Goal: Task Accomplishment & Management: Complete application form

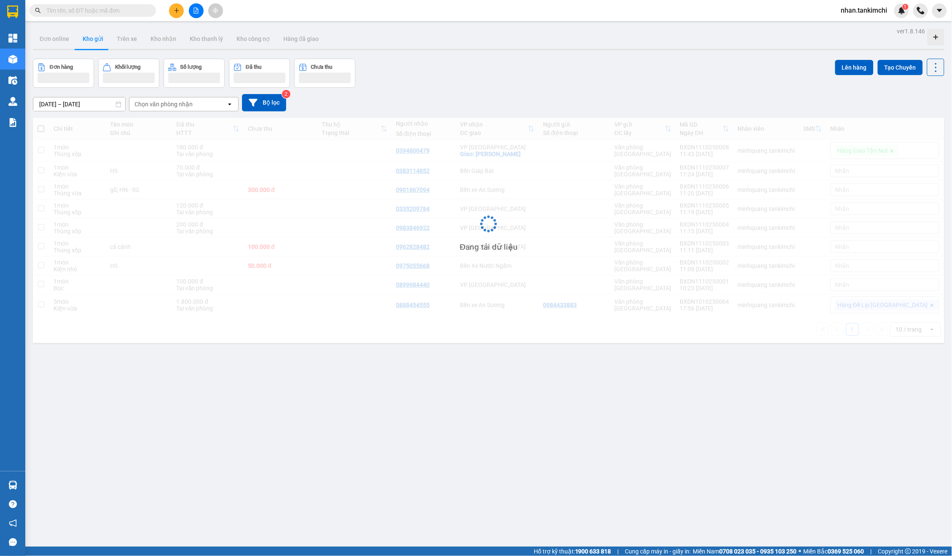
click at [132, 13] on input "text" at bounding box center [96, 10] width 100 height 9
click at [127, 13] on input "text" at bounding box center [96, 10] width 100 height 9
paste input "0906544466"
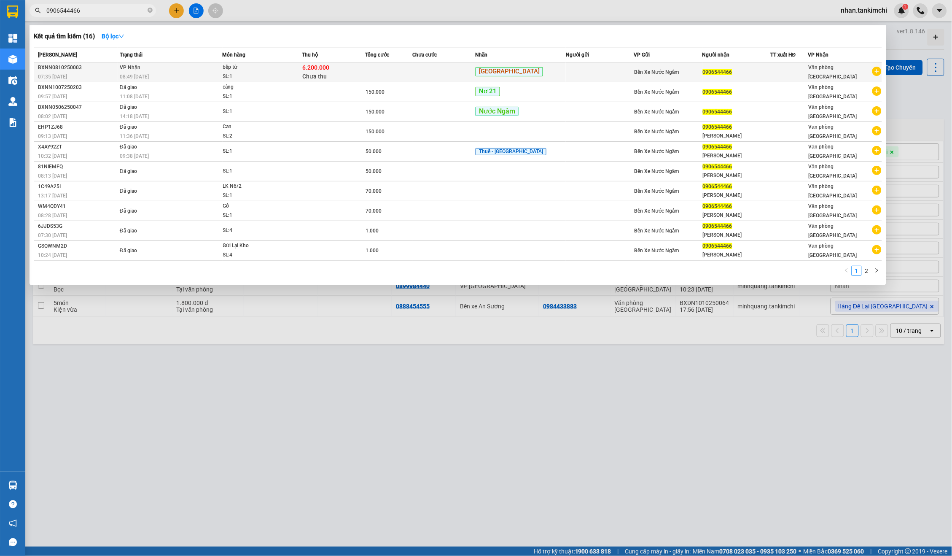
type input "0906544466"
click at [499, 72] on span "Yên Nghĩa" at bounding box center [509, 71] width 67 height 9
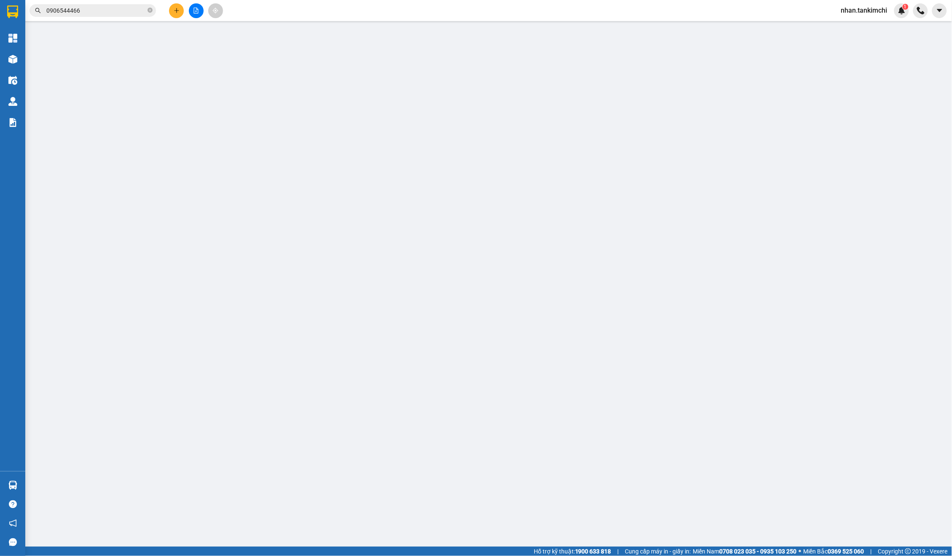
type input "0906544466"
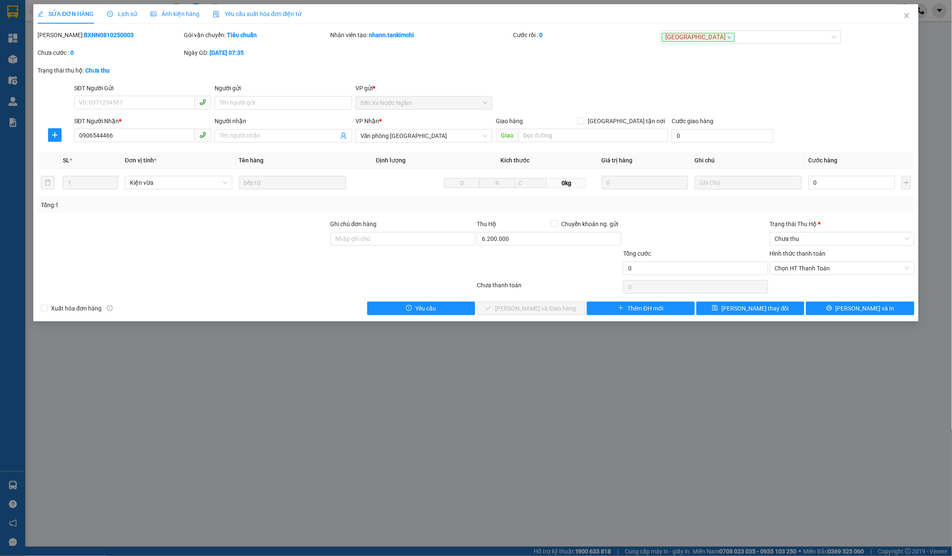
click at [806, 250] on label "Hình thức thanh toán" at bounding box center [798, 253] width 56 height 7
click at [806, 262] on input "Hình thức thanh toán" at bounding box center [839, 268] width 129 height 13
click at [901, 56] on div "Mã ĐH: BXNN0810250003 Gói vận chuyển: Tiêu chuẩn Nhân viên tạo: nhann.tankimchi…" at bounding box center [476, 47] width 879 height 35
click at [908, 19] on icon "close" at bounding box center [907, 15] width 7 height 7
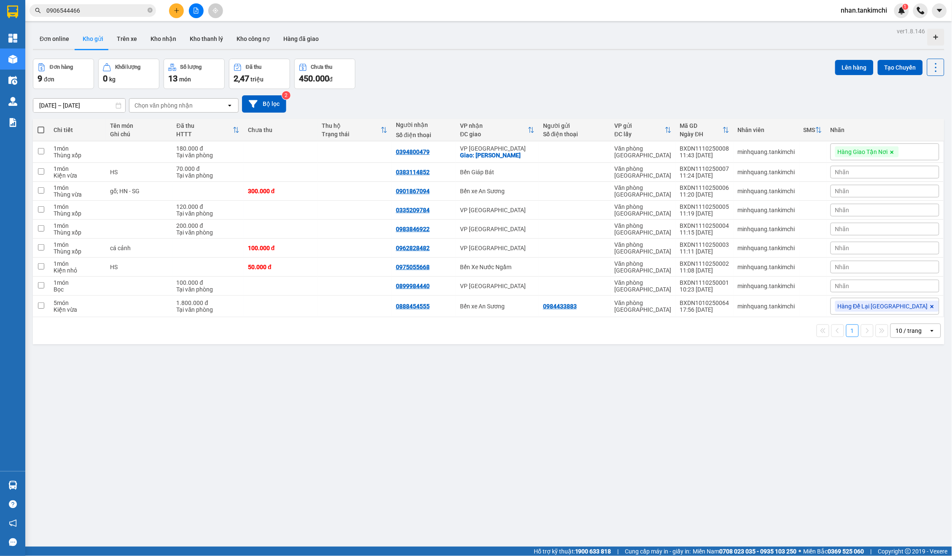
click at [115, 12] on input "0906544466" at bounding box center [96, 10] width 100 height 9
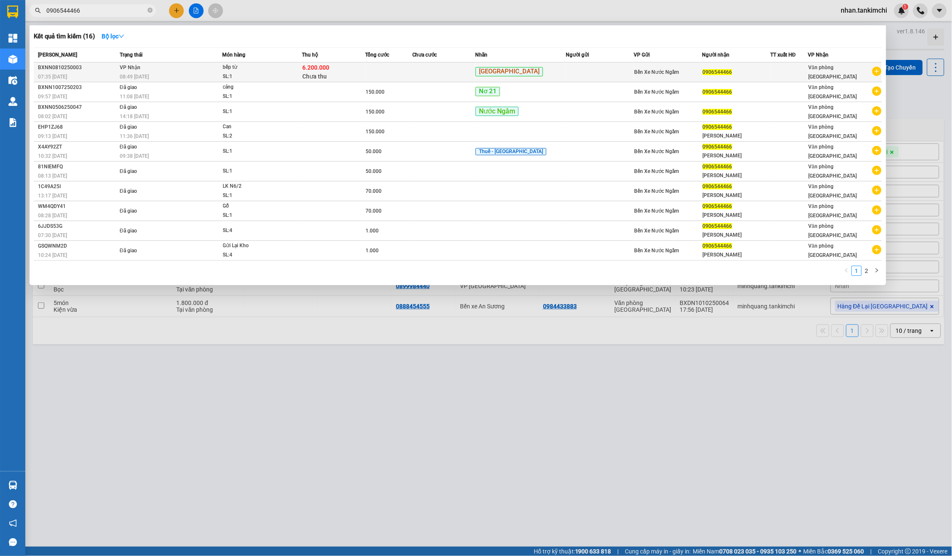
click at [508, 77] on td "Yên Nghĩa" at bounding box center [520, 72] width 91 height 20
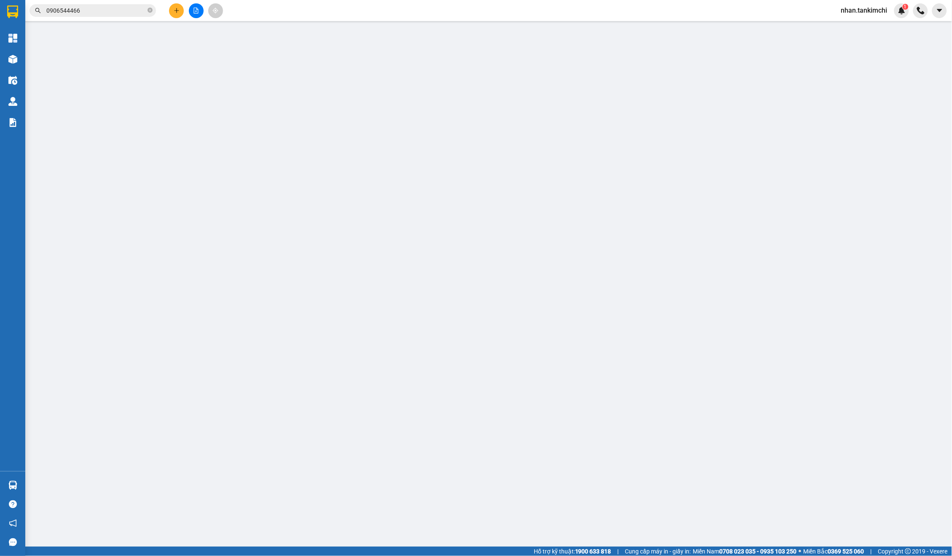
type input "0906544466"
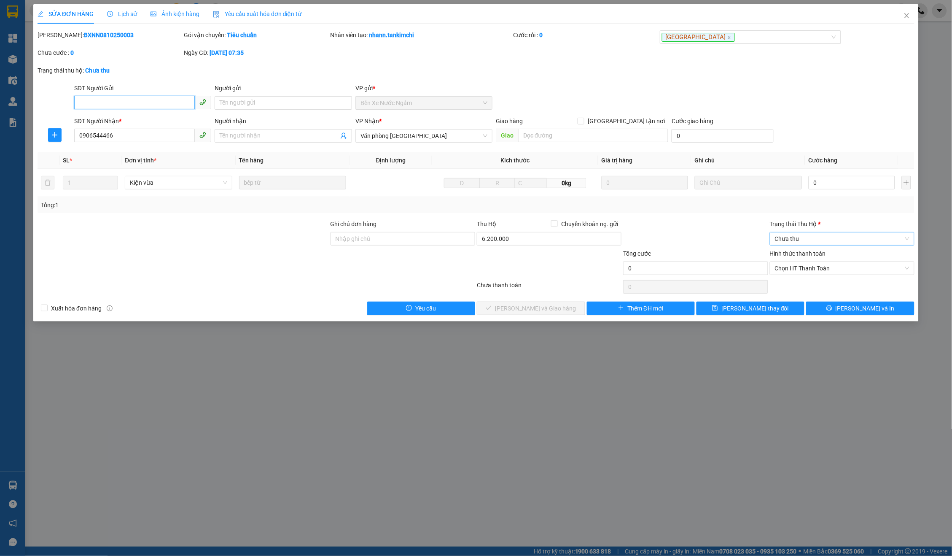
click at [813, 232] on span "Chưa thu" at bounding box center [842, 238] width 135 height 13
click at [805, 274] on div "VP đã thu" at bounding box center [842, 279] width 145 height 13
click at [820, 272] on div "Hình thức thanh toán Chọn HT Thanh Toán" at bounding box center [842, 264] width 145 height 30
click at [813, 265] on span "Chọn HT Thanh Toán" at bounding box center [842, 268] width 135 height 13
click at [801, 282] on div "Tại văn phòng" at bounding box center [842, 282] width 135 height 9
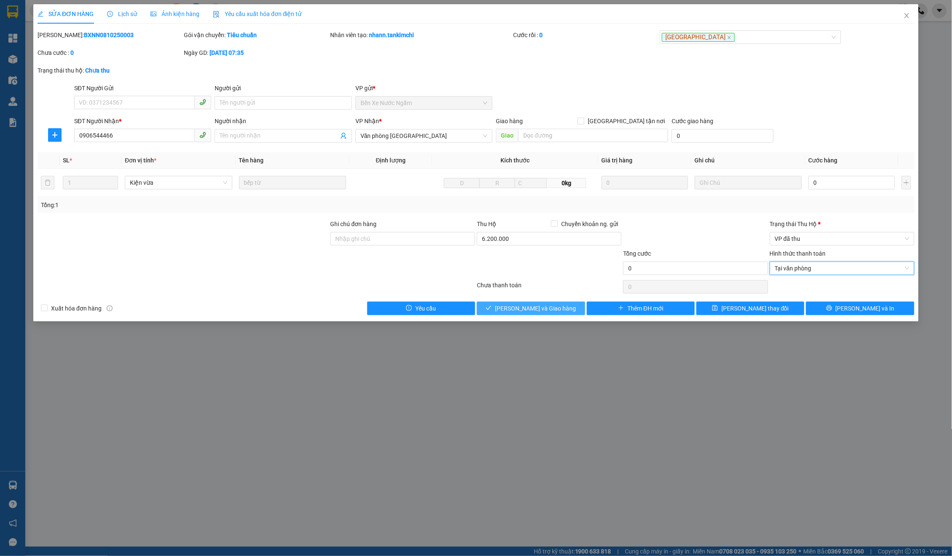
click at [531, 310] on button "Lưu và Giao hàng" at bounding box center [531, 307] width 108 height 13
click at [839, 176] on input "0" at bounding box center [852, 182] width 86 height 13
type input "20"
type input "200"
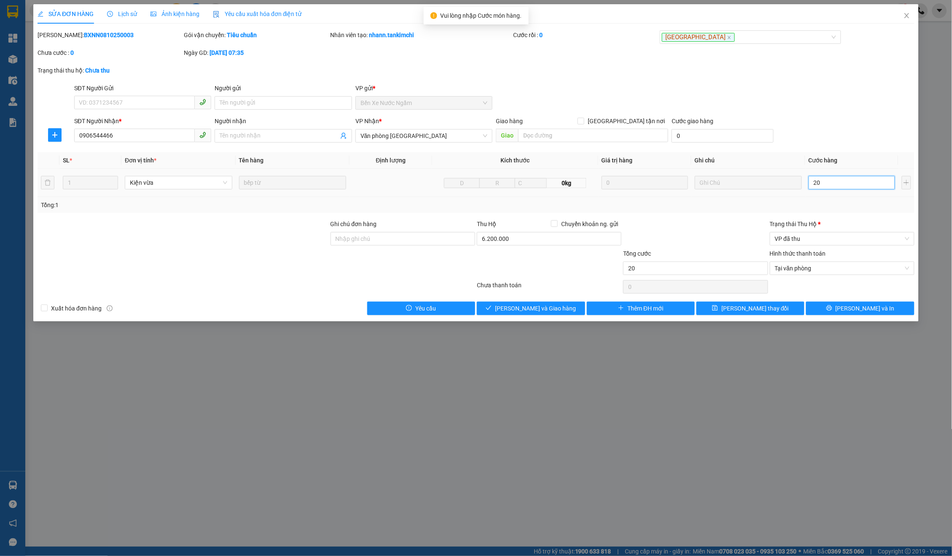
type input "200"
type input "2.000"
type input "20.000"
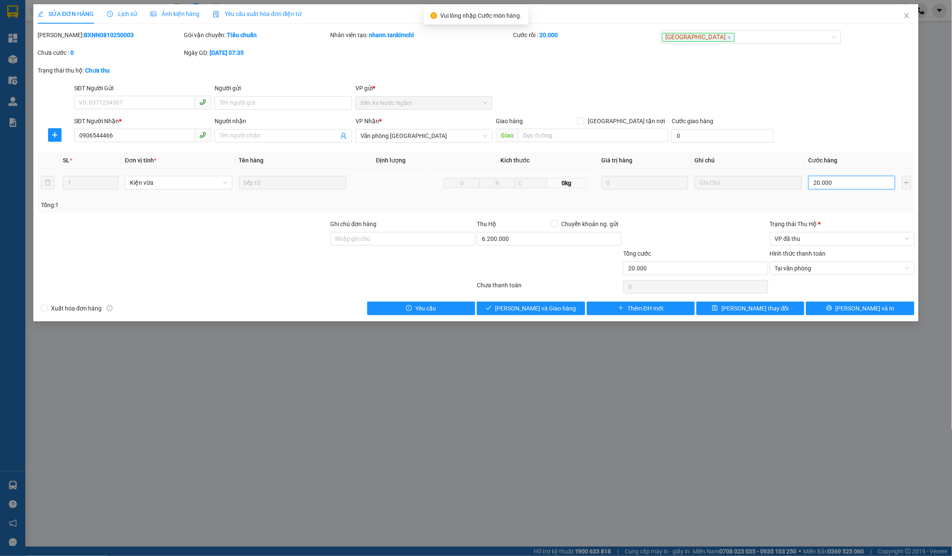
type input "200.000"
click at [536, 301] on button "Lưu và Giao hàng" at bounding box center [531, 307] width 108 height 13
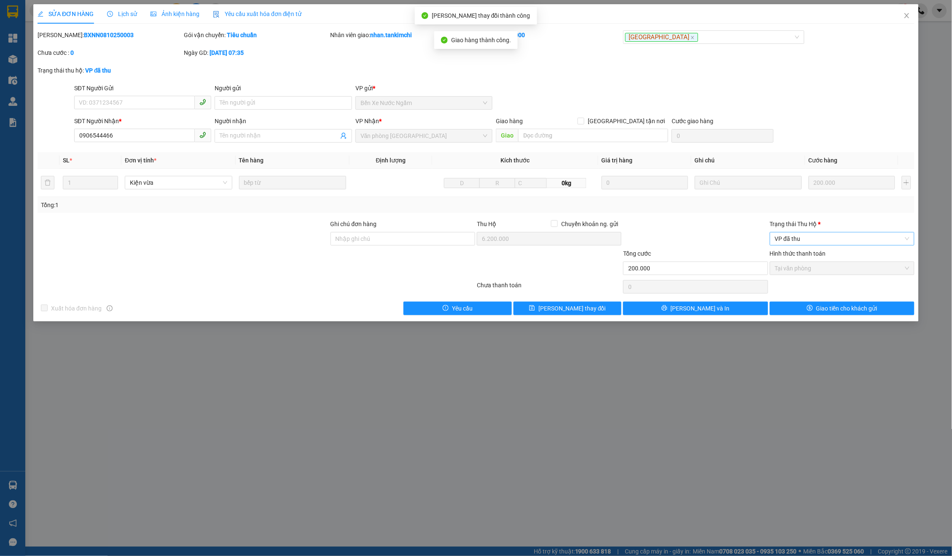
click at [796, 235] on span "VP đã thu" at bounding box center [842, 238] width 135 height 13
click at [806, 264] on div "Đã trả người gửi" at bounding box center [842, 266] width 135 height 9
click at [834, 301] on button "Giao tiền cho khách gửi" at bounding box center [842, 307] width 145 height 13
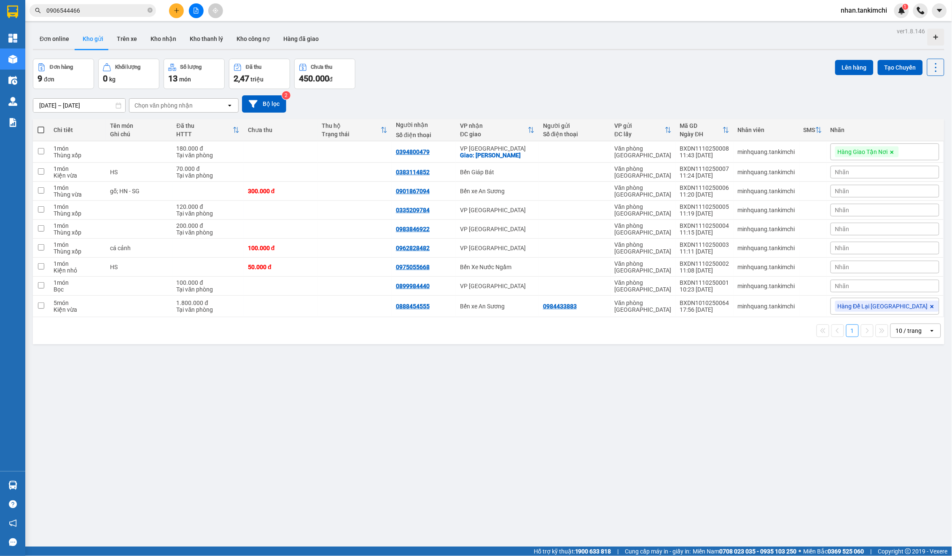
click at [108, 11] on input "0906544466" at bounding box center [96, 10] width 100 height 9
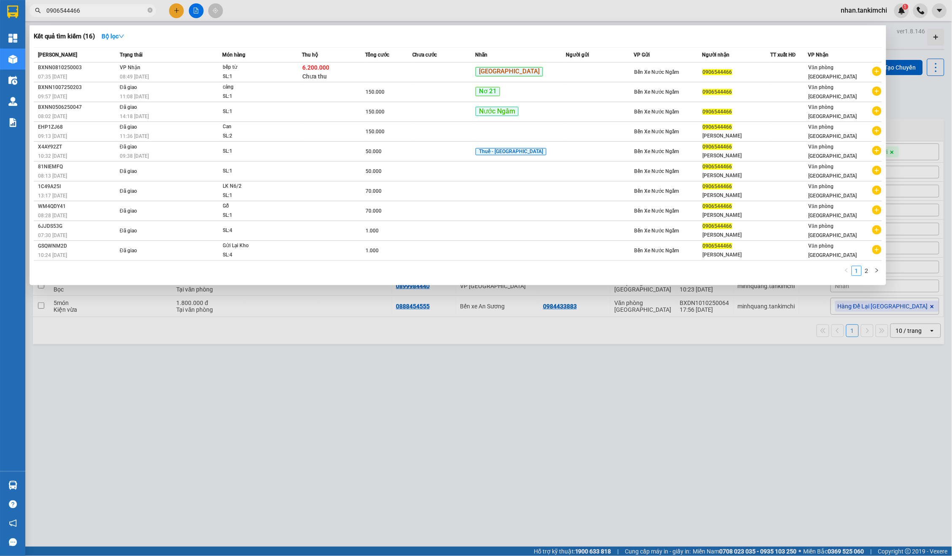
paste input "87937914"
click at [108, 11] on input "0987937914" at bounding box center [96, 10] width 100 height 9
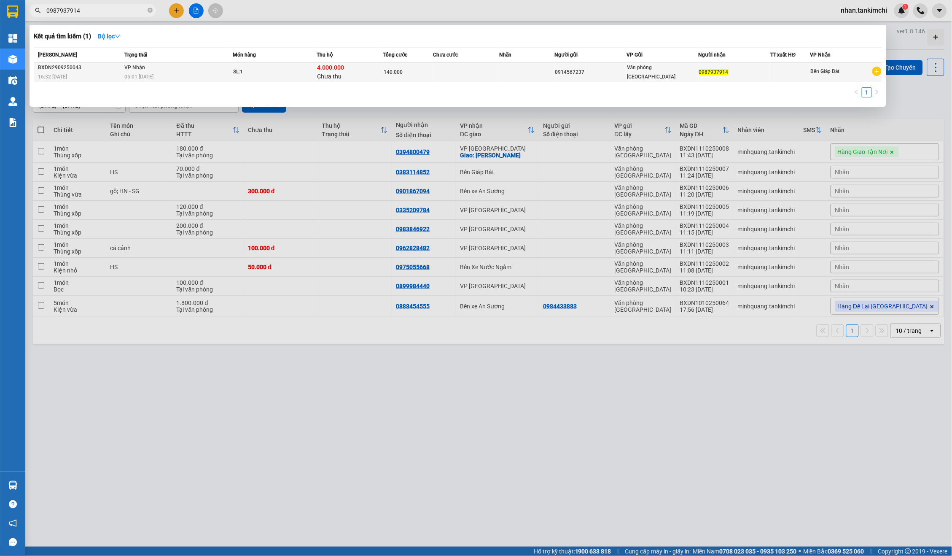
type input "0987937914"
click at [398, 75] on div "140.000" at bounding box center [408, 71] width 49 height 9
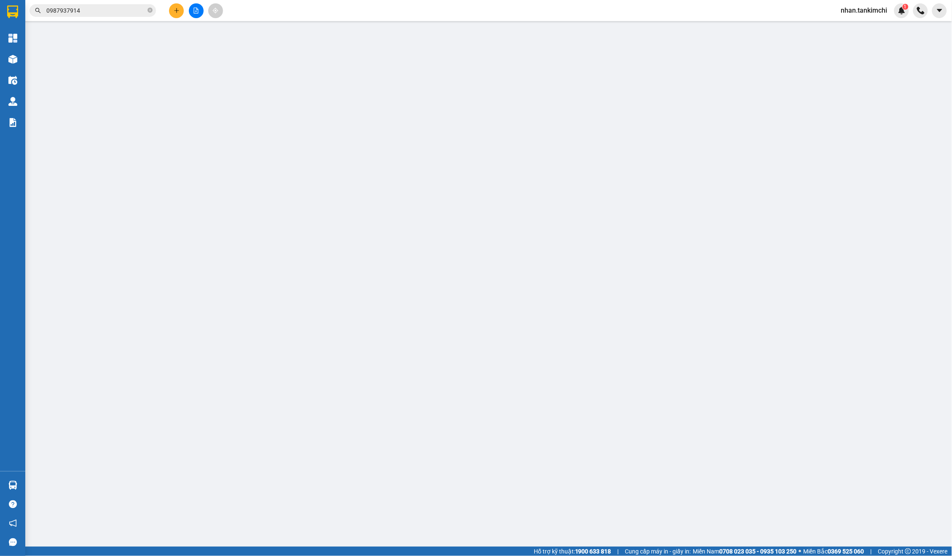
type input "0914567237"
type input "0987937914"
type input "140.000"
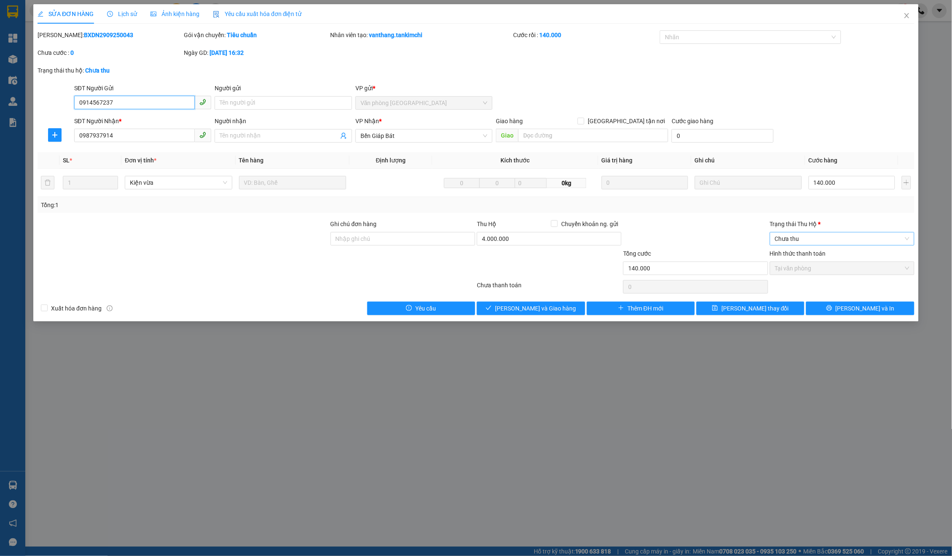
click at [800, 238] on span "Chưa thu" at bounding box center [842, 238] width 135 height 13
click at [797, 276] on div "VP đã thu" at bounding box center [842, 279] width 135 height 9
click at [804, 269] on span "Tại văn phòng" at bounding box center [842, 268] width 135 height 13
click at [737, 307] on button "Lưu thay đổi" at bounding box center [751, 307] width 108 height 13
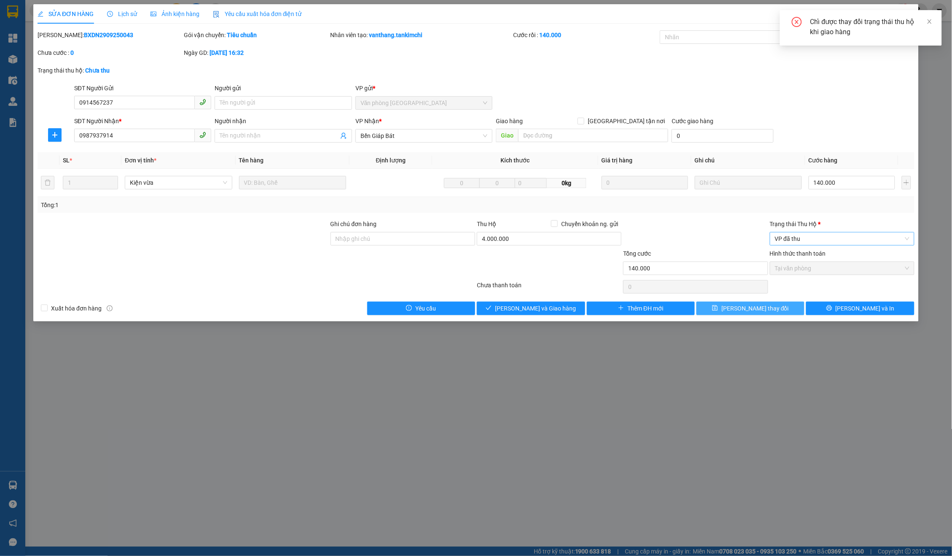
click at [803, 235] on span "VP đã thu" at bounding box center [842, 238] width 135 height 13
click at [796, 254] on div "Chưa thu" at bounding box center [842, 252] width 135 height 9
click at [718, 305] on icon "save" at bounding box center [715, 308] width 6 height 6
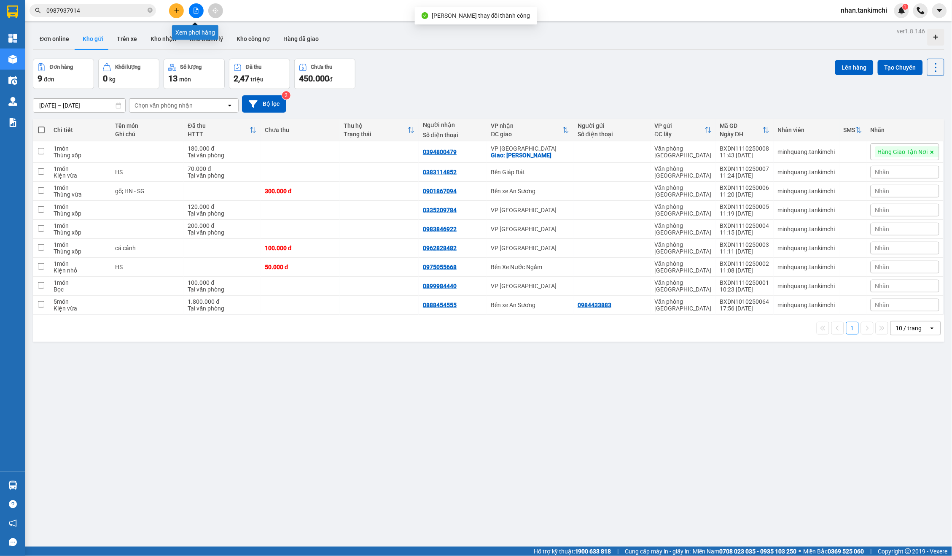
click at [132, 9] on input "0987937914" at bounding box center [96, 10] width 100 height 9
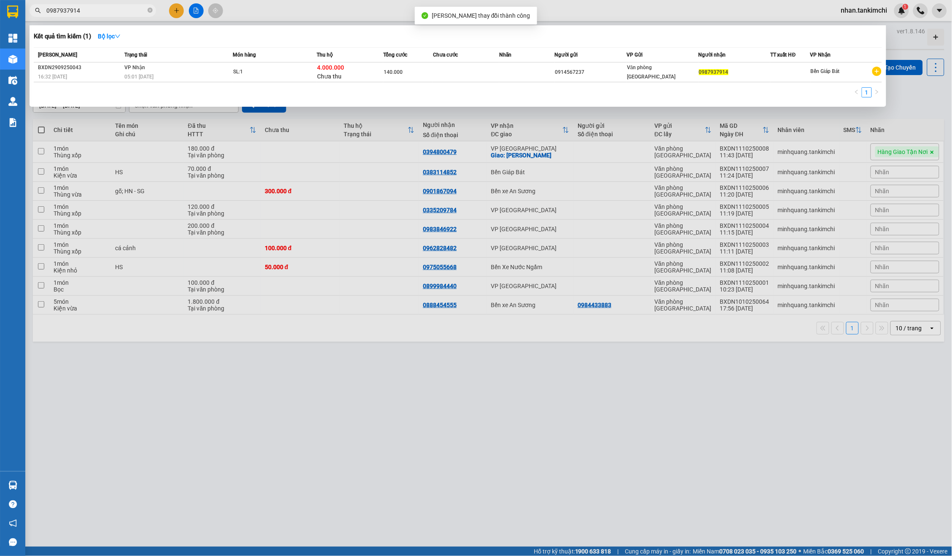
click at [368, 83] on div "Mã ĐH Trạng thái Món hàng Thu hộ Tổng cước Chưa cước Nhãn Người gửi VP Gửi Ngườ…" at bounding box center [458, 74] width 848 height 55
click at [386, 71] on span "140.000" at bounding box center [393, 72] width 19 height 6
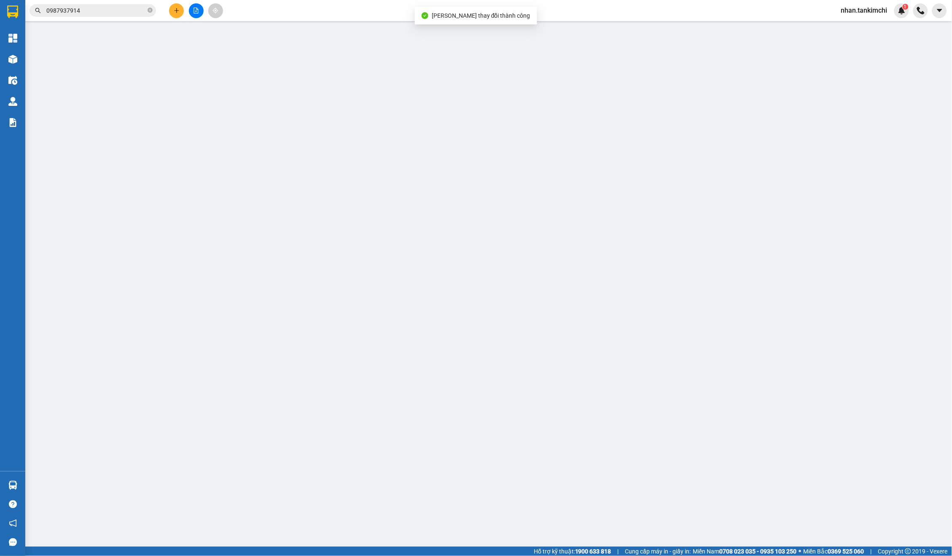
type input "0914567237"
type input "0987937914"
type input "140.000"
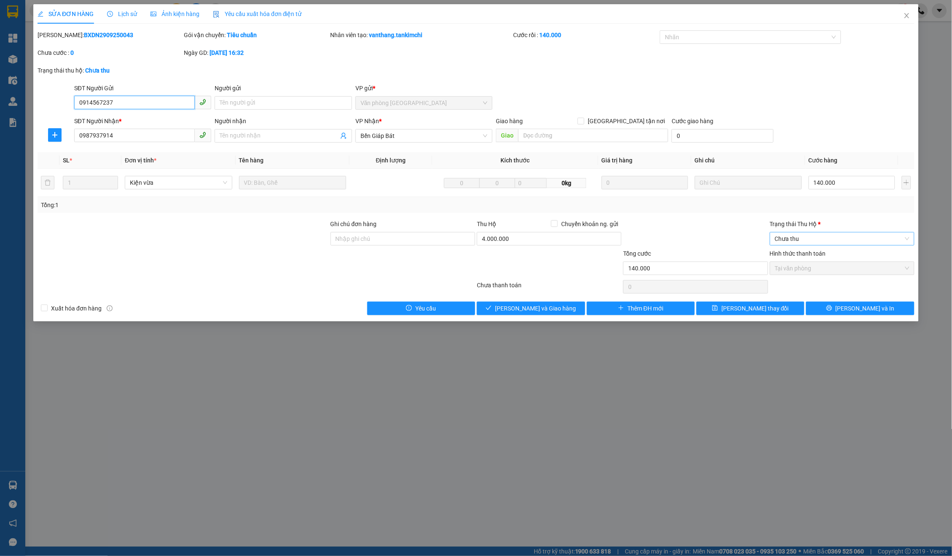
click at [799, 239] on span "Chưa thu" at bounding box center [842, 238] width 135 height 13
click at [804, 268] on div "Tài xế đã thu" at bounding box center [842, 266] width 135 height 9
click at [748, 304] on span "Lưu thay đổi" at bounding box center [754, 308] width 67 height 9
click at [710, 47] on div "Mã ĐH: BXDN2909250043 Gói vận chuyển: Tiêu chuẩn Nhân viên tạo: vanthang.tankim…" at bounding box center [476, 47] width 879 height 35
click at [790, 221] on div "Trạng thái Thu Hộ *" at bounding box center [842, 223] width 145 height 9
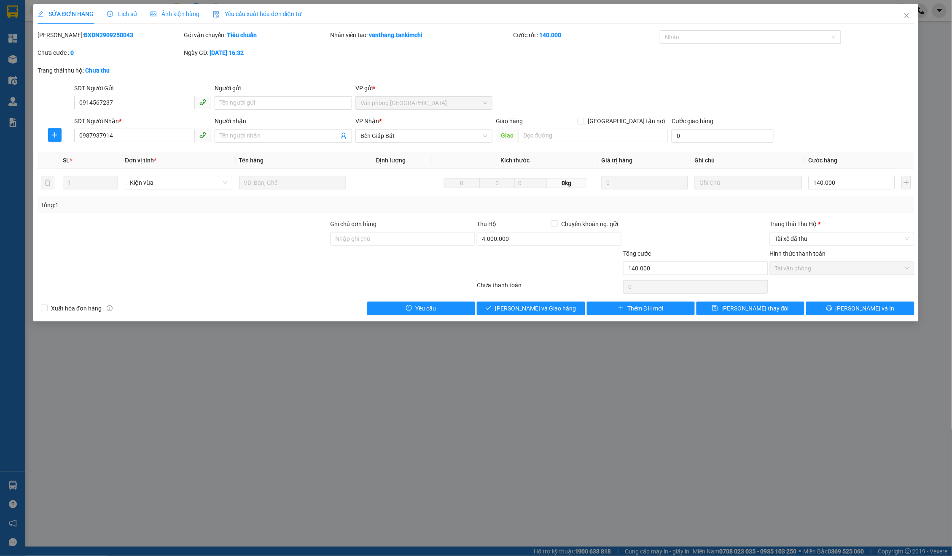
click at [790, 232] on input "Trạng thái Thu Hộ *" at bounding box center [839, 238] width 129 height 13
click at [797, 232] on span "Tài xế đã thu" at bounding box center [842, 238] width 135 height 13
click at [796, 249] on div "Chưa thu" at bounding box center [842, 252] width 135 height 9
click at [802, 240] on span "Chưa thu" at bounding box center [842, 238] width 135 height 13
click at [807, 262] on div "Tài xế đã thu" at bounding box center [842, 266] width 135 height 9
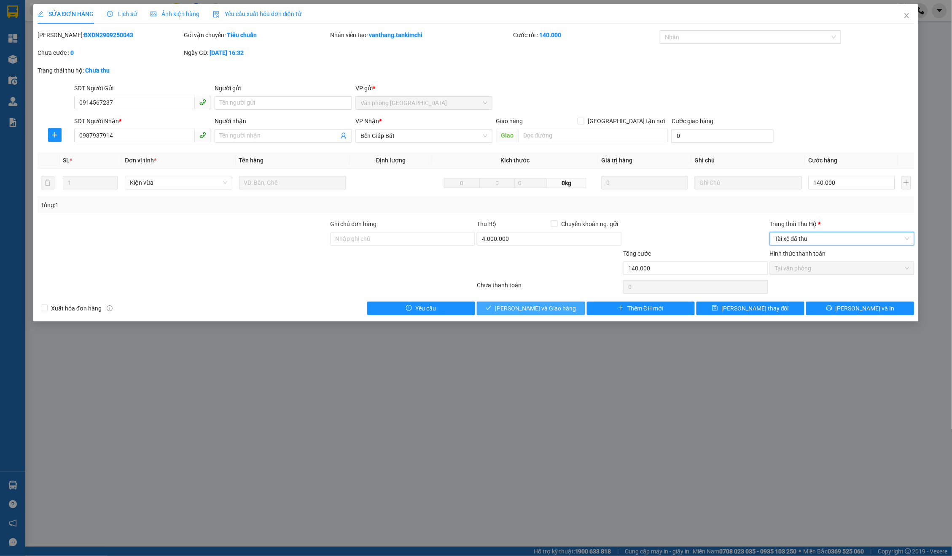
click at [555, 310] on span "Lưu và Giao hàng" at bounding box center [535, 308] width 81 height 9
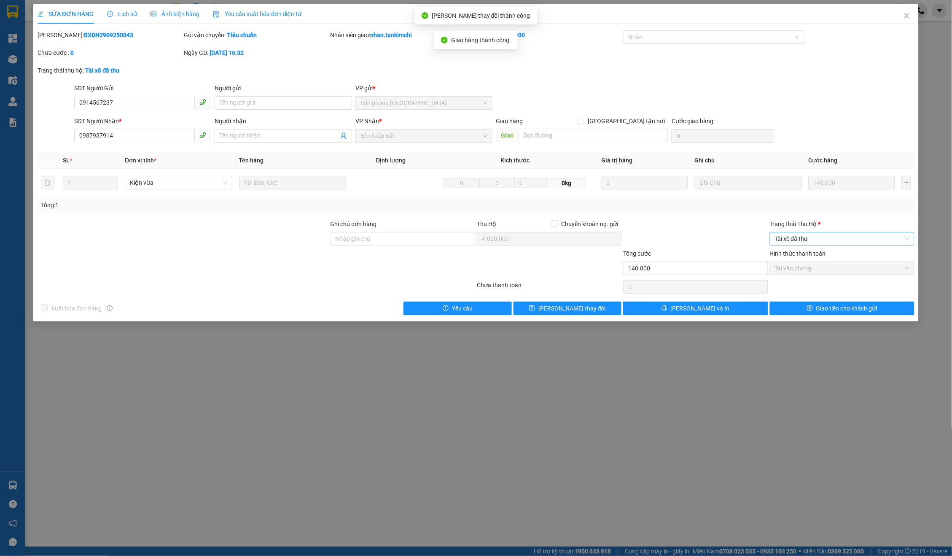
click at [814, 238] on span "Tài xế đã thu" at bounding box center [842, 238] width 135 height 13
click at [810, 268] on div "Đã trả người gửi" at bounding box center [842, 266] width 135 height 9
click at [831, 304] on span "Giao tiền cho khách gửi" at bounding box center [846, 308] width 61 height 9
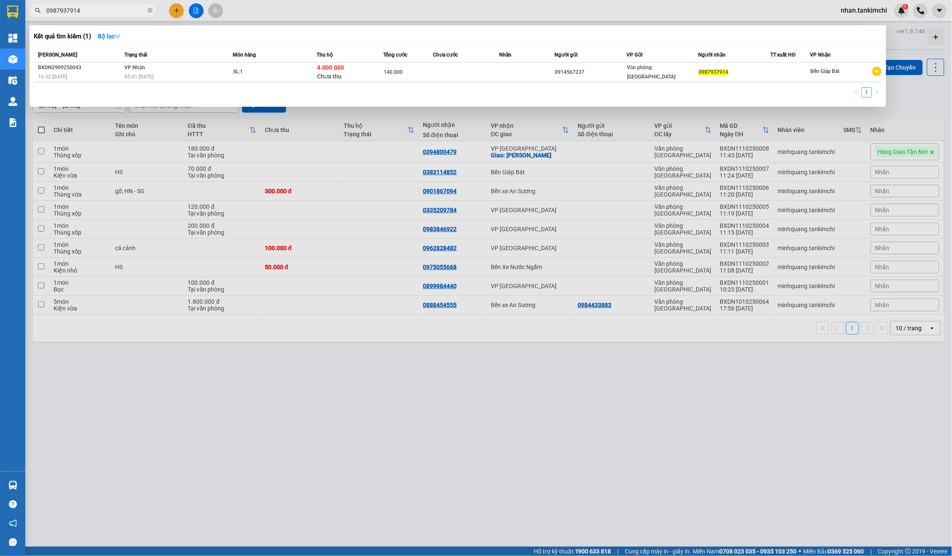
click at [116, 12] on input "0987937914" at bounding box center [96, 10] width 100 height 9
paste input "2991233"
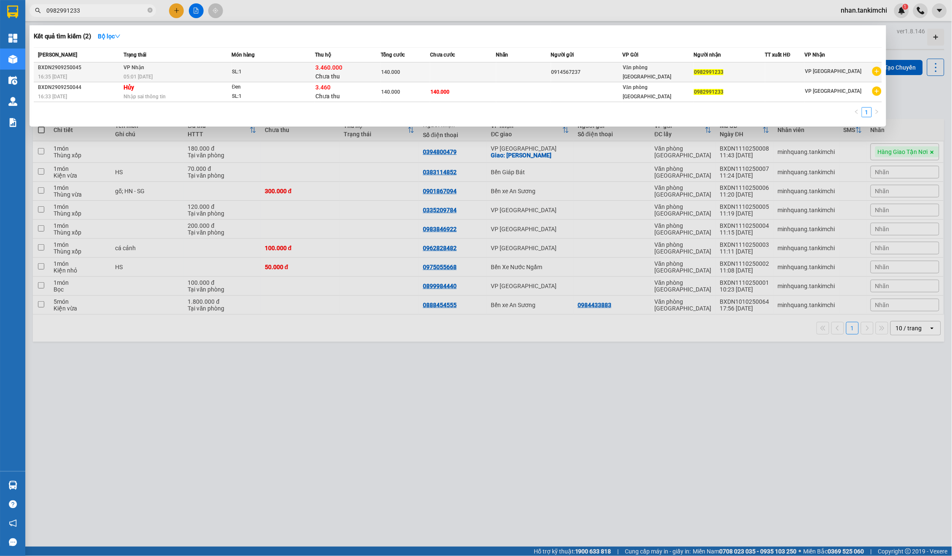
type input "0982991233"
click at [355, 73] on div "3.460.000 Chưa thu" at bounding box center [347, 72] width 65 height 18
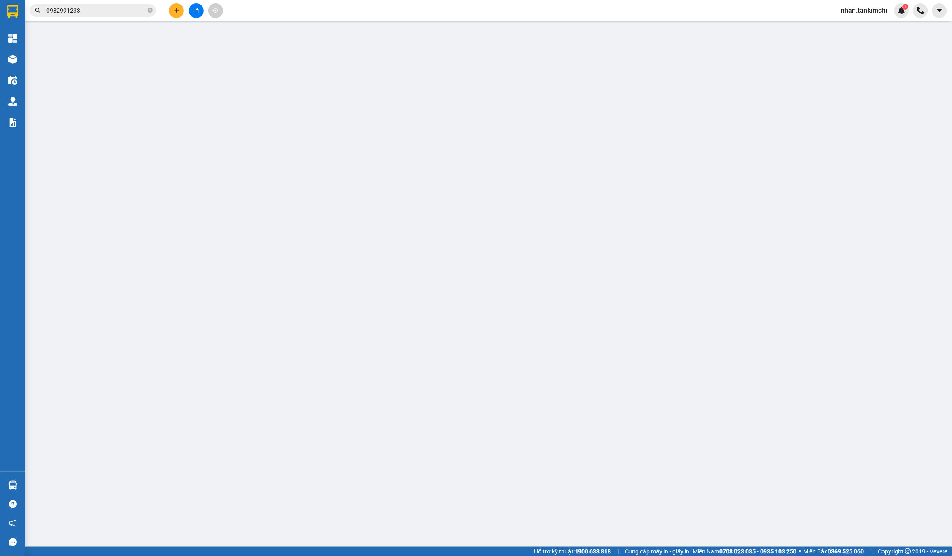
type input "0914567237"
type input "0982991233"
type input "140.000"
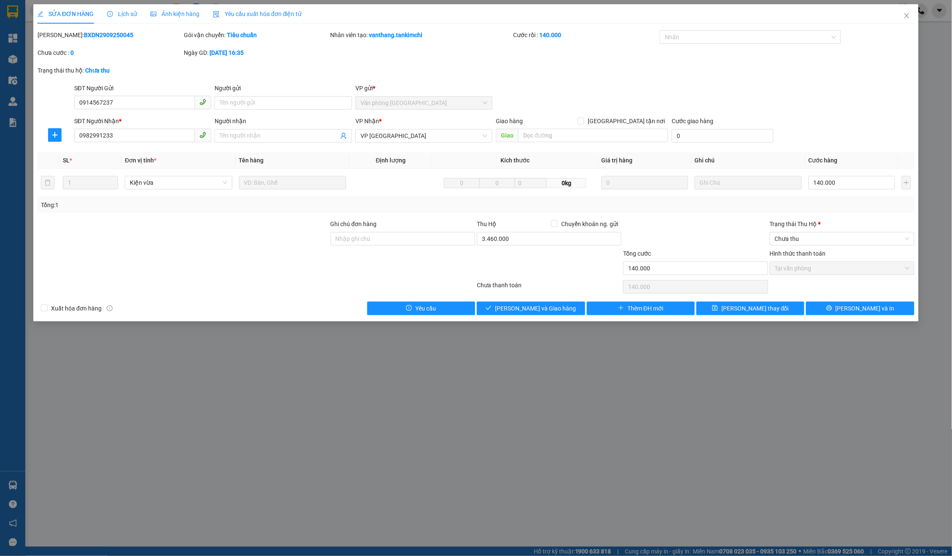
click at [795, 244] on div "Trạng thái Thu Hộ * Chưa thu" at bounding box center [842, 234] width 145 height 30
click at [804, 238] on span "Chưa thu" at bounding box center [842, 238] width 135 height 13
click at [803, 274] on div "VP đã thu" at bounding box center [842, 279] width 145 height 13
type input "0"
click at [537, 304] on span "Lưu và Giao hàng" at bounding box center [535, 308] width 81 height 9
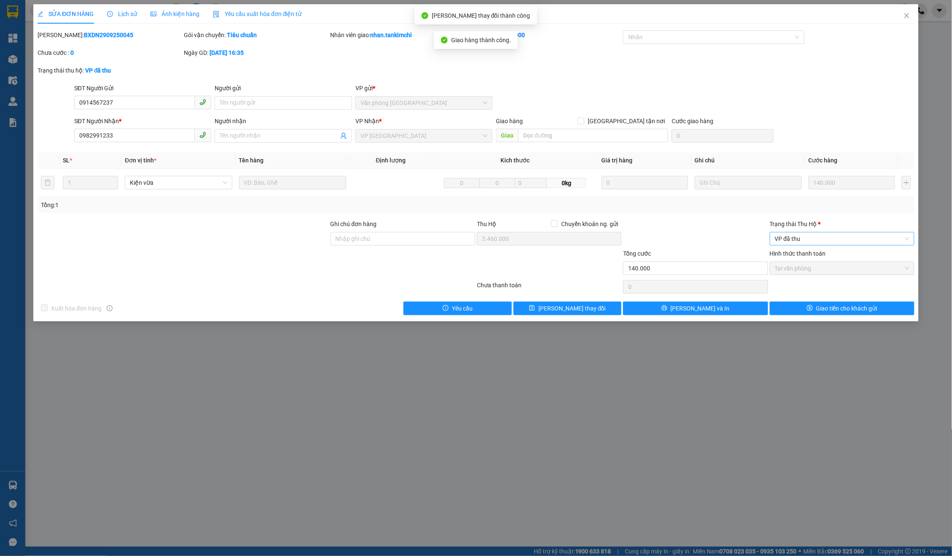
click at [797, 238] on span "VP đã thu" at bounding box center [842, 238] width 135 height 13
click at [811, 265] on div "Đã trả người gửi" at bounding box center [842, 266] width 135 height 9
click at [829, 304] on span "Giao tiền cho khách gửi" at bounding box center [846, 308] width 61 height 9
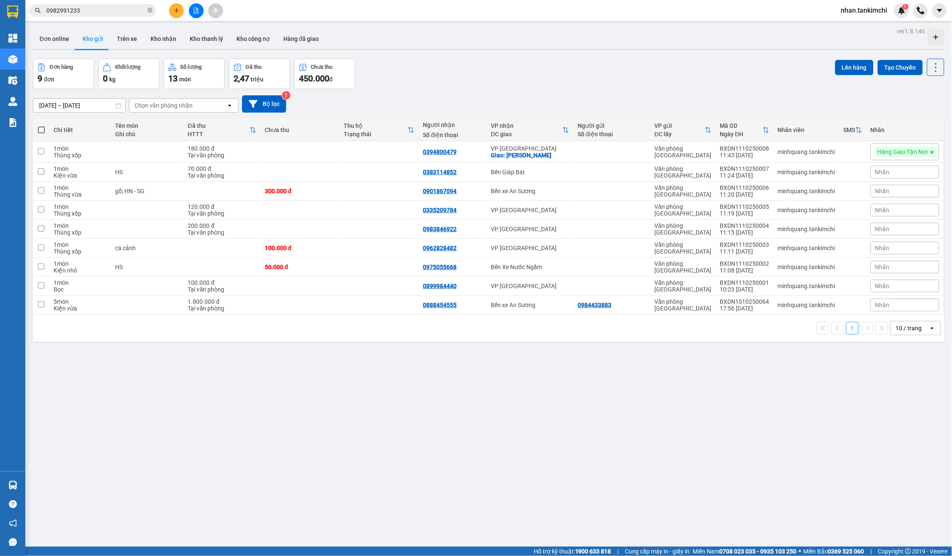
click at [87, 4] on span "0982991233" at bounding box center [93, 10] width 126 height 13
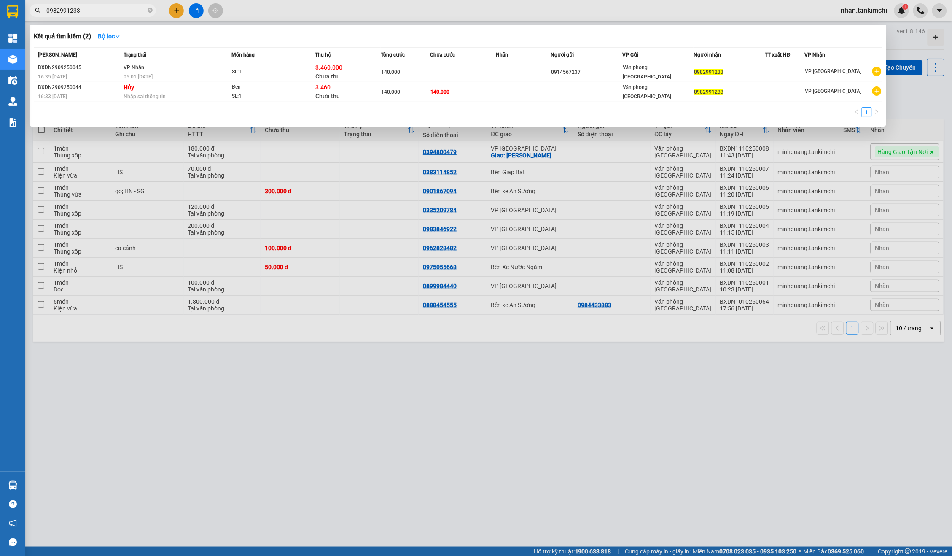
click at [92, 8] on input "0982991233" at bounding box center [96, 10] width 100 height 9
paste input "05028974"
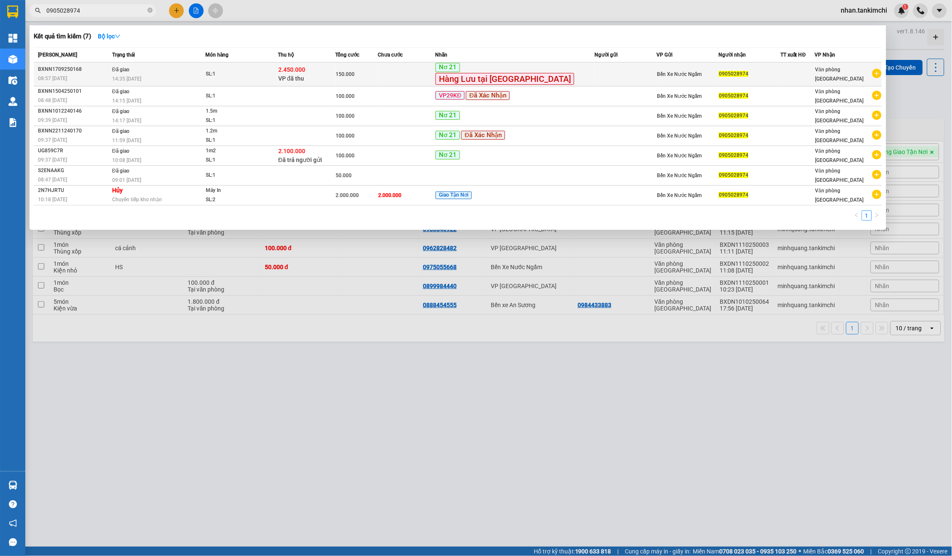
type input "0905028974"
click at [410, 79] on td at bounding box center [406, 74] width 57 height 24
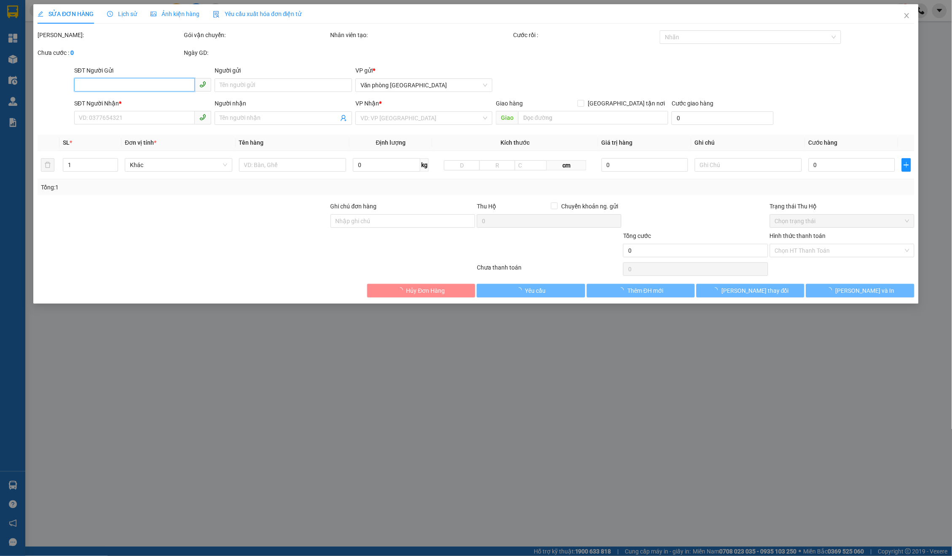
type input "0905028974"
type input "2.450.000"
type input "150.000"
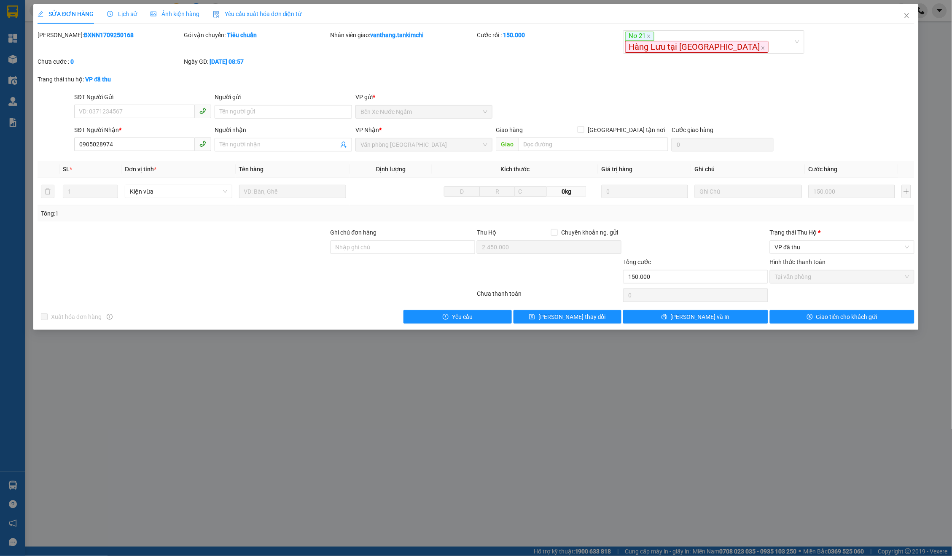
click at [814, 229] on div "Trạng thái Thu Hộ *" at bounding box center [842, 234] width 145 height 13
click at [814, 241] on span "VP đã thu" at bounding box center [842, 247] width 135 height 13
click at [812, 260] on div "Đã trả người gửi" at bounding box center [842, 266] width 145 height 13
click at [821, 296] on div "Total Paid Fee 150.000 Total UnPaid Fee 0 Cash Collection Total Fee Mã ĐH: BXNN…" at bounding box center [476, 176] width 877 height 293
click at [828, 312] on span "Giao tiền cho khách gửi" at bounding box center [846, 316] width 61 height 9
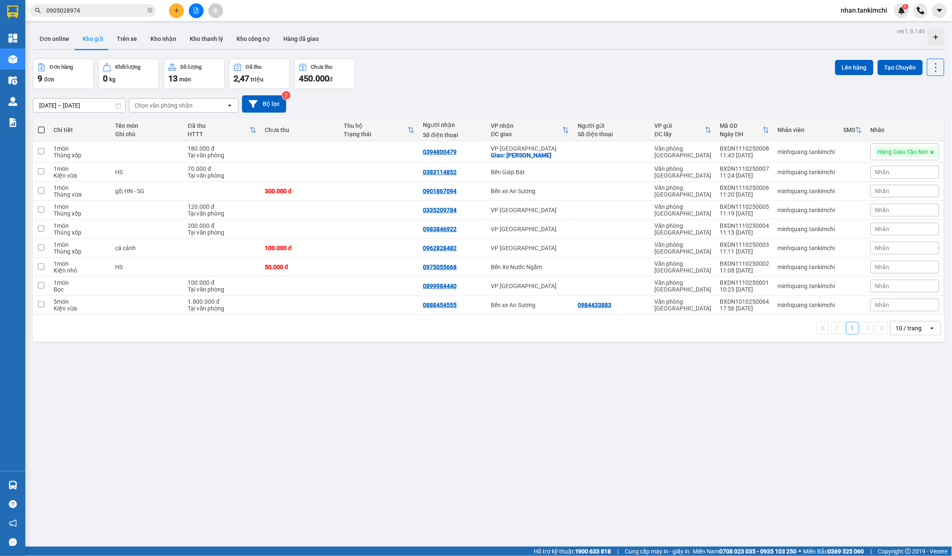
click at [126, 12] on input "0905028974" at bounding box center [96, 10] width 100 height 9
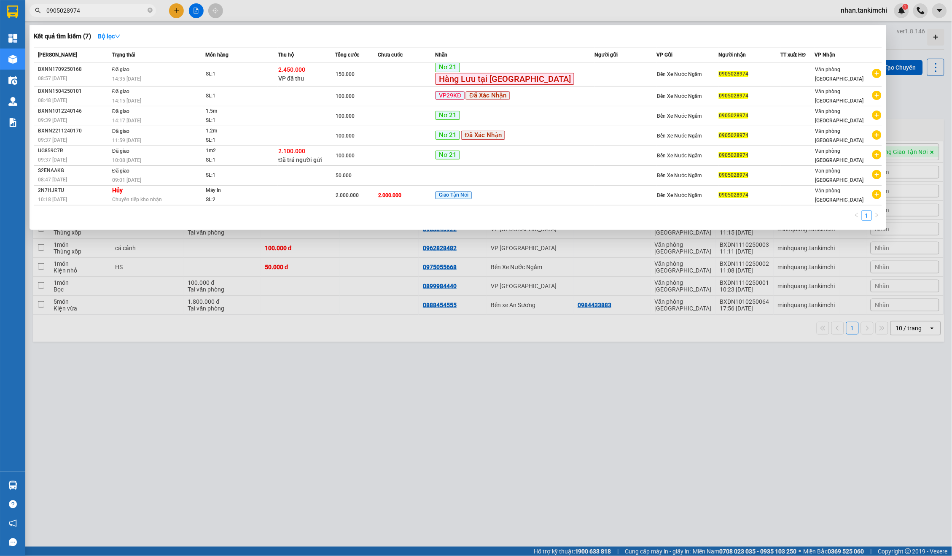
paste input "33997662"
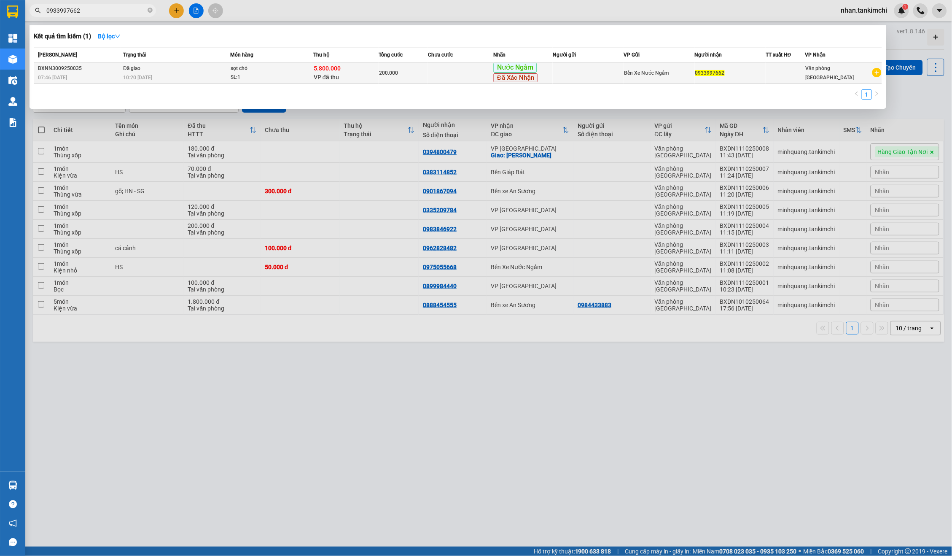
type input "0933997662"
click at [385, 77] on div "200.000" at bounding box center [403, 72] width 48 height 9
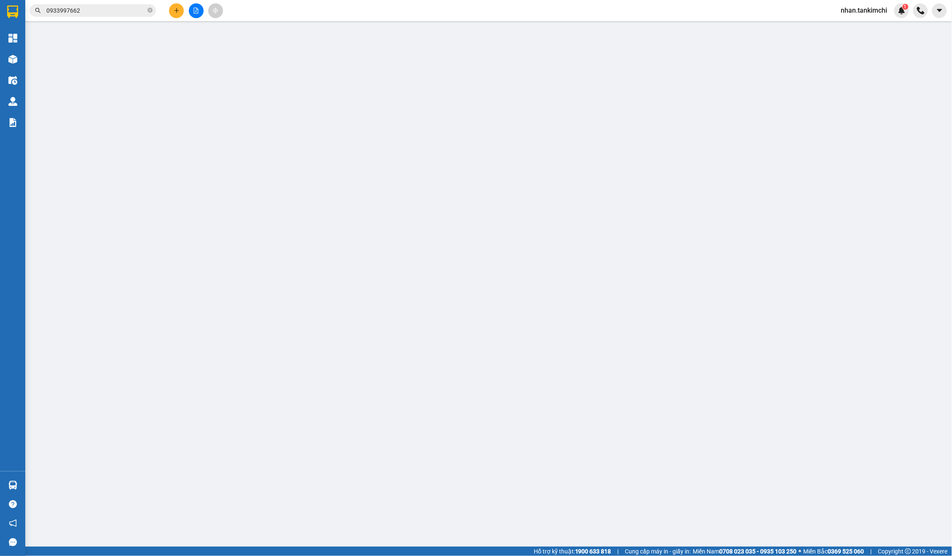
type input "0933997662"
type input "5.800.000"
type input "200.000"
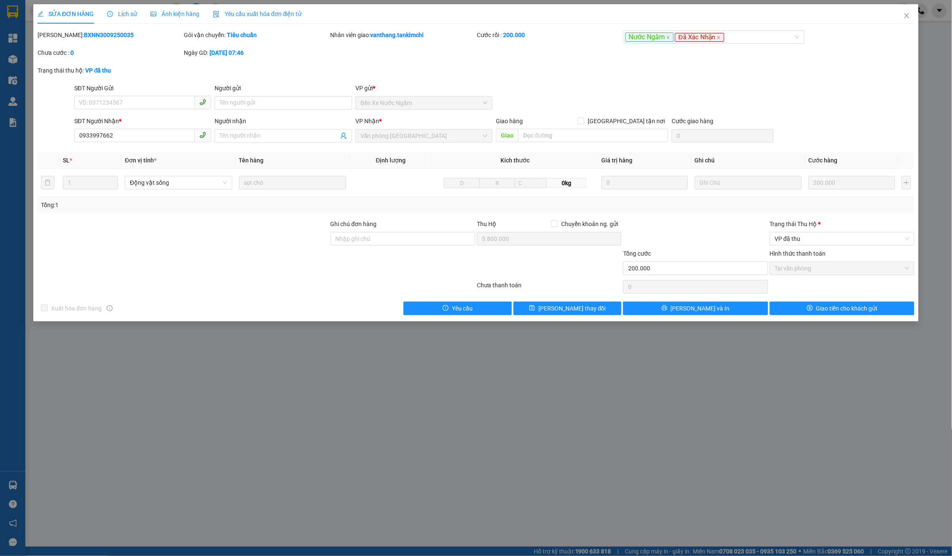
click at [136, 16] on span "Lịch sử" at bounding box center [122, 14] width 30 height 7
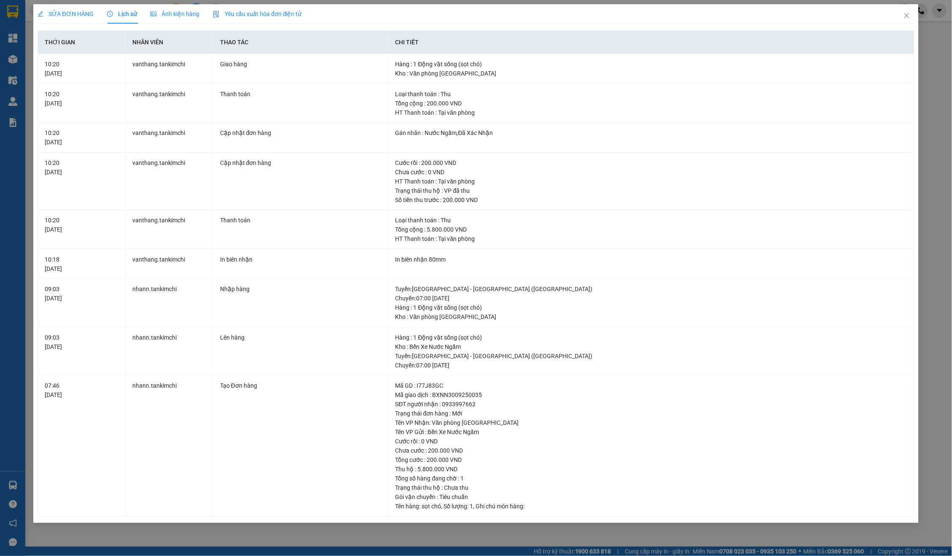
click at [66, 16] on span "SỬA ĐƠN HÀNG" at bounding box center [66, 14] width 56 height 7
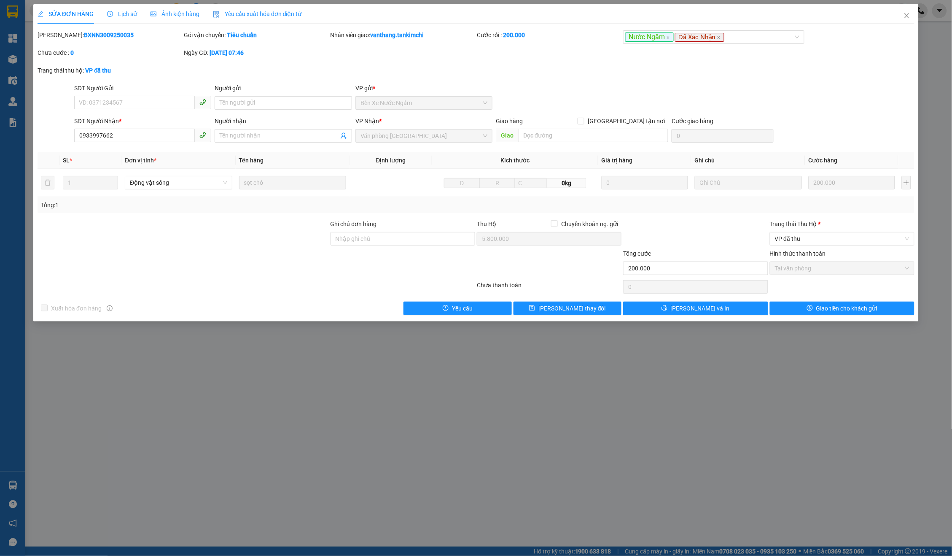
click at [792, 221] on div "Trạng thái Thu Hộ *" at bounding box center [842, 223] width 145 height 9
click at [792, 232] on input "Trạng thái Thu Hộ *" at bounding box center [839, 238] width 129 height 13
click at [801, 237] on span "VP đã thu" at bounding box center [842, 238] width 135 height 13
click at [809, 257] on div "VP đã thu" at bounding box center [842, 252] width 135 height 9
click at [820, 242] on div "Trạng thái Thu Hộ * VP đã thu VP đã thu" at bounding box center [842, 234] width 145 height 30
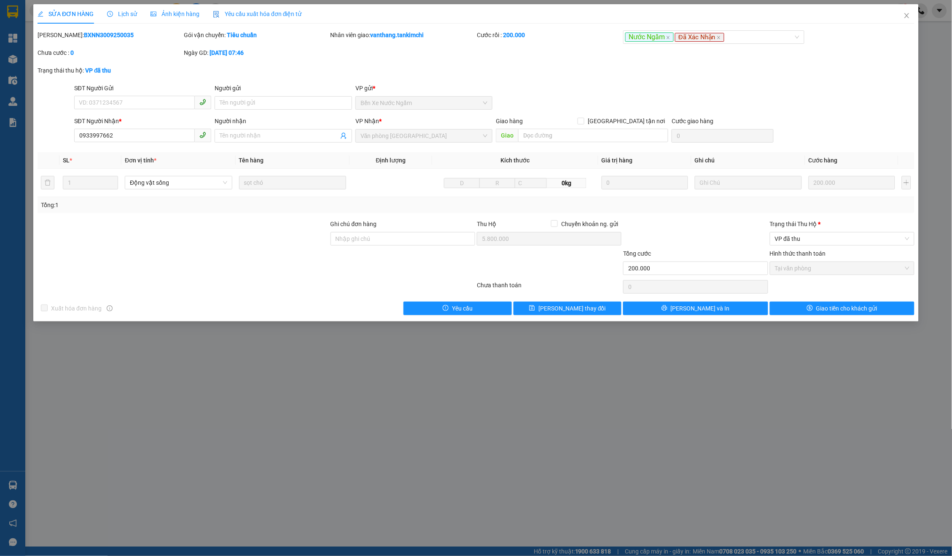
click at [813, 256] on div "Hình thức thanh toán" at bounding box center [842, 255] width 145 height 13
click at [808, 238] on span "VP đã thu" at bounding box center [842, 238] width 135 height 13
click at [809, 265] on div "Đã trả người gửi" at bounding box center [842, 266] width 135 height 9
click at [824, 301] on button "Giao tiền cho khách gửi" at bounding box center [842, 307] width 145 height 13
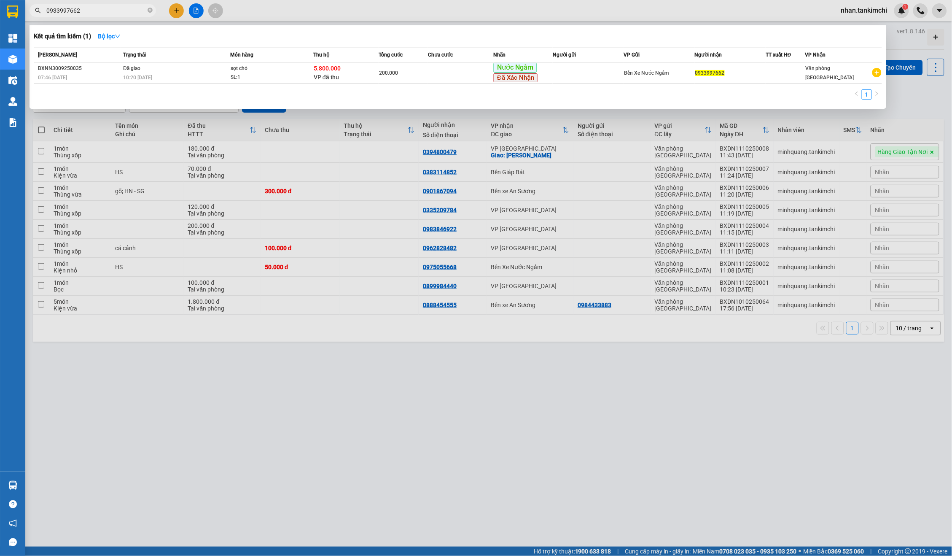
click at [118, 8] on input "0933997662" at bounding box center [96, 10] width 100 height 9
paste input "05990277"
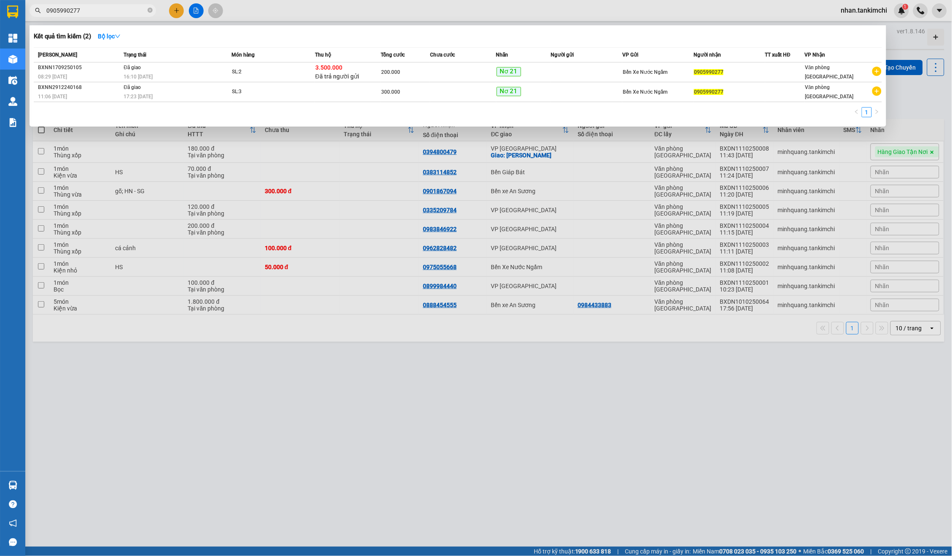
paste input "35111192"
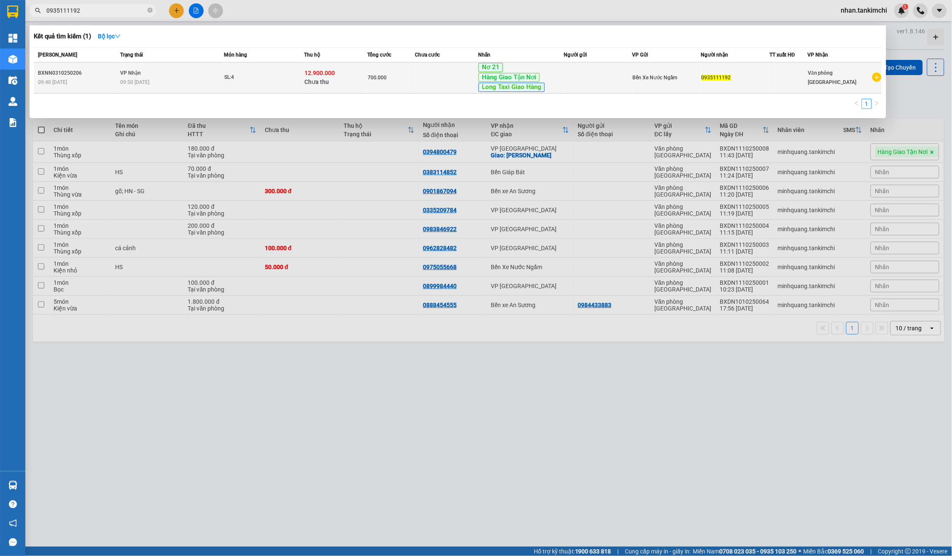
type input "0935111192"
click at [371, 65] on td "700.000" at bounding box center [391, 77] width 48 height 31
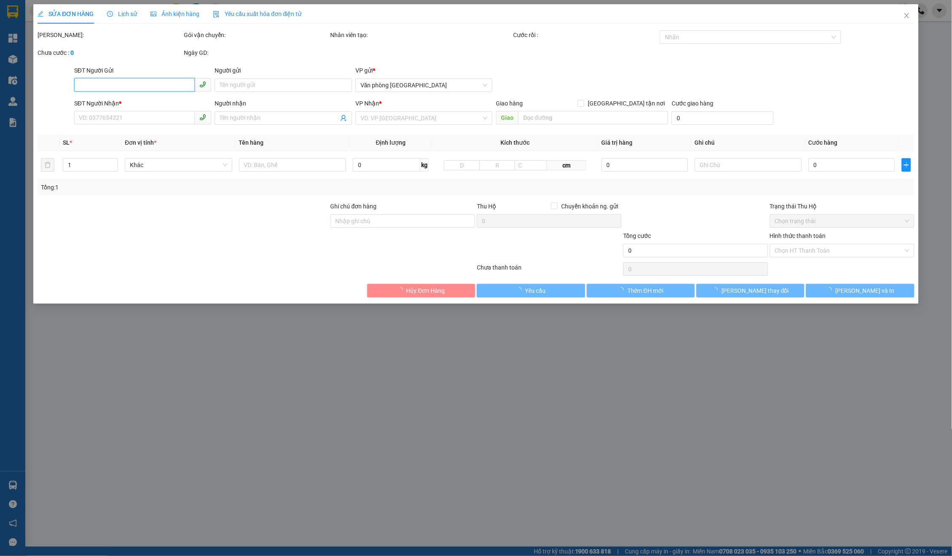
type input "0935111192"
type input "700.000"
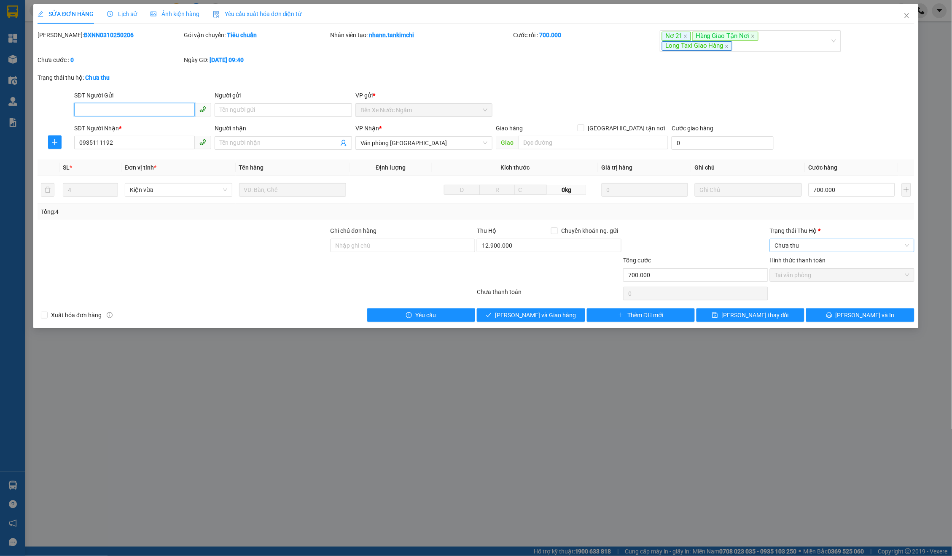
click at [811, 248] on span "Chưa thu" at bounding box center [842, 245] width 135 height 13
click at [813, 272] on div "Tài xế đã thu" at bounding box center [842, 273] width 135 height 9
click at [557, 301] on div "Total Paid Fee 700.000 Total UnPaid Fee 0 Cash Collection Total Fee Mã ĐH: BXNN…" at bounding box center [476, 175] width 877 height 291
click at [543, 310] on span "Lưu và Giao hàng" at bounding box center [535, 314] width 81 height 9
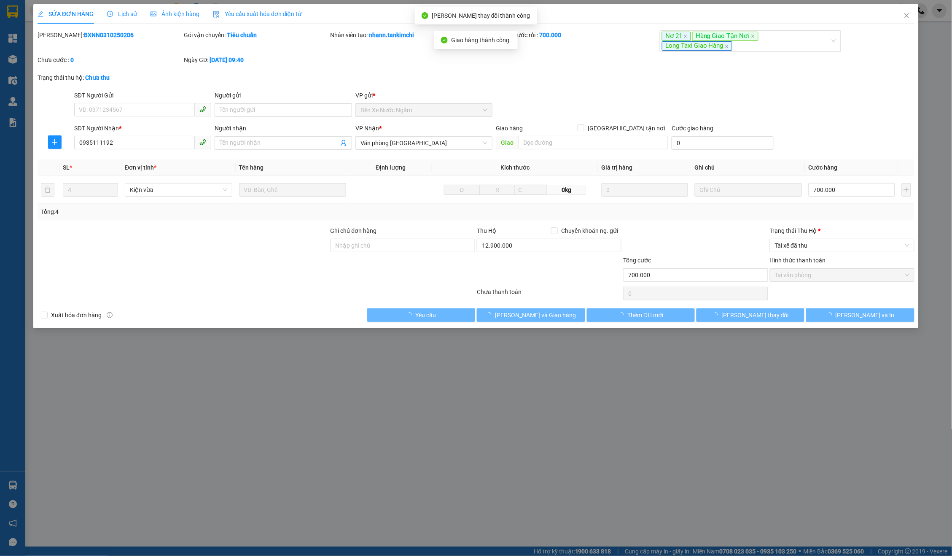
click at [796, 257] on label "Hình thức thanh toán" at bounding box center [798, 260] width 56 height 7
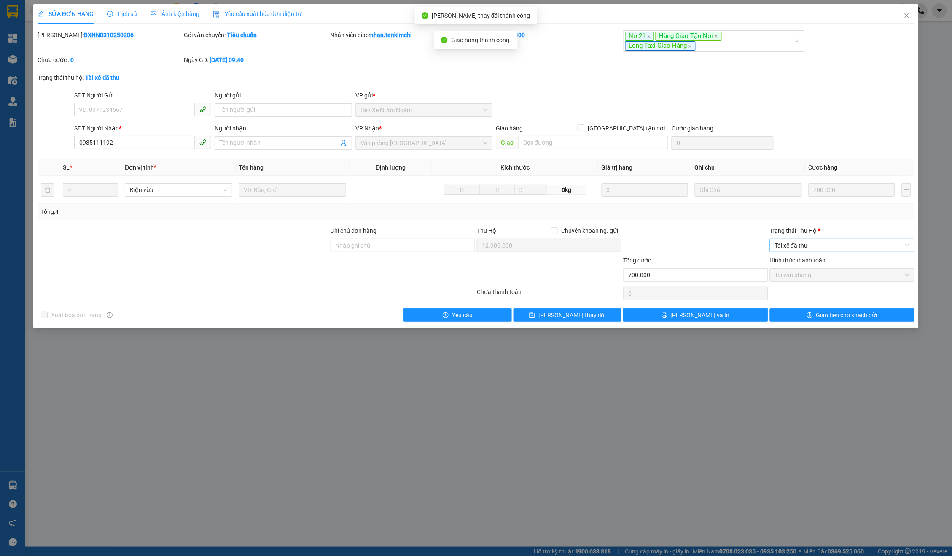
click at [803, 239] on span "Tài xế đã thu" at bounding box center [842, 245] width 135 height 13
click at [803, 273] on div "Đã trả người gửi" at bounding box center [842, 273] width 135 height 9
click at [831, 308] on button "Giao tiền cho khách gửi" at bounding box center [842, 314] width 145 height 13
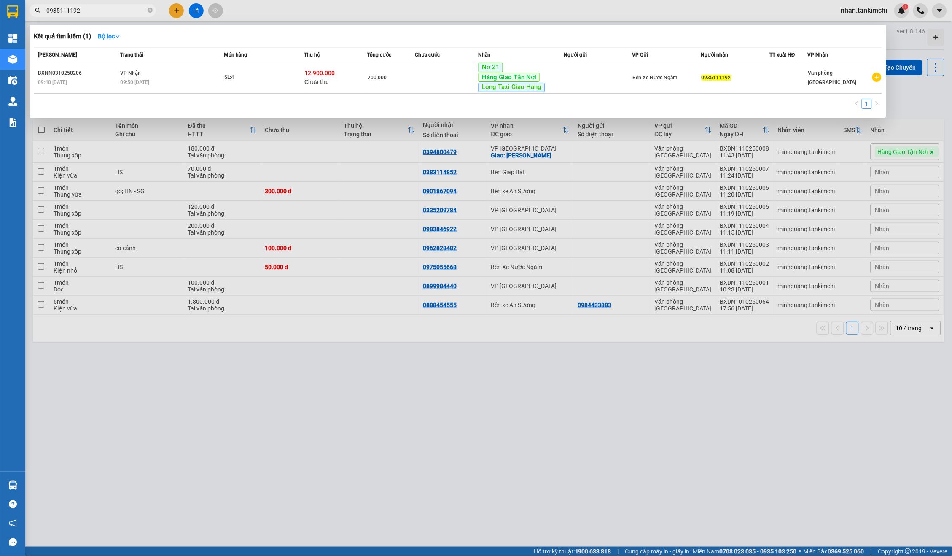
click at [100, 9] on input "0935111192" at bounding box center [96, 10] width 100 height 9
paste input "text"
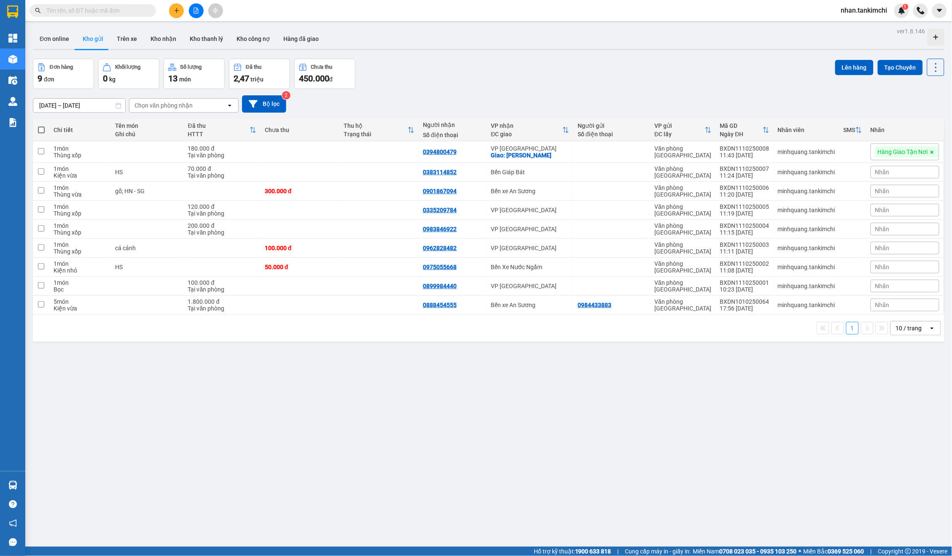
paste input "0787758190"
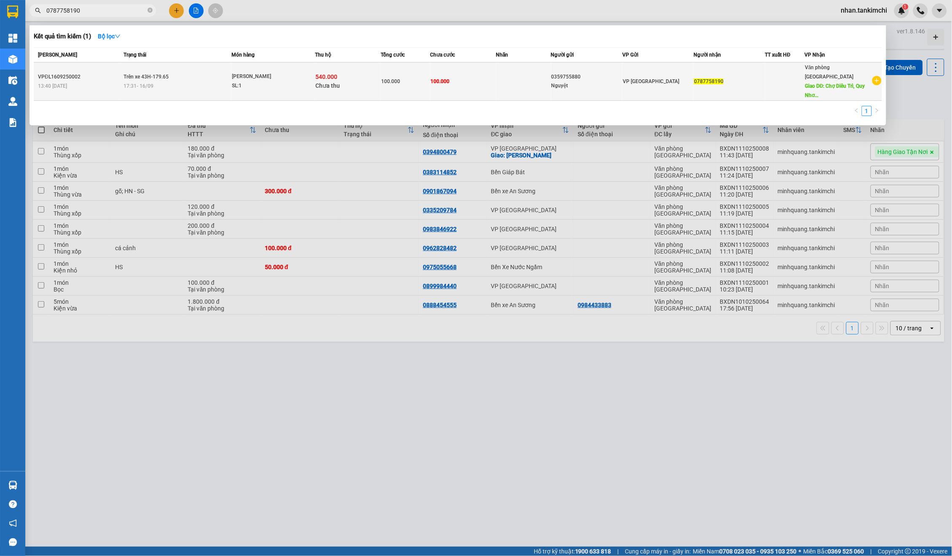
type input "0787758190"
click at [380, 77] on div "540.000 Chưa thu" at bounding box center [347, 82] width 65 height 18
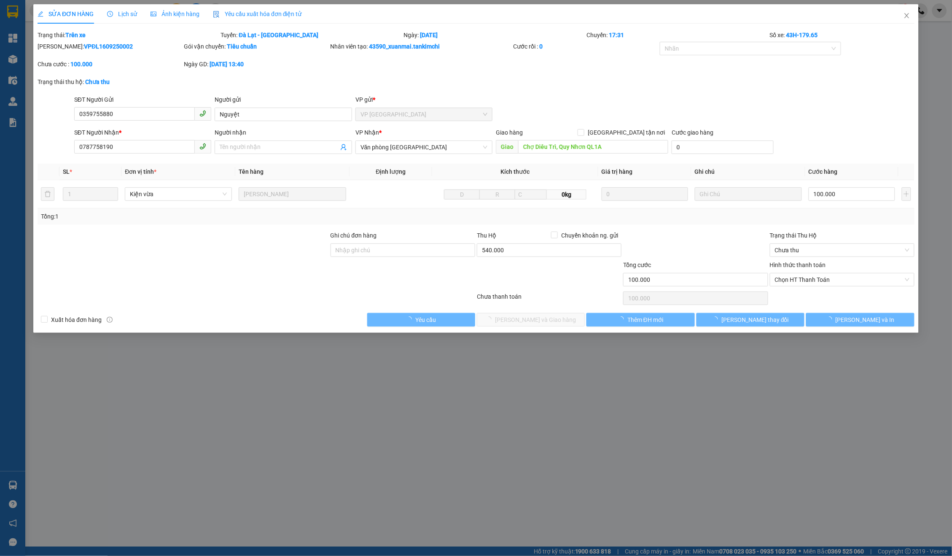
type input "0359755880"
type input "Nguyệt"
type input "0787758190"
type input "Chợ Diêu Trì, Quy Nhơn QL1A"
type input "100.000"
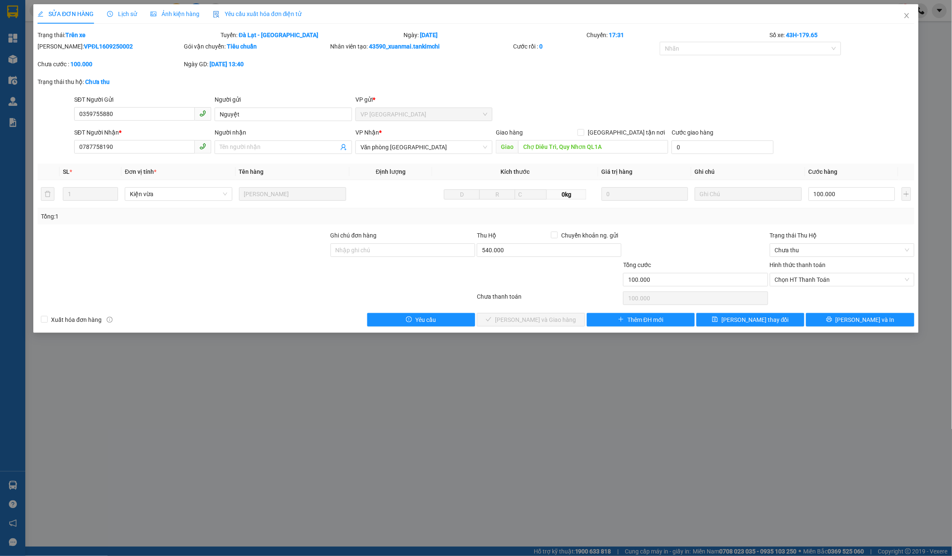
click at [119, 13] on span "Lịch sử" at bounding box center [122, 14] width 30 height 7
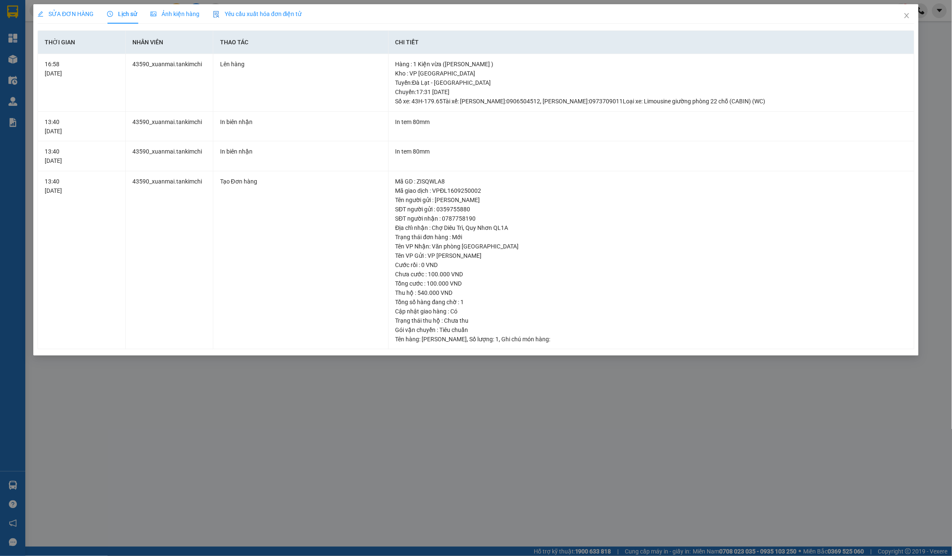
click at [81, 18] on div "SỬA ĐƠN HÀNG" at bounding box center [66, 13] width 56 height 9
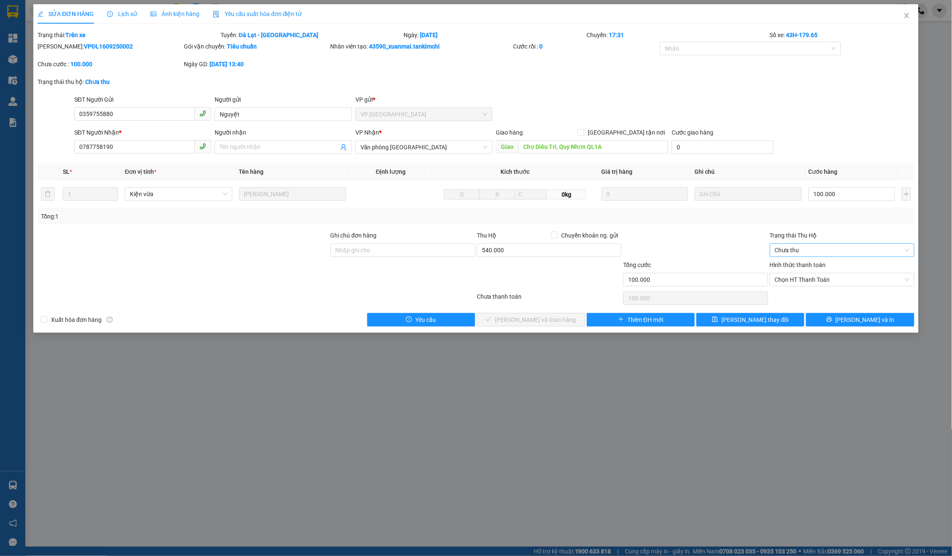
click at [800, 251] on span "Chưa thu" at bounding box center [842, 250] width 135 height 13
click at [807, 285] on div "VP đã thu" at bounding box center [842, 290] width 145 height 13
click at [813, 286] on div "Hình thức thanh toán Chọn HT Thanh Toán" at bounding box center [842, 275] width 145 height 30
click at [810, 283] on div "Hình thức thanh toán Chọn HT Thanh Toán" at bounding box center [842, 275] width 145 height 30
click at [802, 293] on div "Chọn HT Thanh Toán" at bounding box center [842, 298] width 146 height 17
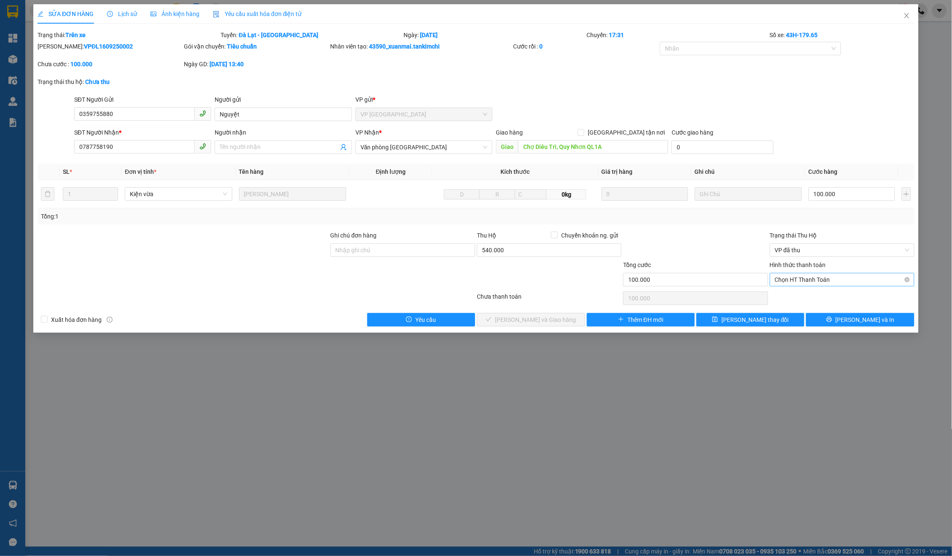
click at [813, 277] on span "Chọn HT Thanh Toán" at bounding box center [842, 279] width 135 height 13
click at [804, 290] on div "Tại văn phòng" at bounding box center [842, 293] width 135 height 9
type input "0"
click at [553, 322] on button "Lưu và Giao hàng" at bounding box center [531, 319] width 108 height 13
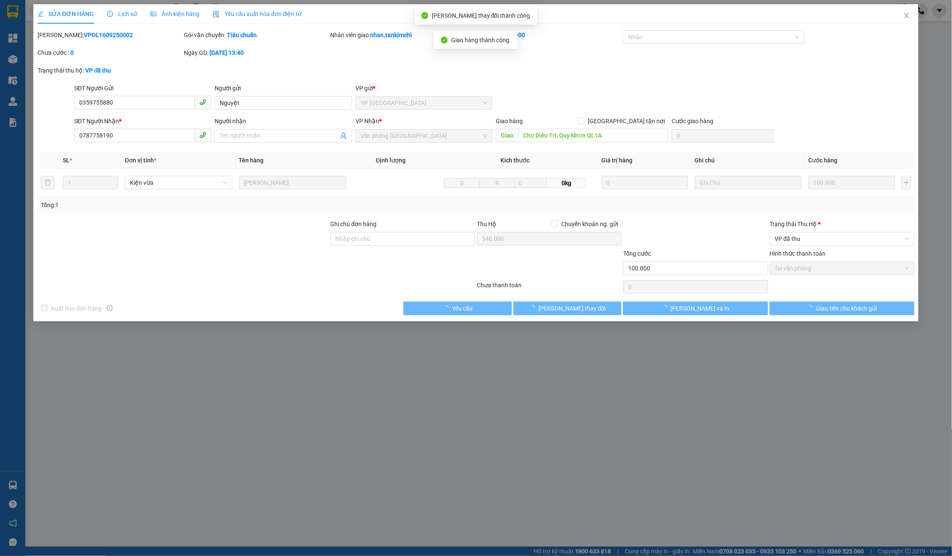
click at [821, 245] on div "Trạng thái Thu Hộ * VP đã thu" at bounding box center [842, 234] width 145 height 30
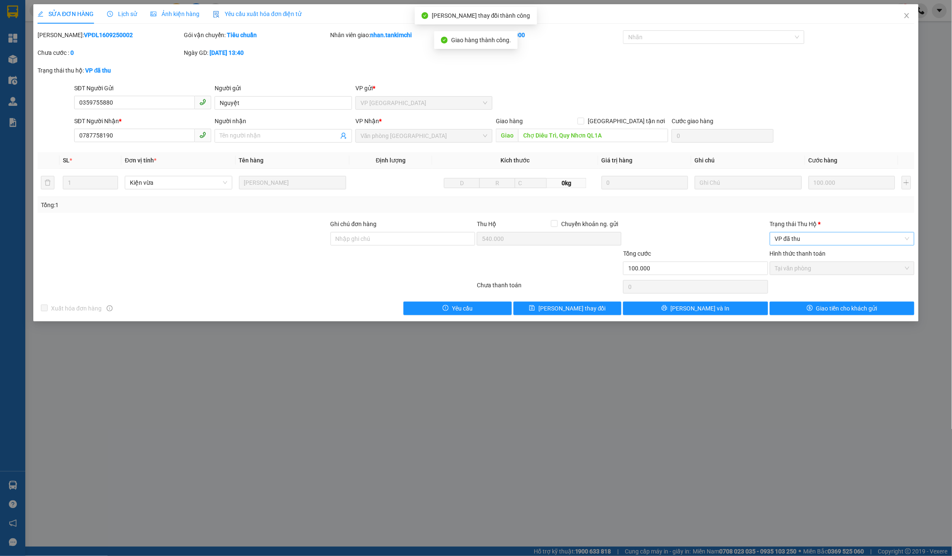
click at [817, 238] on span "VP đã thu" at bounding box center [842, 238] width 135 height 13
click at [811, 262] on div "Đã trả người gửi" at bounding box center [842, 266] width 135 height 9
click at [830, 305] on span "Giao tiền cho khách gửi" at bounding box center [846, 308] width 61 height 9
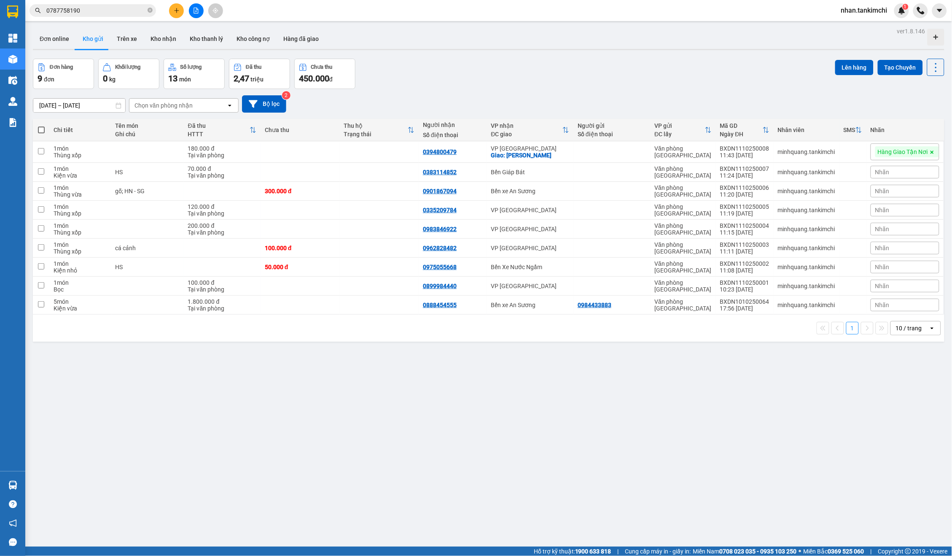
click at [118, 11] on input "0787758190" at bounding box center [96, 10] width 100 height 9
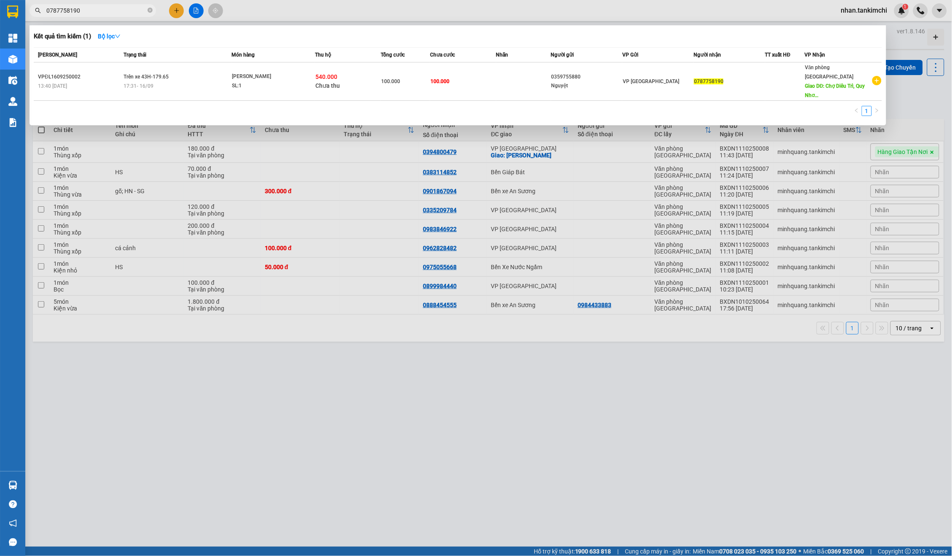
paste input "905532398"
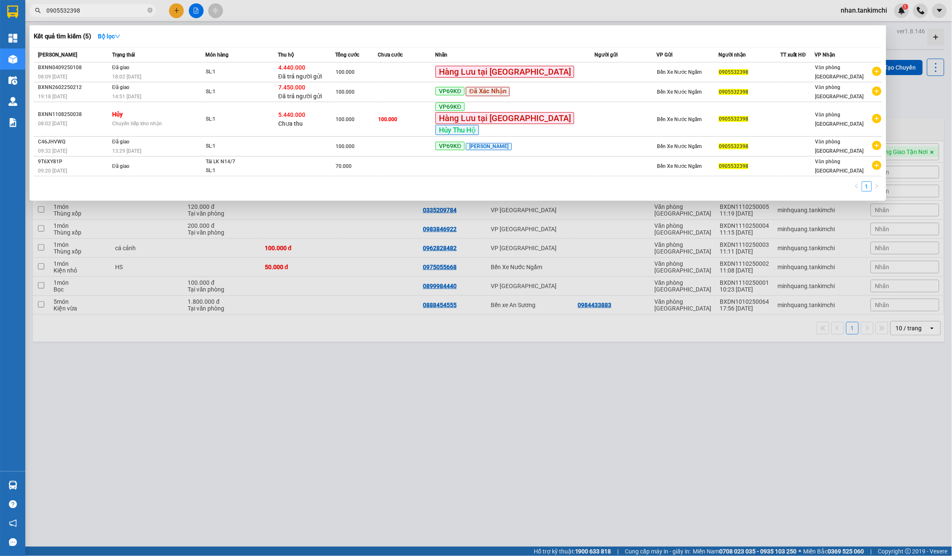
paste input "833294032"
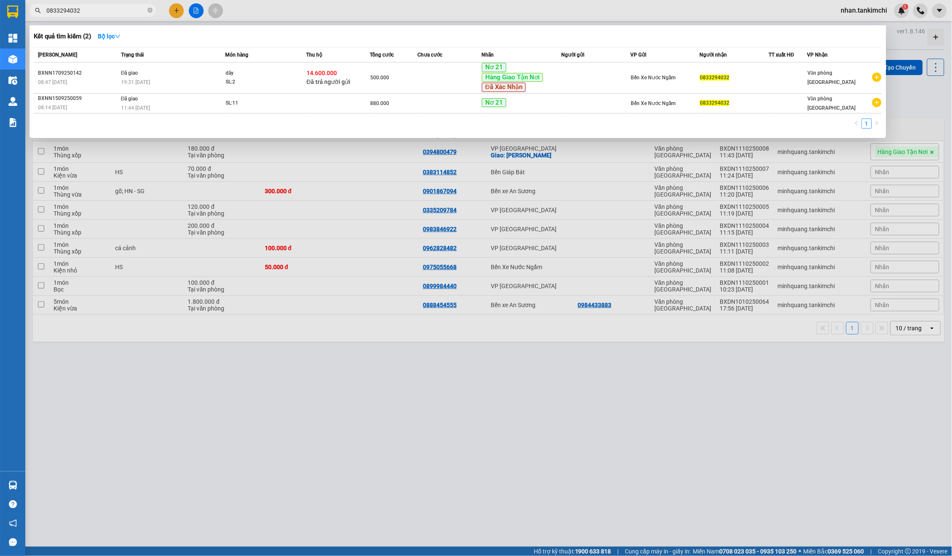
click at [127, 7] on input "0833294032" at bounding box center [96, 10] width 100 height 9
paste input "788752295"
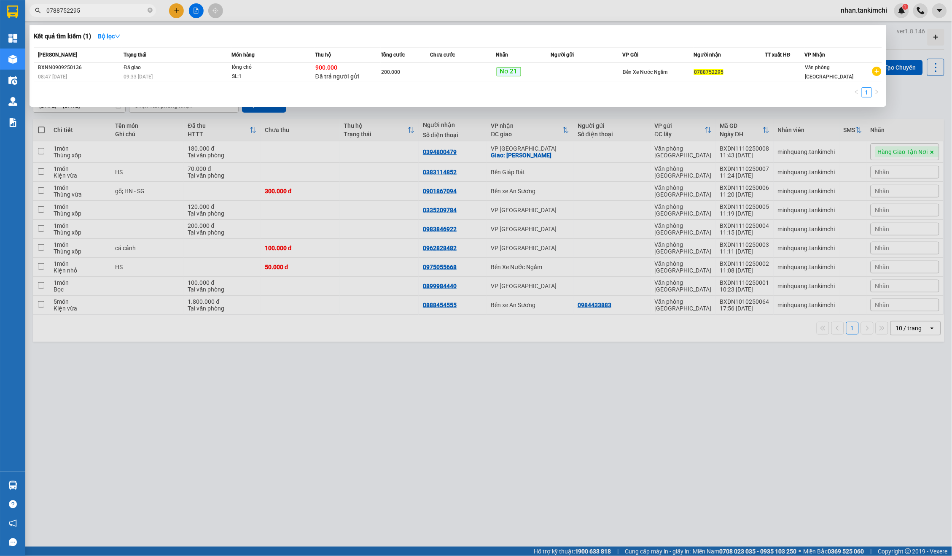
click at [128, 8] on input "0788752295" at bounding box center [96, 10] width 100 height 9
paste input "66338819"
paste input "0971416511"
paste input "text"
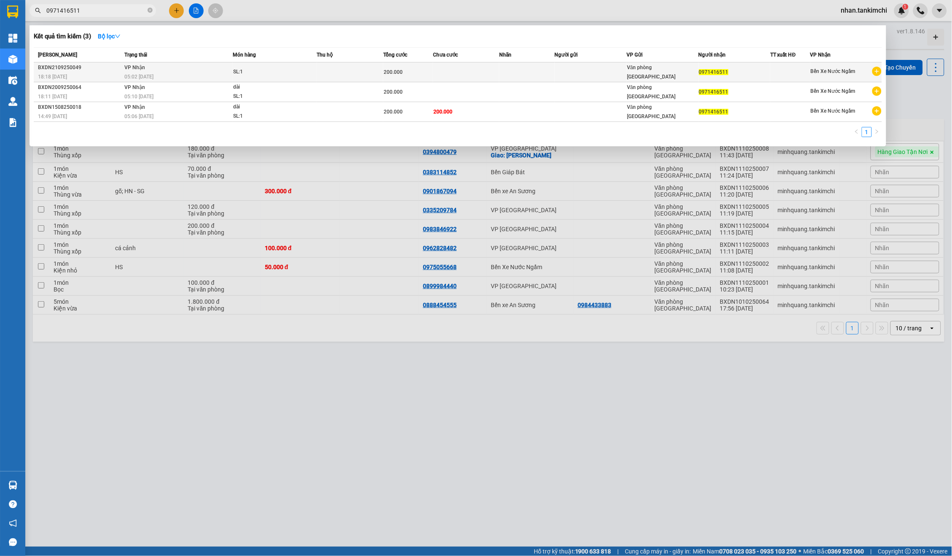
type input "0971416511"
click at [415, 63] on td "200.000" at bounding box center [408, 72] width 50 height 20
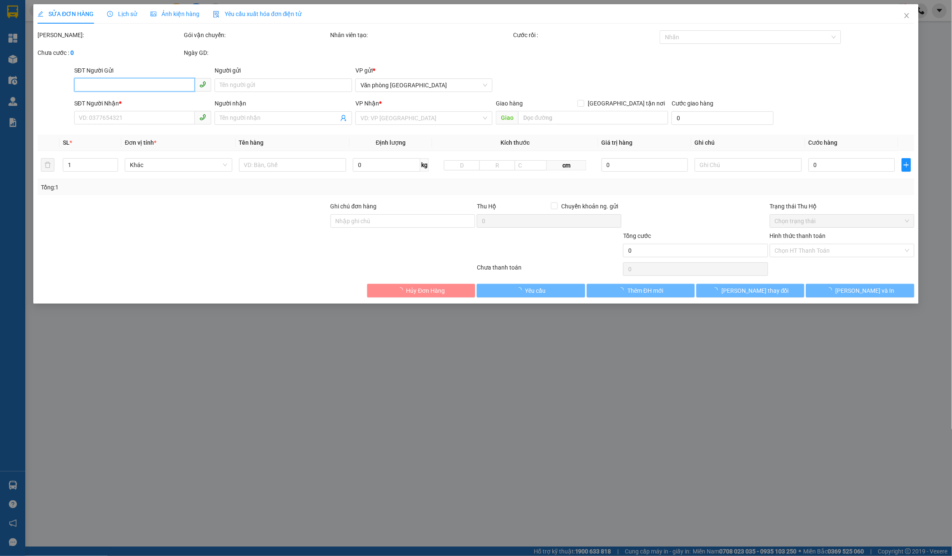
type input "0971416511"
type input "200.000"
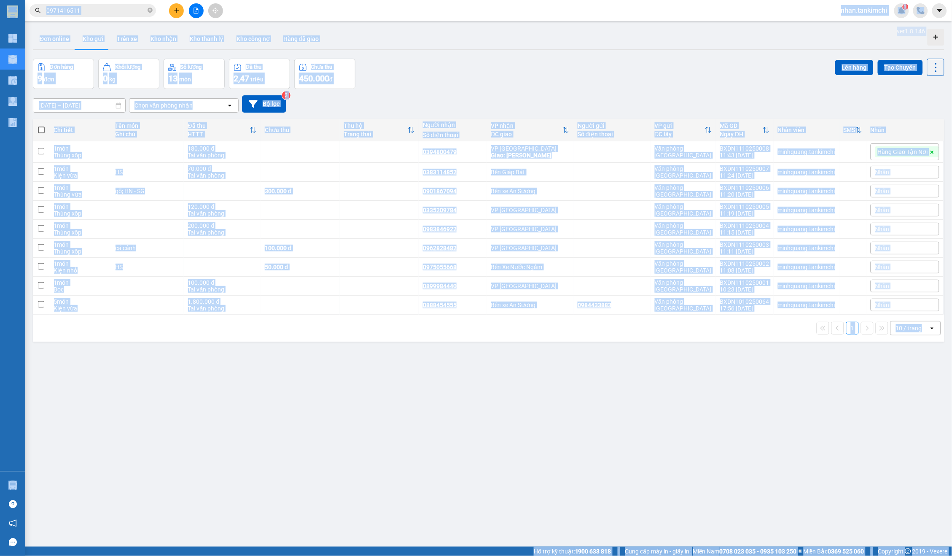
click at [144, 13] on input "0971416511" at bounding box center [96, 10] width 100 height 9
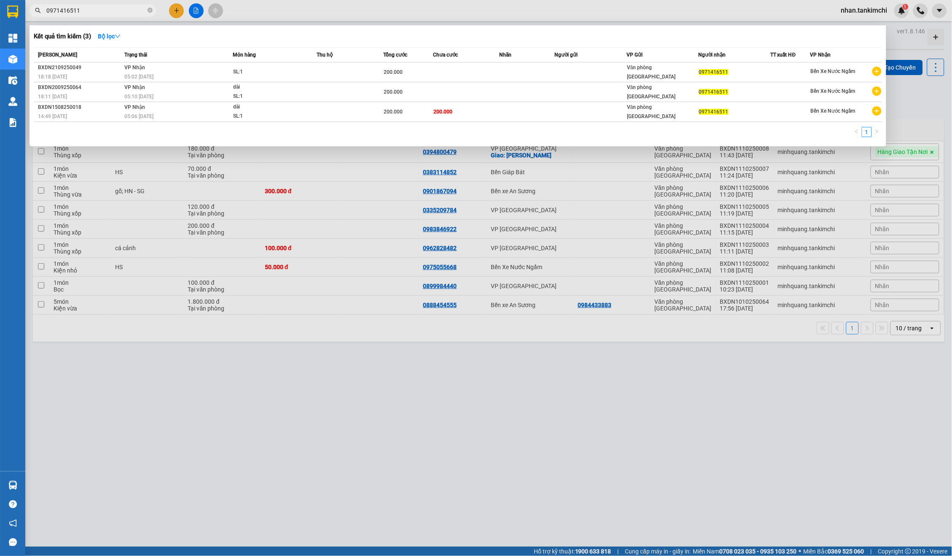
paste input "02583846"
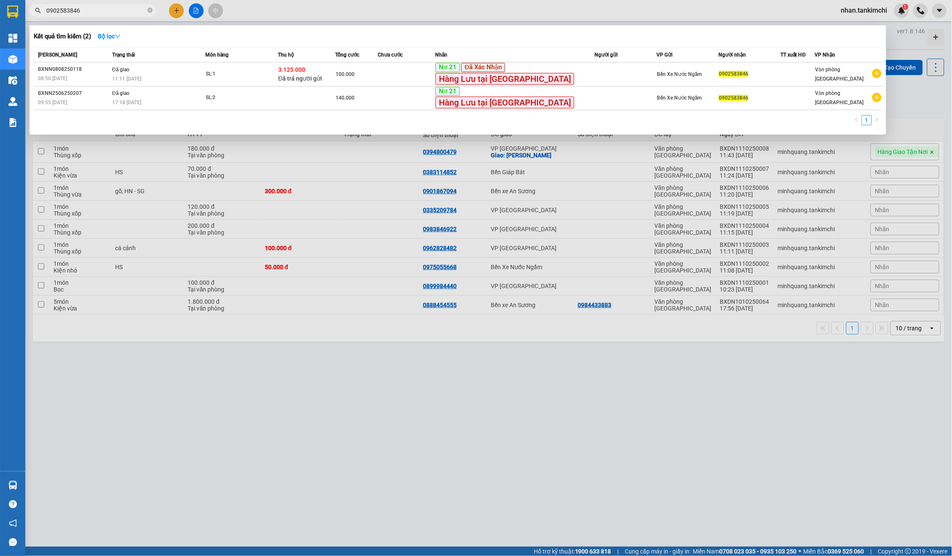
paste input "898190267"
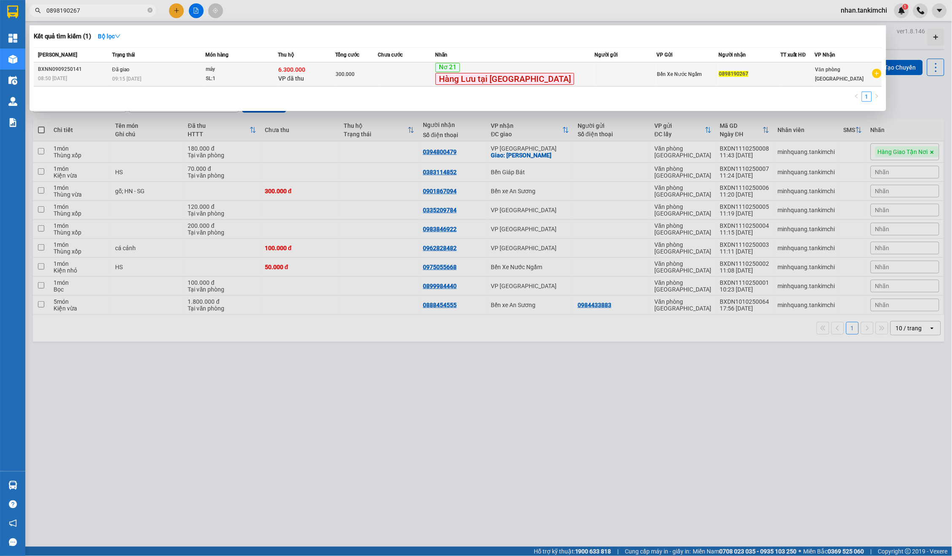
type input "0898190267"
click at [369, 78] on div "300.000" at bounding box center [357, 74] width 42 height 9
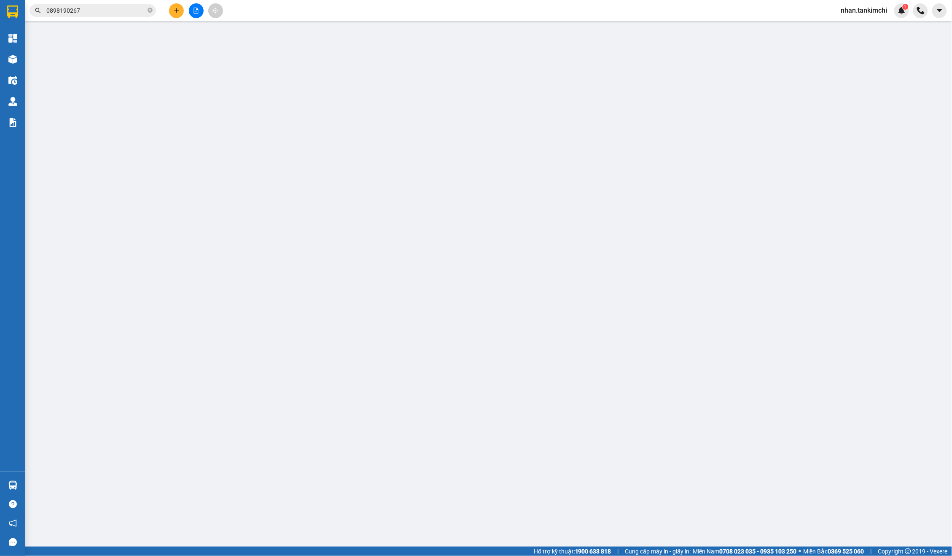
type input "0898190267"
type input "6.300.000"
type input "300.000"
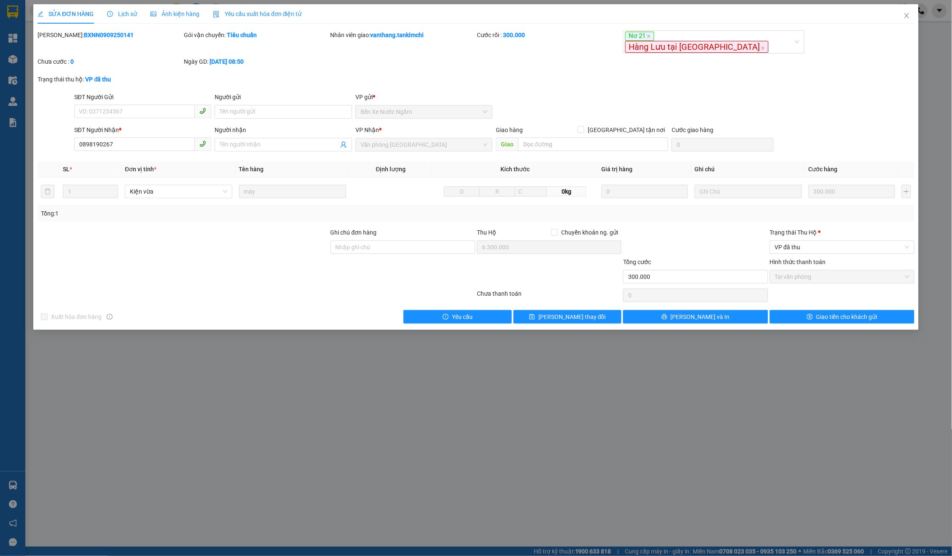
click at [129, 16] on span "Lịch sử" at bounding box center [122, 14] width 30 height 7
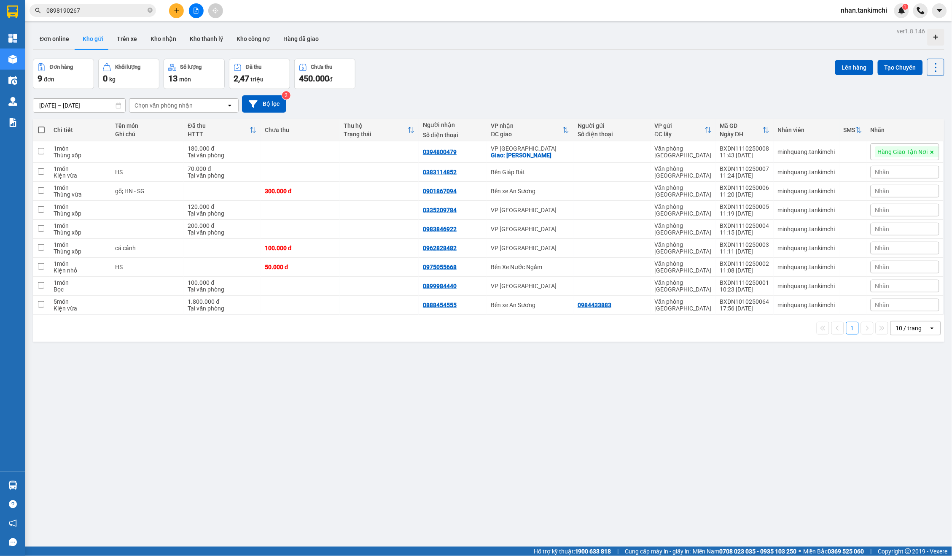
click at [101, 10] on input "0898190267" at bounding box center [96, 10] width 100 height 9
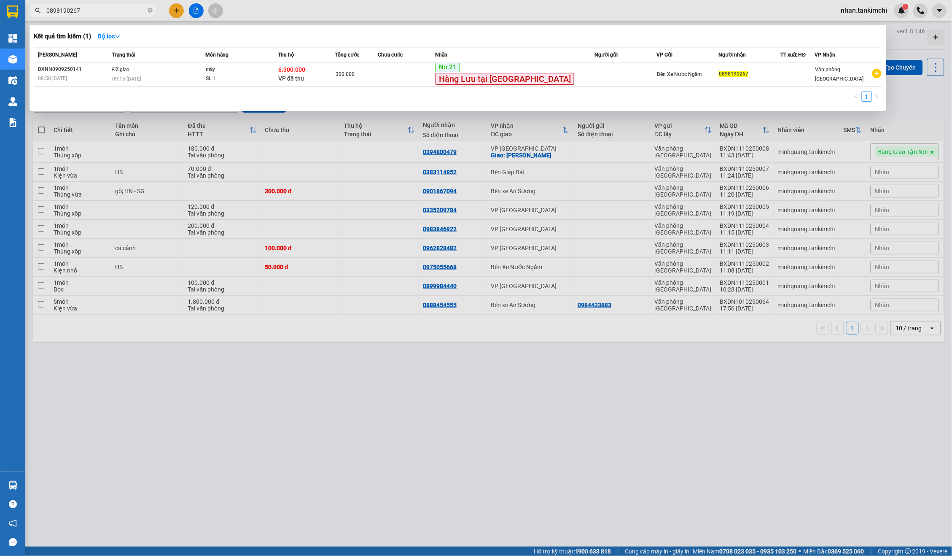
paste input "914520002"
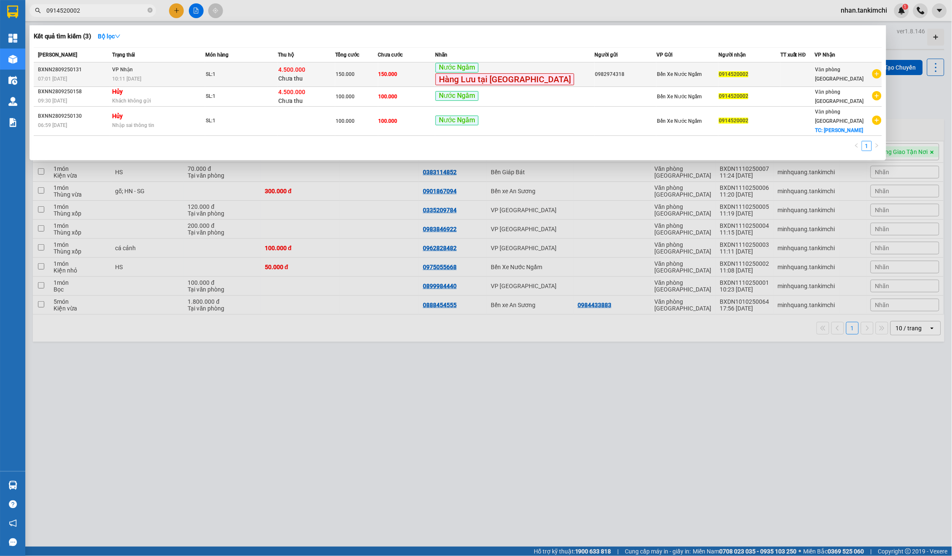
type input "0914520002"
click at [269, 76] on div "SL: 1" at bounding box center [237, 74] width 63 height 9
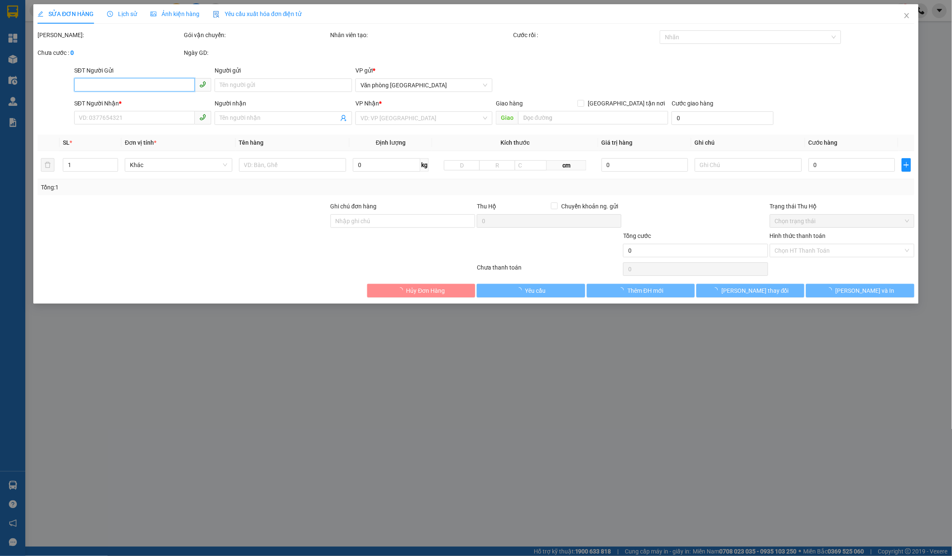
type input "0982974318"
type input "0914520002"
type input "Xe Mỹ Sơn Giao"
type input "150.000"
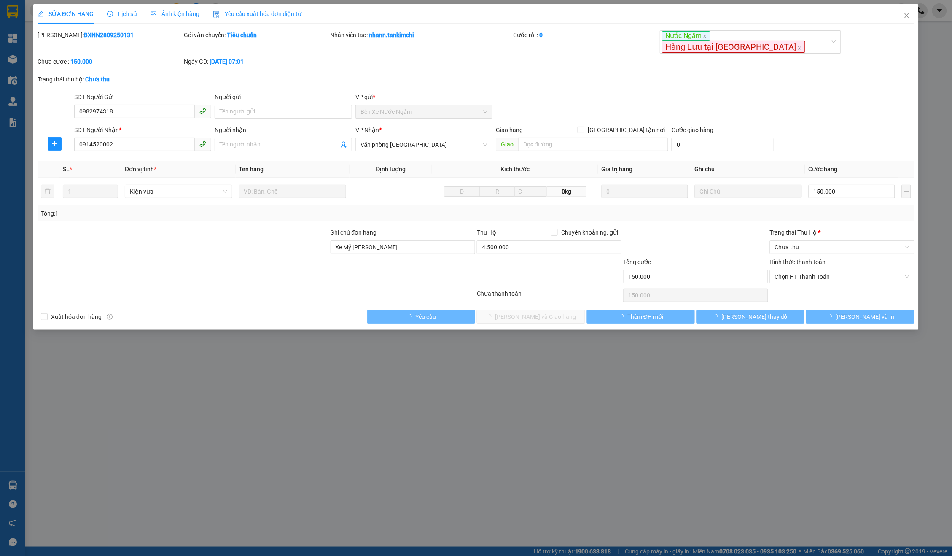
click at [123, 20] on div "Lịch sử" at bounding box center [122, 13] width 30 height 19
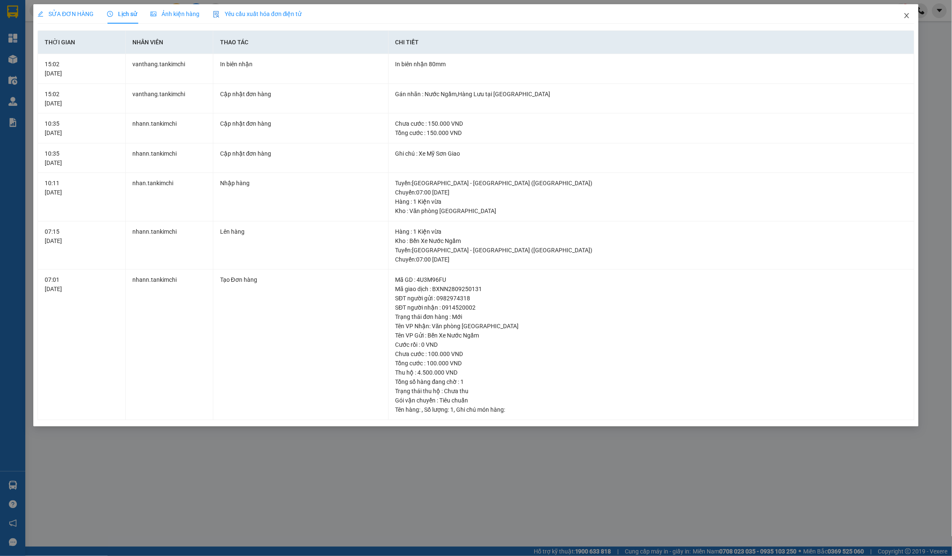
click at [904, 12] on icon "close" at bounding box center [907, 15] width 7 height 7
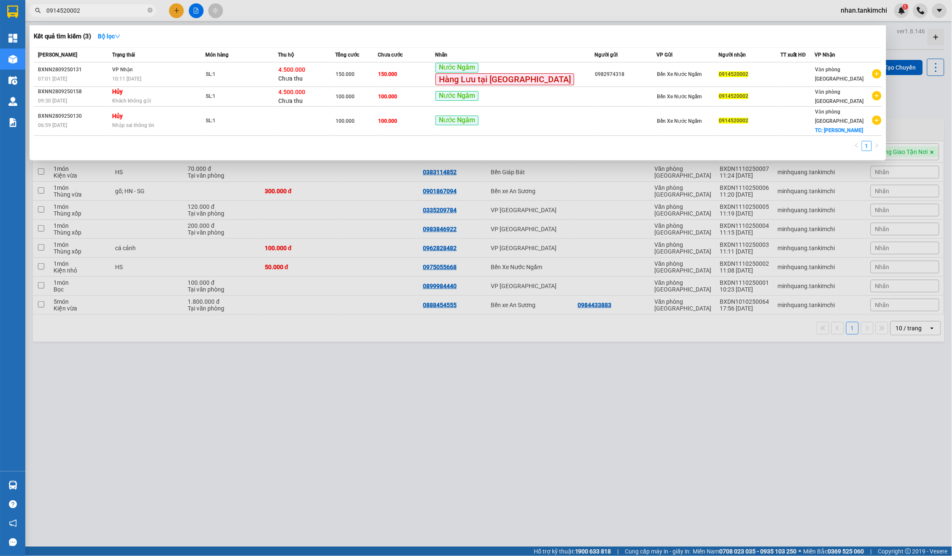
click at [128, 6] on input "0914520002" at bounding box center [96, 10] width 100 height 9
click at [277, 68] on td "SL: 1" at bounding box center [241, 74] width 73 height 24
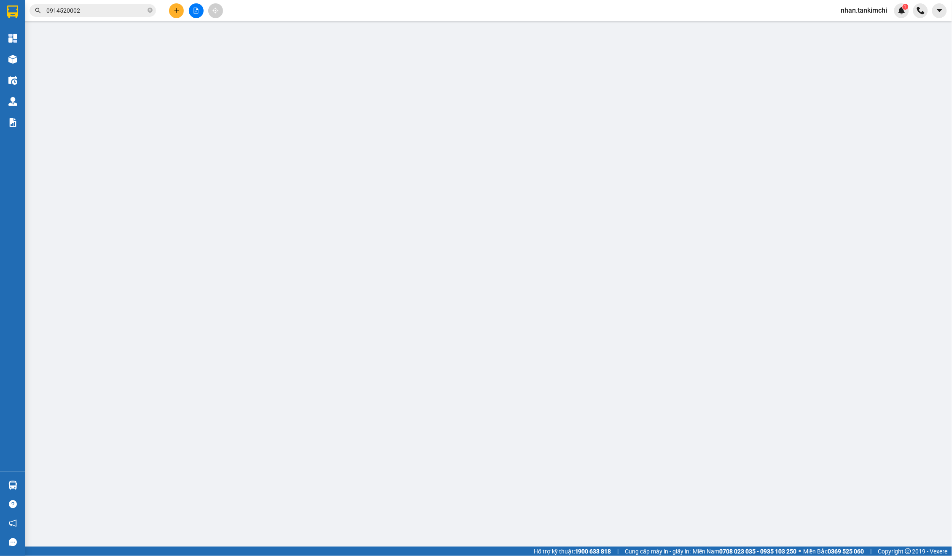
type input "0982974318"
type input "0914520002"
type input "Xe Mỹ Sơn Giao"
type input "150.000"
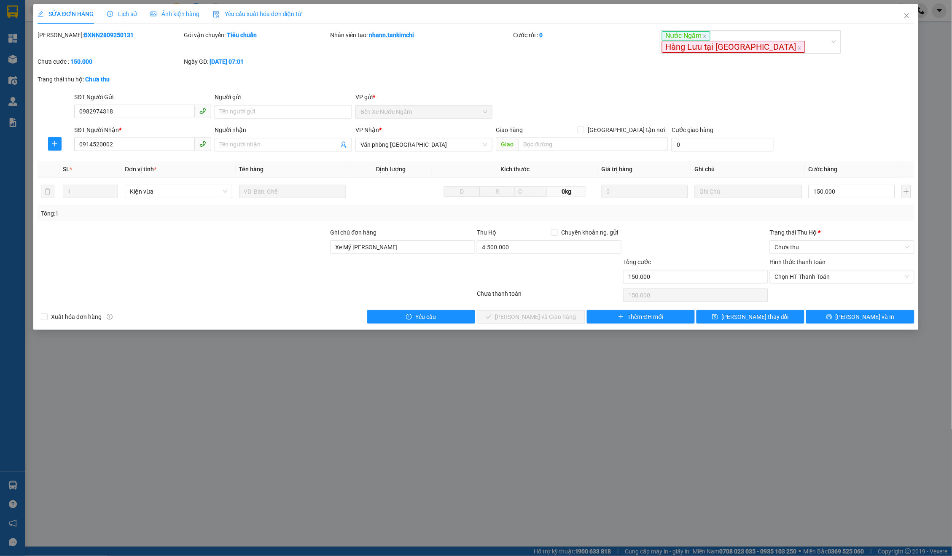
click at [135, 11] on span "Lịch sử" at bounding box center [122, 14] width 30 height 7
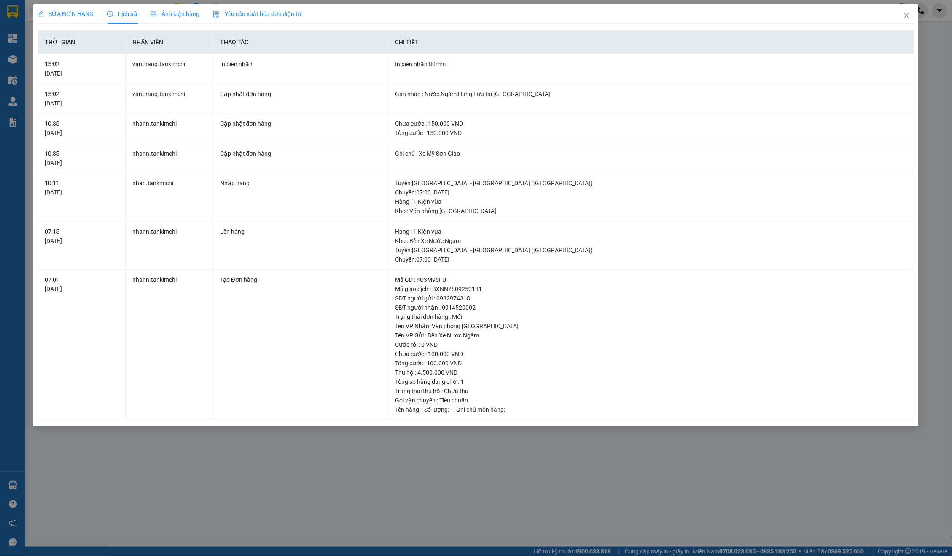
click at [903, 11] on span "Close" at bounding box center [907, 16] width 24 height 24
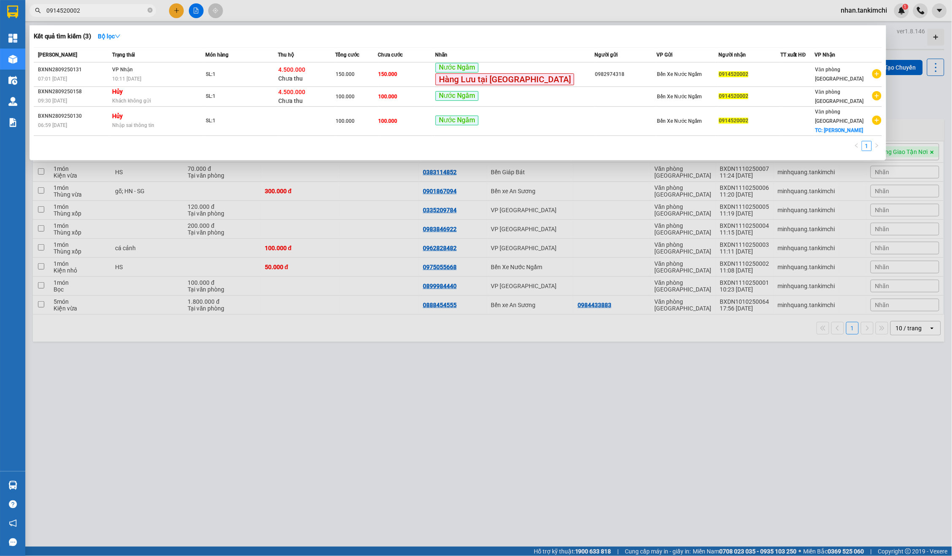
click at [132, 13] on input "0914520002" at bounding box center [96, 10] width 100 height 9
click at [436, 74] on td "150.000" at bounding box center [406, 74] width 57 height 24
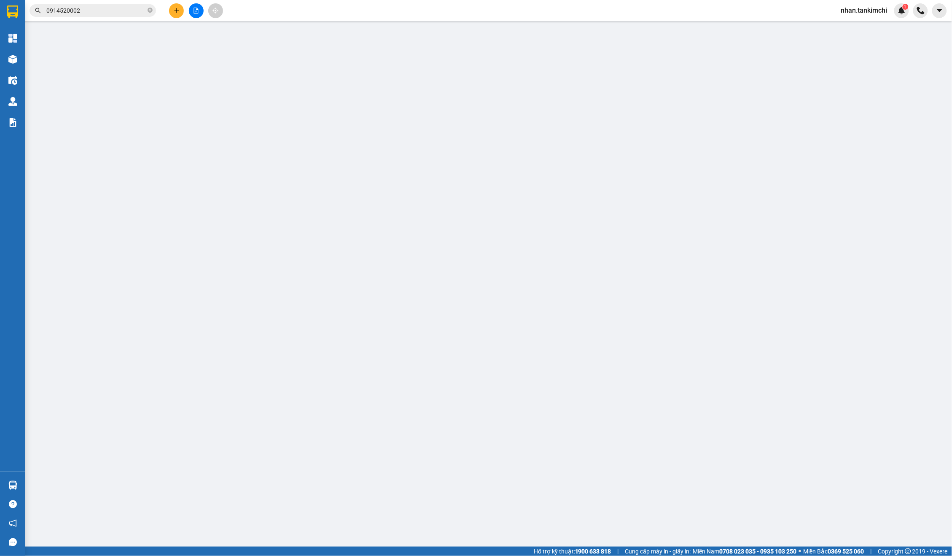
type input "0982974318"
type input "0914520002"
type input "Xe Mỹ Sơn Giao"
type input "150.000"
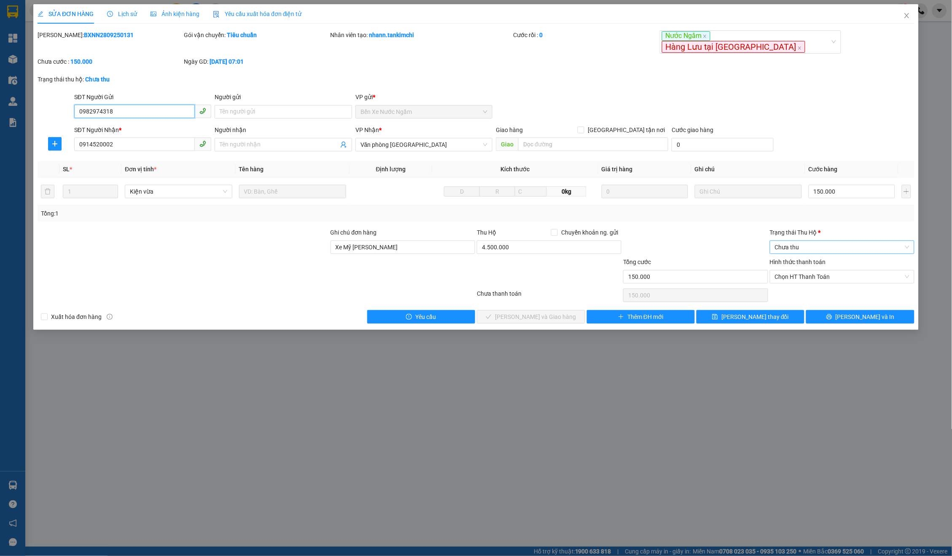
click at [808, 241] on span "Chưa thu" at bounding box center [842, 247] width 135 height 13
click at [812, 273] on div "VP đã thu" at bounding box center [842, 279] width 145 height 13
click at [818, 271] on span "Chọn HT Thanh Toán" at bounding box center [842, 276] width 135 height 13
click at [802, 281] on div "Tại văn phòng" at bounding box center [842, 282] width 135 height 9
type input "0"
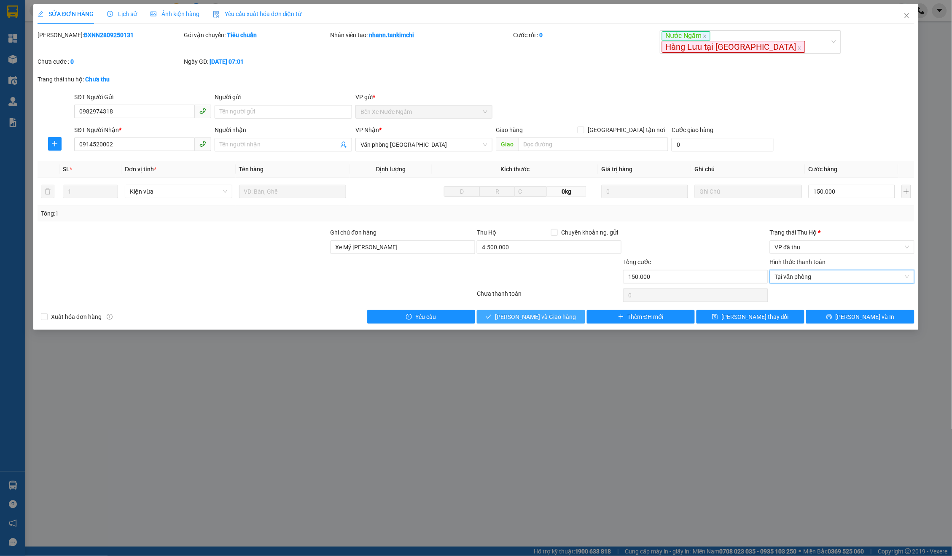
click at [530, 312] on span "Lưu và Giao hàng" at bounding box center [535, 316] width 81 height 9
click at [821, 229] on b "*" at bounding box center [819, 232] width 3 height 7
click at [821, 241] on input "Trạng thái Thu Hộ *" at bounding box center [839, 247] width 129 height 13
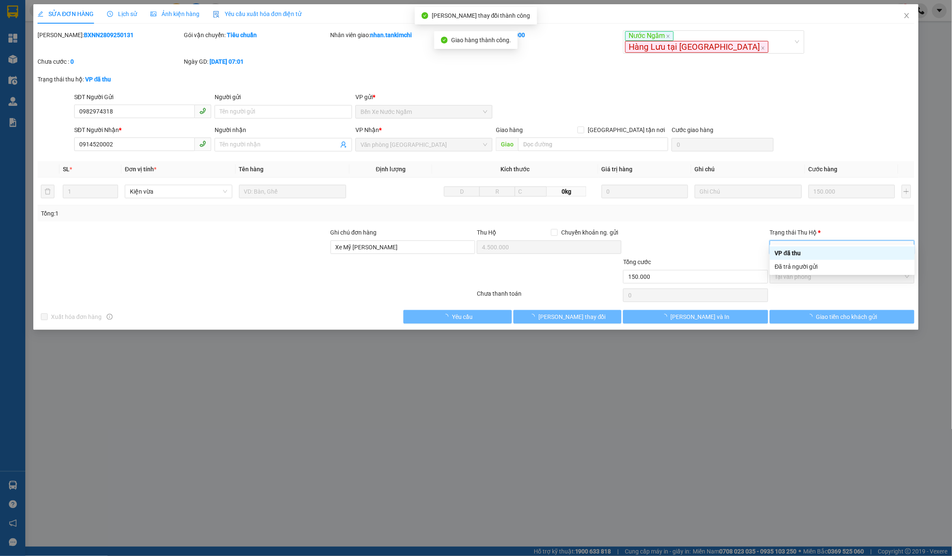
click at [816, 241] on span "VP đã thu" at bounding box center [842, 247] width 135 height 13
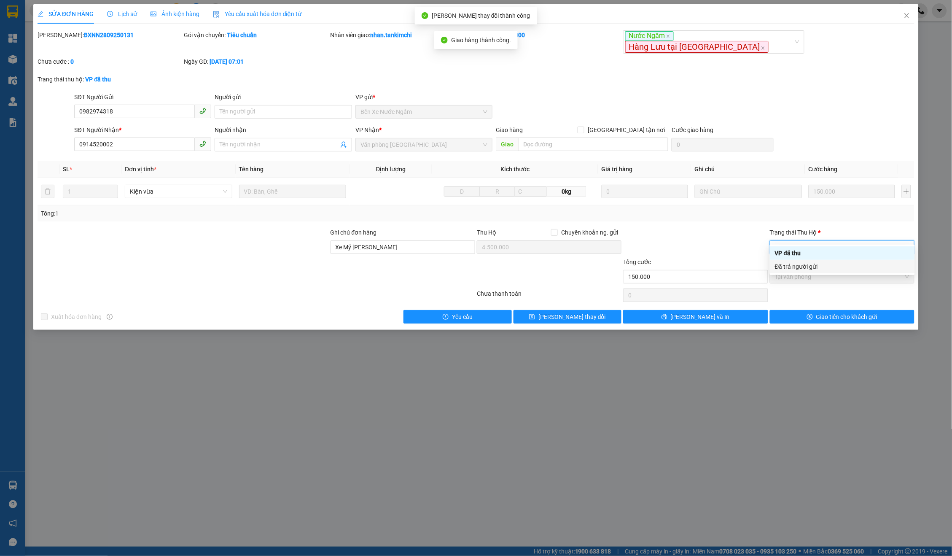
click at [812, 267] on div "Đã trả người gửi" at bounding box center [842, 266] width 135 height 9
click at [843, 312] on span "Giao tiền cho khách gửi" at bounding box center [846, 316] width 61 height 9
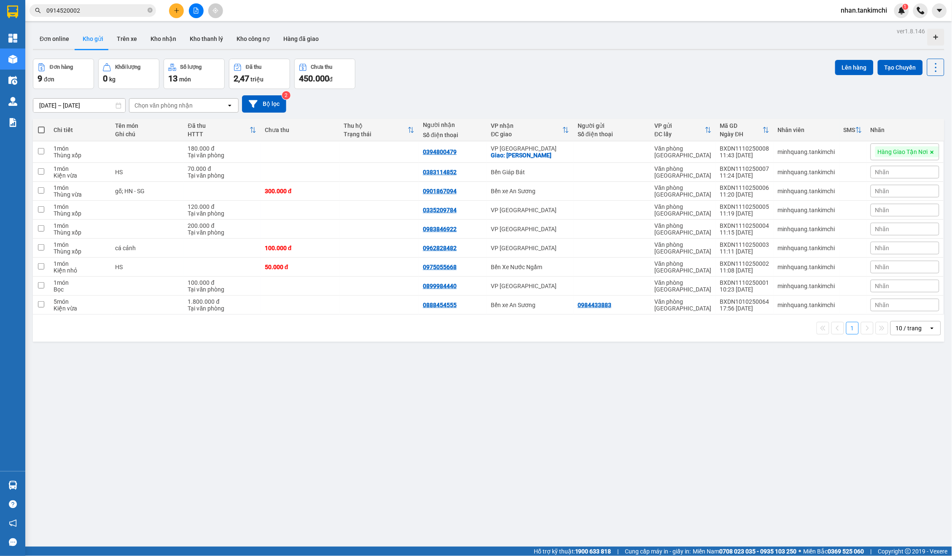
click at [124, 12] on input "0914520002" at bounding box center [96, 10] width 100 height 9
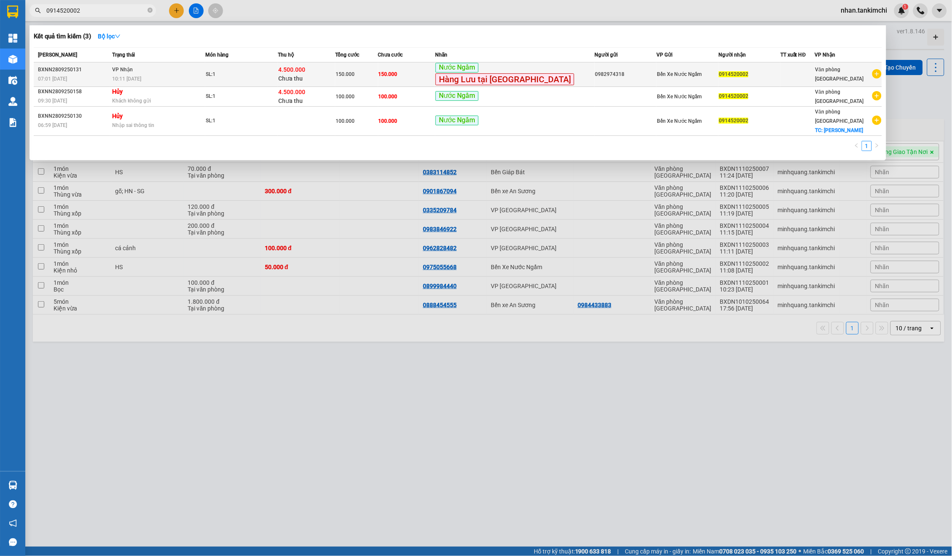
click at [239, 70] on div "SL: 1" at bounding box center [237, 74] width 63 height 9
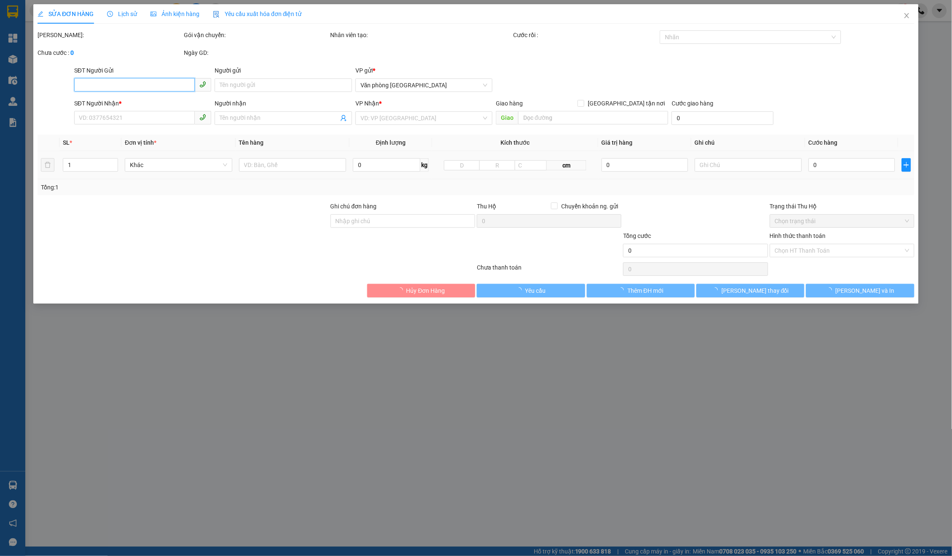
type input "0982974318"
type input "0914520002"
type input "Xe Mỹ Sơn Giao"
type input "4.500.000"
type input "150.000"
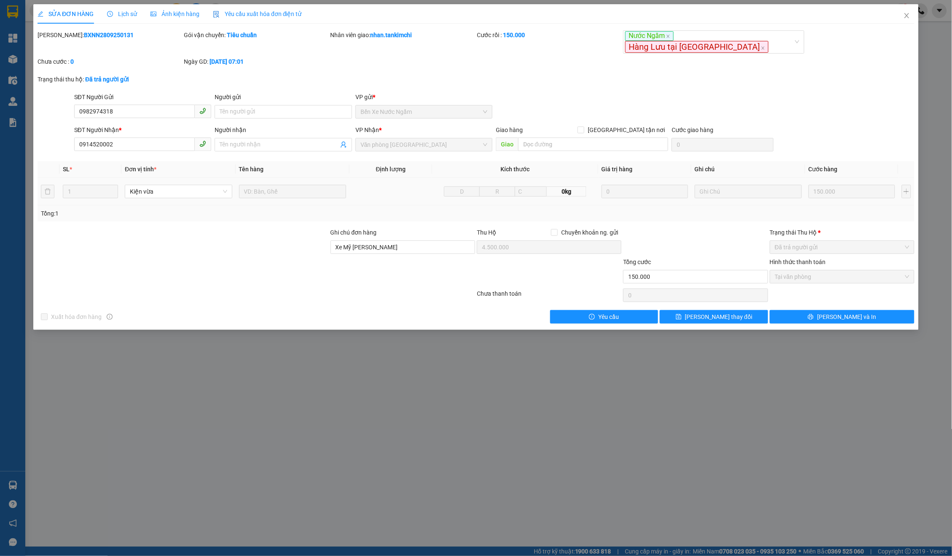
click at [912, 23] on span "Close" at bounding box center [907, 16] width 24 height 24
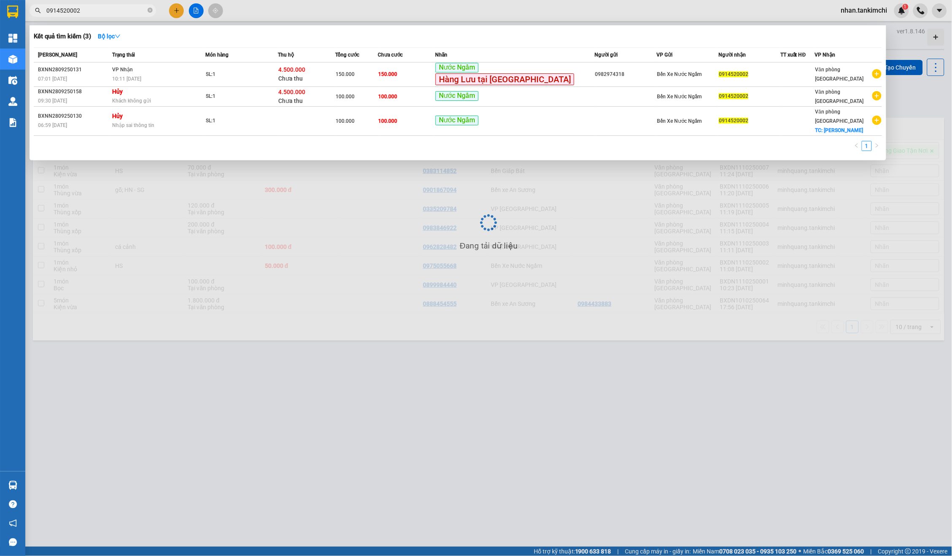
click at [125, 11] on input "0914520002" at bounding box center [96, 10] width 100 height 9
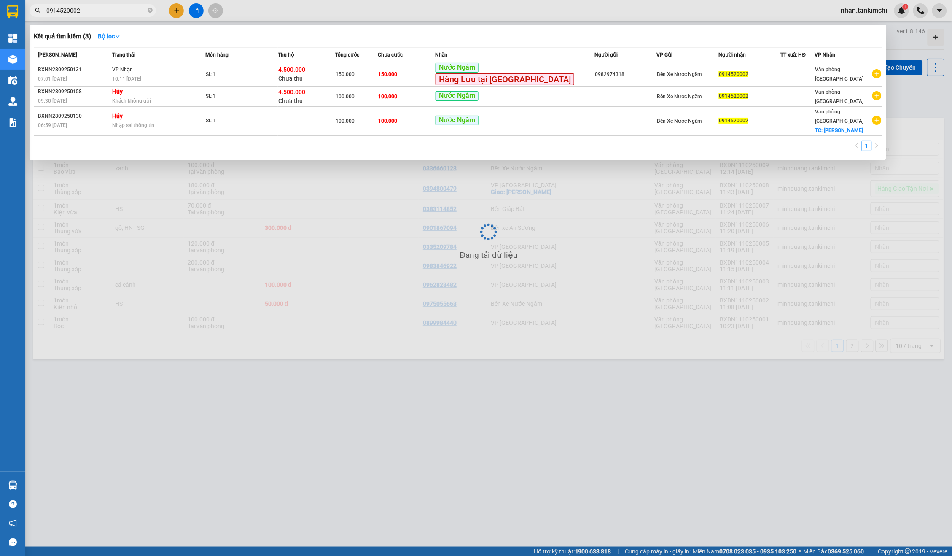
paste input "03503439"
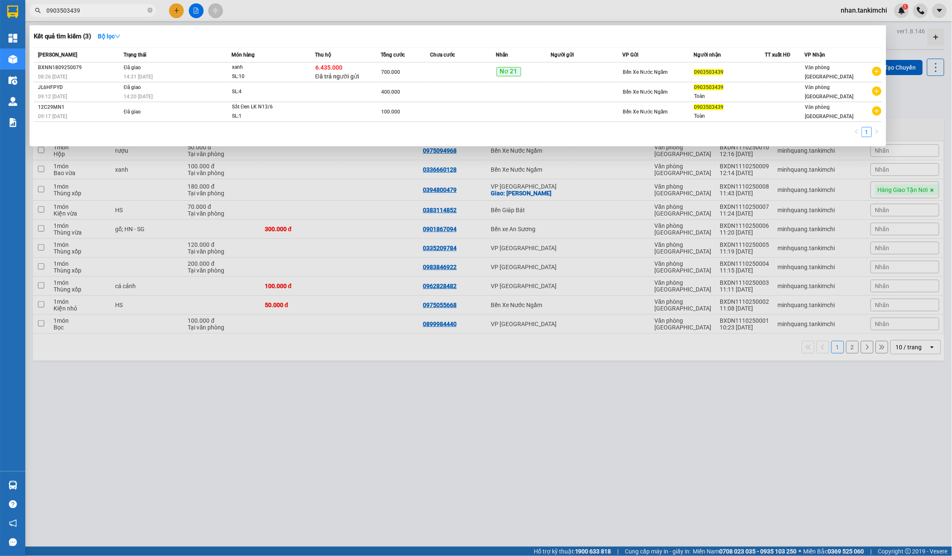
click at [129, 12] on input "0903503439" at bounding box center [96, 10] width 100 height 9
paste input "78720396"
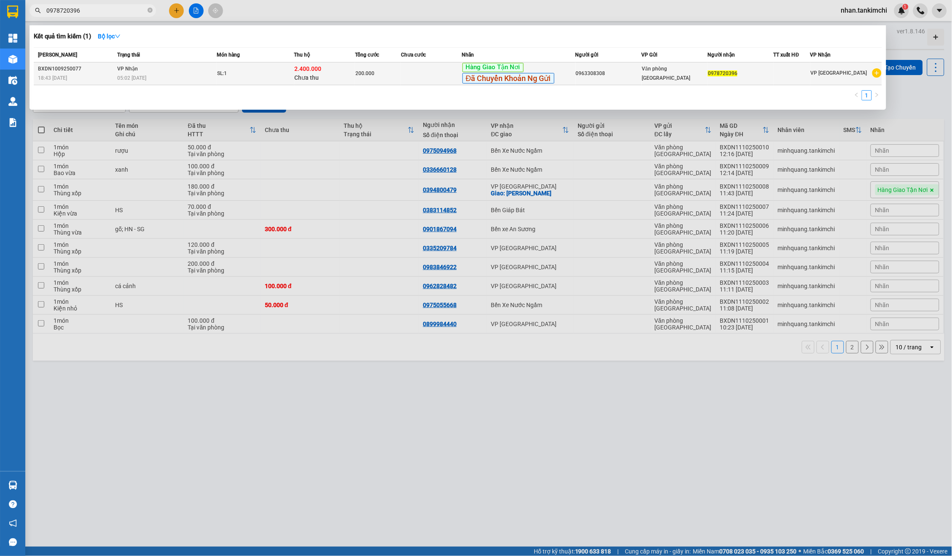
type input "0978720396"
click at [369, 73] on span "200.000" at bounding box center [364, 73] width 19 height 6
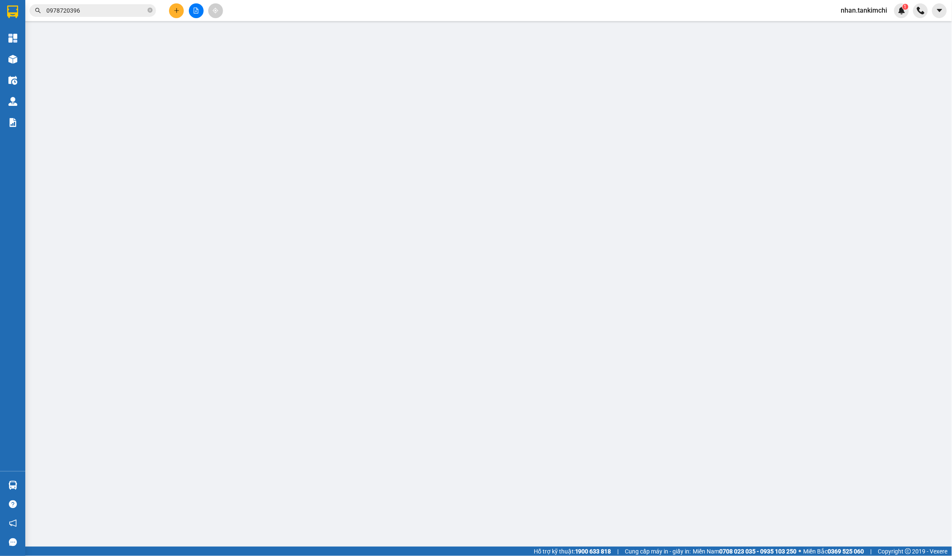
type input "0963308308"
type input "0978720396"
type input "Quang CK ngày 26/09/2025"
type input "200.000"
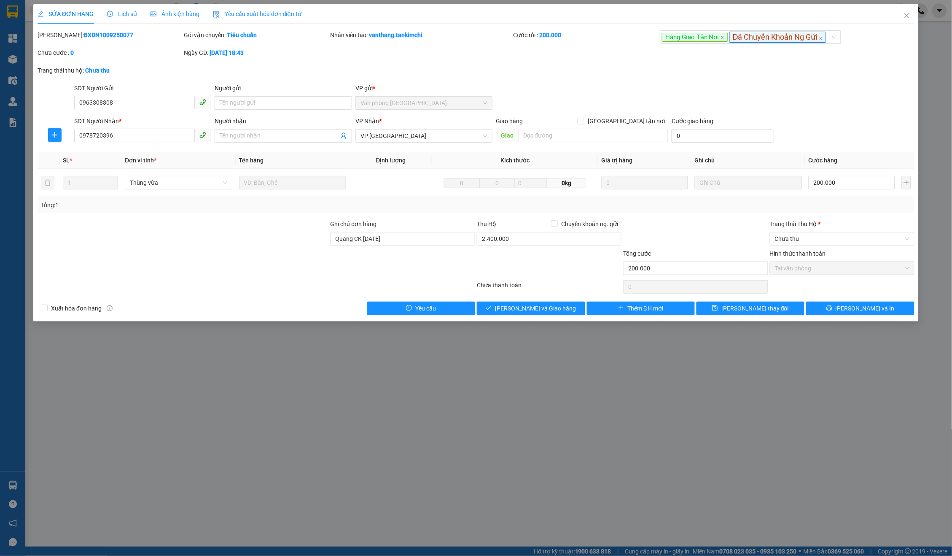
click at [819, 249] on div "Trạng thái Thu Hộ * Chưa thu" at bounding box center [842, 234] width 145 height 30
click at [807, 244] on span "Chưa thu" at bounding box center [842, 238] width 135 height 13
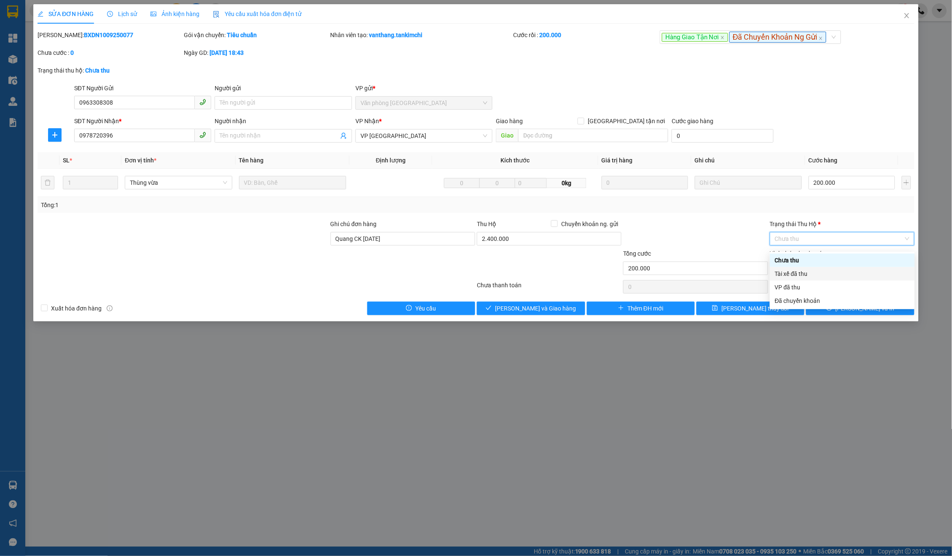
click at [805, 269] on div "Tài xế đã thu" at bounding box center [842, 273] width 135 height 9
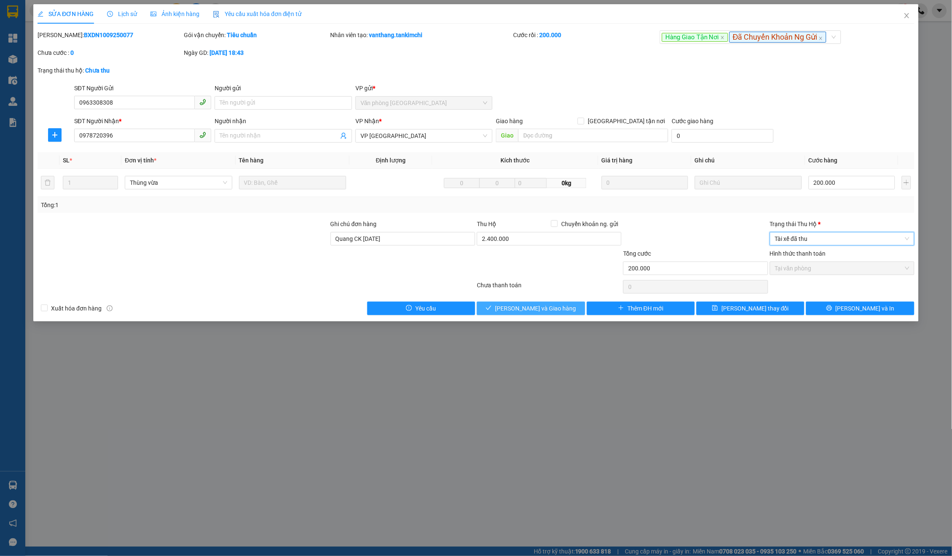
click at [553, 313] on span "Lưu và Giao hàng" at bounding box center [535, 308] width 81 height 9
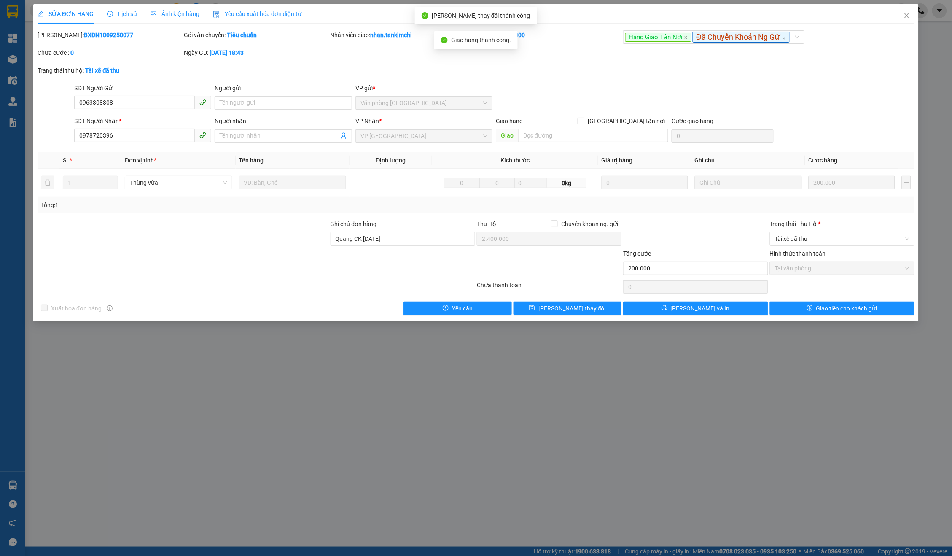
click at [821, 221] on div "Total Paid Fee 200.000 Total UnPaid Fee 0 Cash Collection Total Fee Mã ĐH: BXDN…" at bounding box center [476, 172] width 877 height 285
click at [810, 243] on span "Tài xế đã thu" at bounding box center [842, 238] width 135 height 13
click at [805, 269] on div "Đã trả người gửi" at bounding box center [842, 273] width 135 height 9
click at [827, 320] on div "SỬA ĐƠN HÀNG Lịch sử Ảnh kiện hàng Yêu cầu xuất hóa đơn điện tử Total Paid Fee …" at bounding box center [475, 162] width 885 height 317
click at [830, 313] on span "Giao tiền cho khách gửi" at bounding box center [846, 308] width 61 height 9
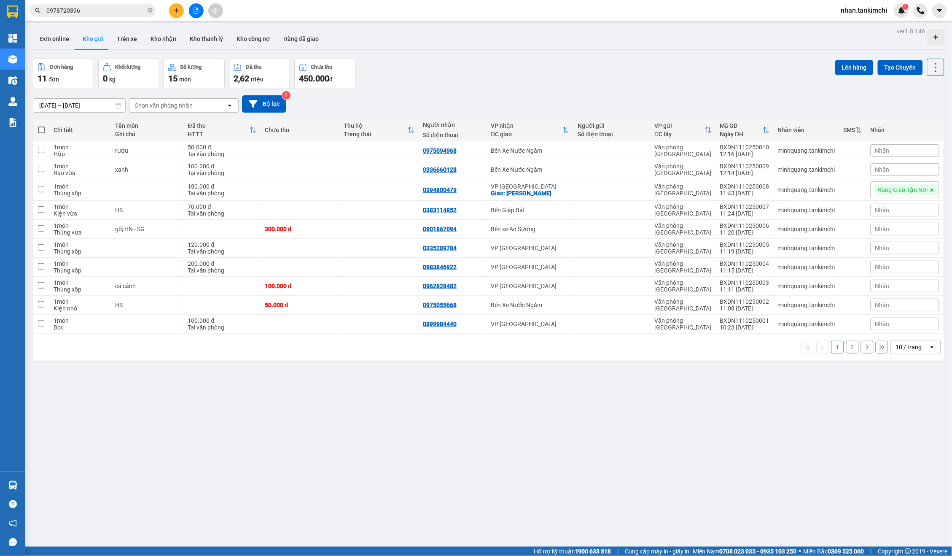
click at [131, 4] on span "0978720396" at bounding box center [93, 10] width 126 height 13
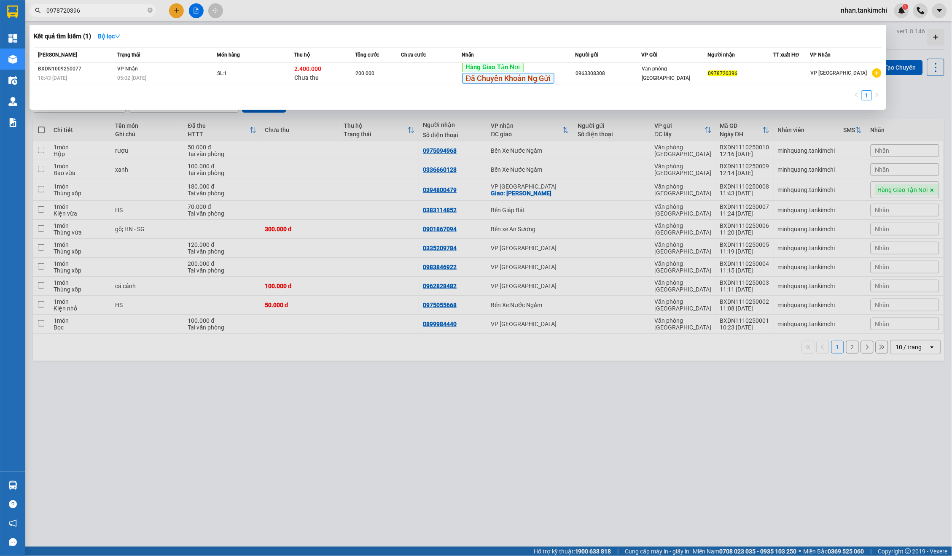
click at [116, 13] on input "0978720396" at bounding box center [96, 10] width 100 height 9
paste input "31907335"
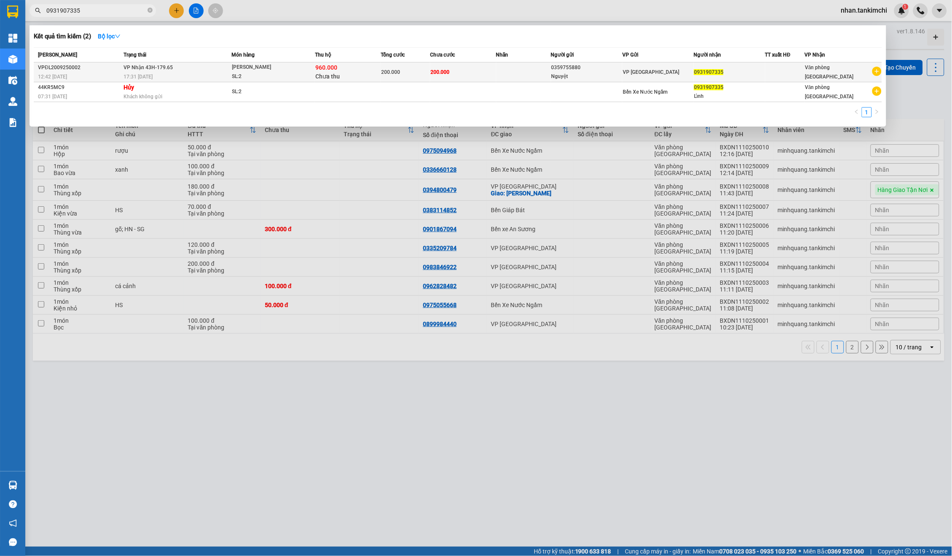
type input "0931907335"
click at [409, 75] on div "200.000" at bounding box center [405, 71] width 48 height 9
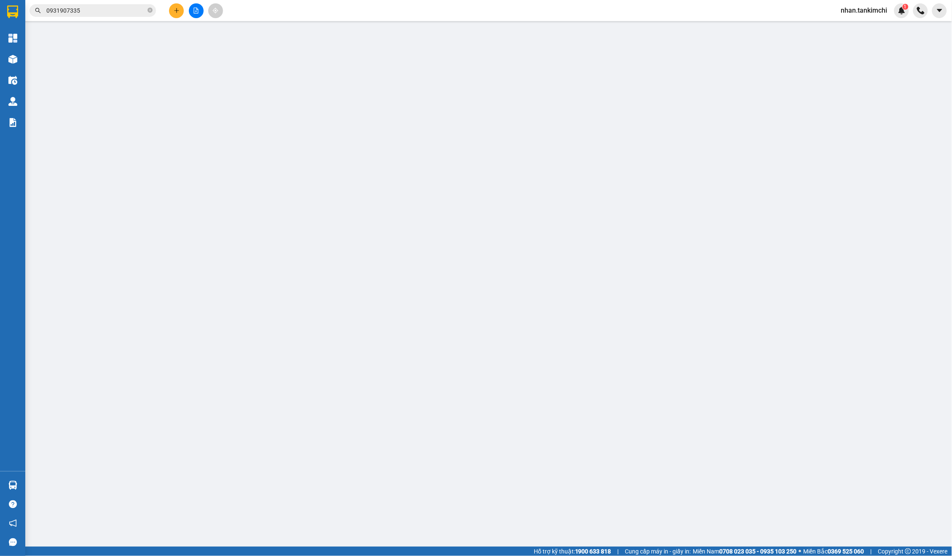
type input "0359755880"
type input "Nguyệt"
type input "0931907335"
type input "200.000"
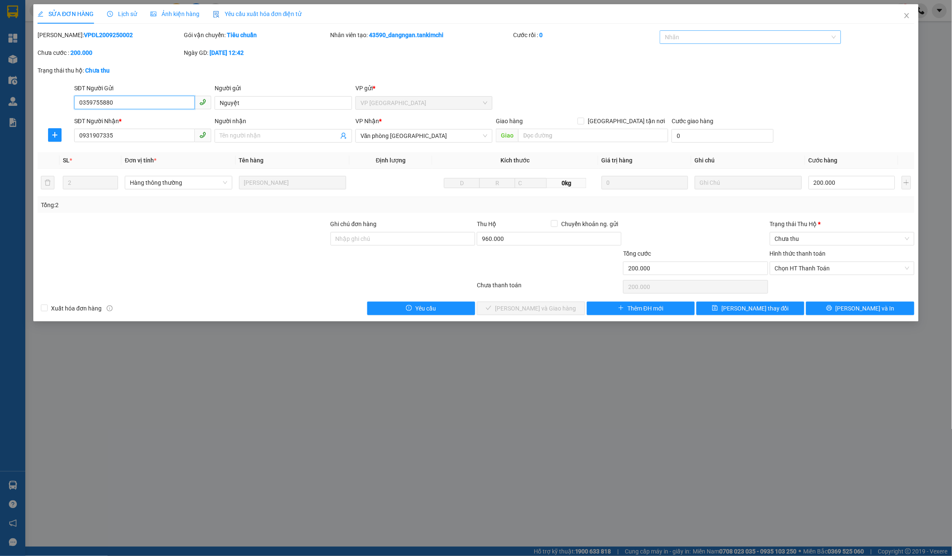
click at [721, 42] on div "Nhãn" at bounding box center [750, 36] width 181 height 13
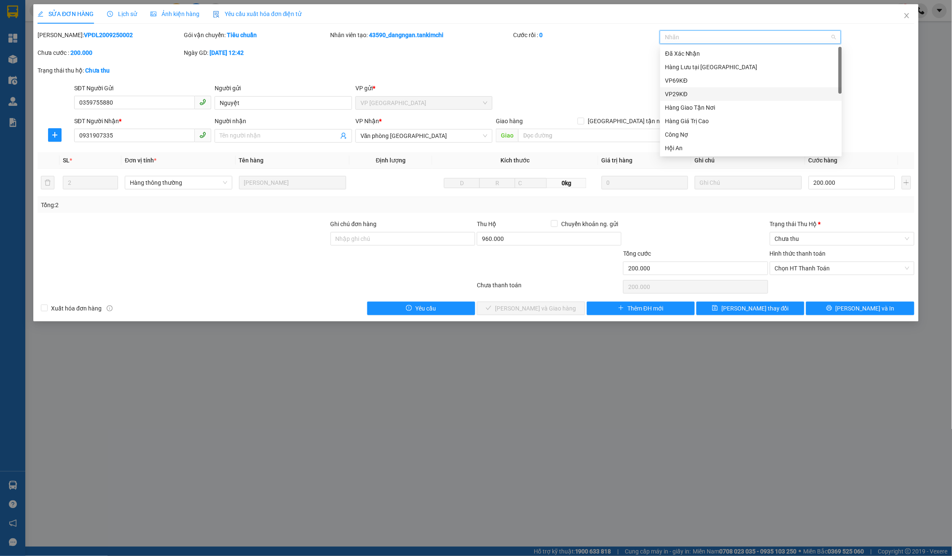
scroll to position [202, 0]
click at [718, 147] on div "Đã Chuyển Khoản Ng Gửi" at bounding box center [751, 147] width 172 height 9
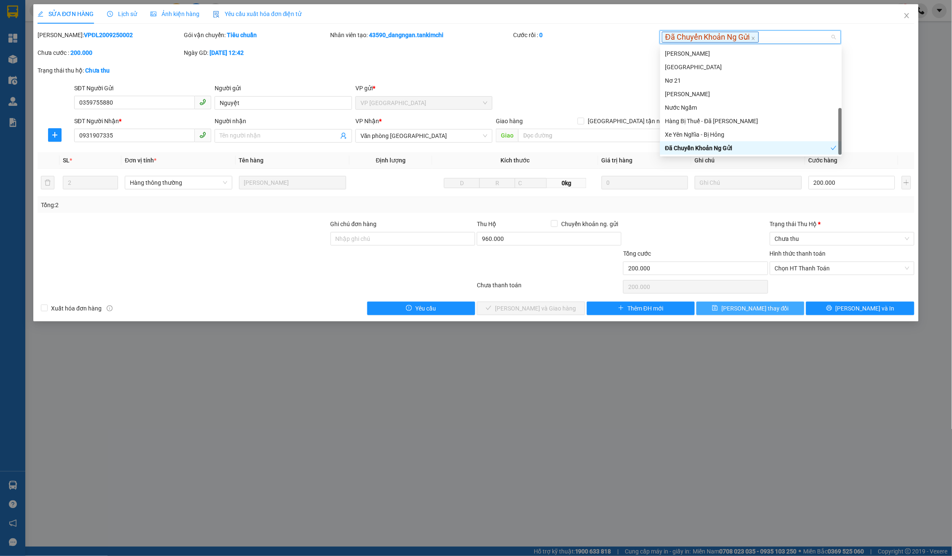
click at [766, 304] on span "Lưu thay đổi" at bounding box center [754, 308] width 67 height 9
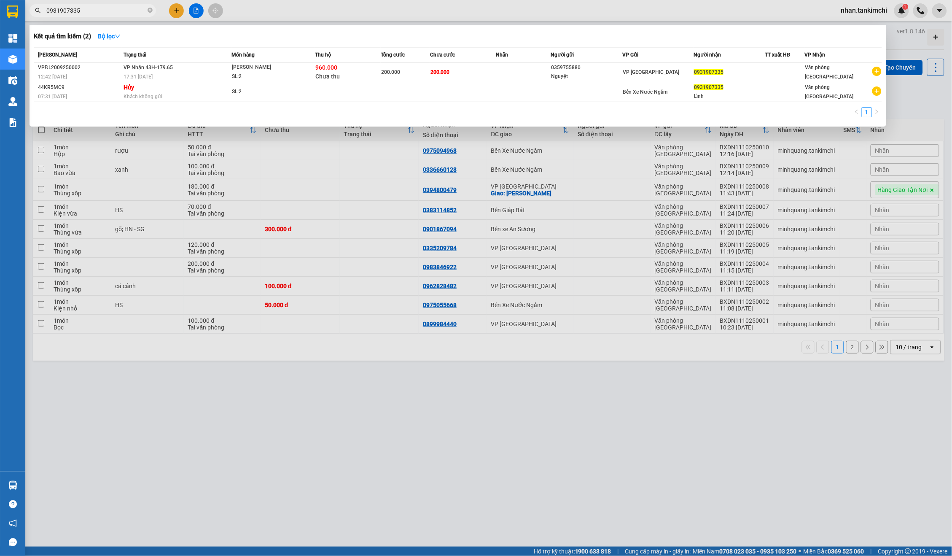
click at [125, 13] on input "0931907335" at bounding box center [96, 10] width 100 height 9
paste input "795501044"
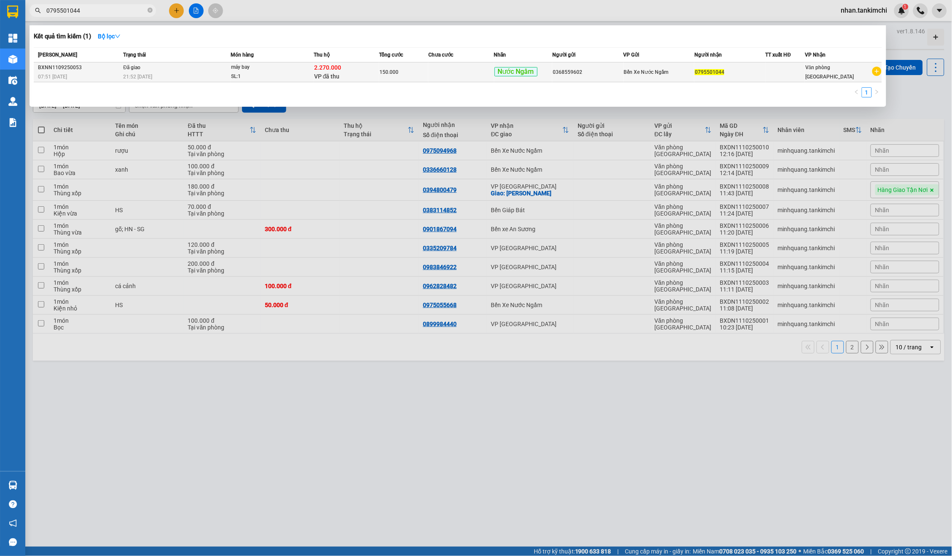
type input "0795501044"
click at [246, 80] on div "SL: 1" at bounding box center [262, 76] width 63 height 9
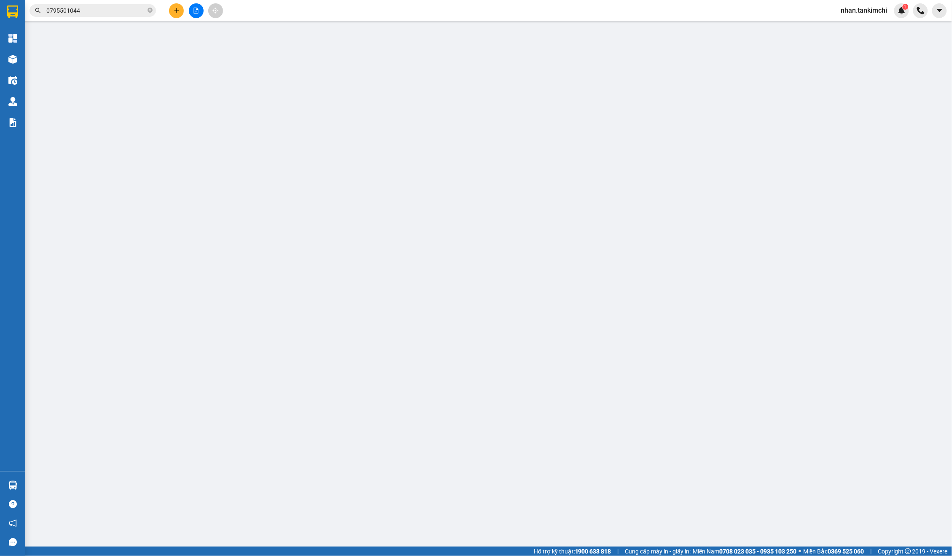
type input "0368559602"
type input "0795501044"
type input "2.270.000"
type input "150.000"
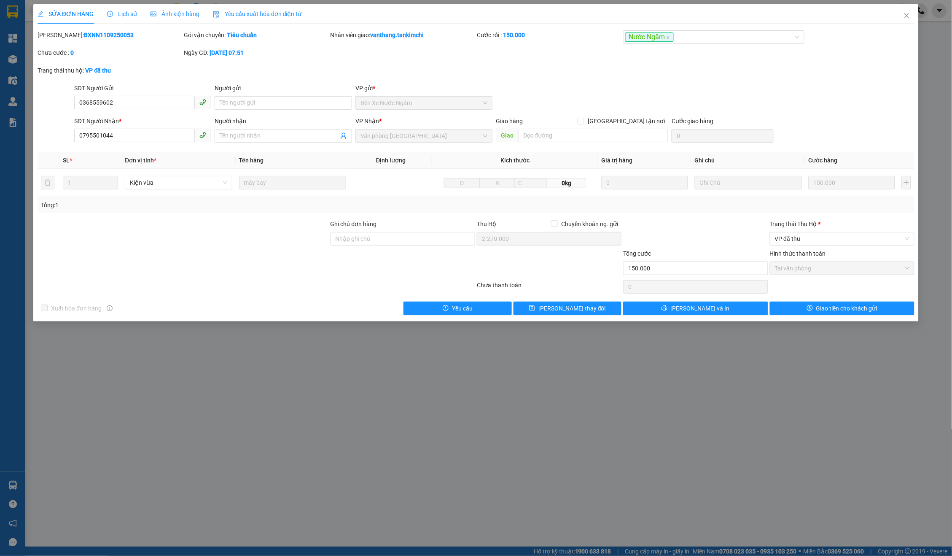
click at [126, 12] on span "Lịch sử" at bounding box center [122, 14] width 30 height 7
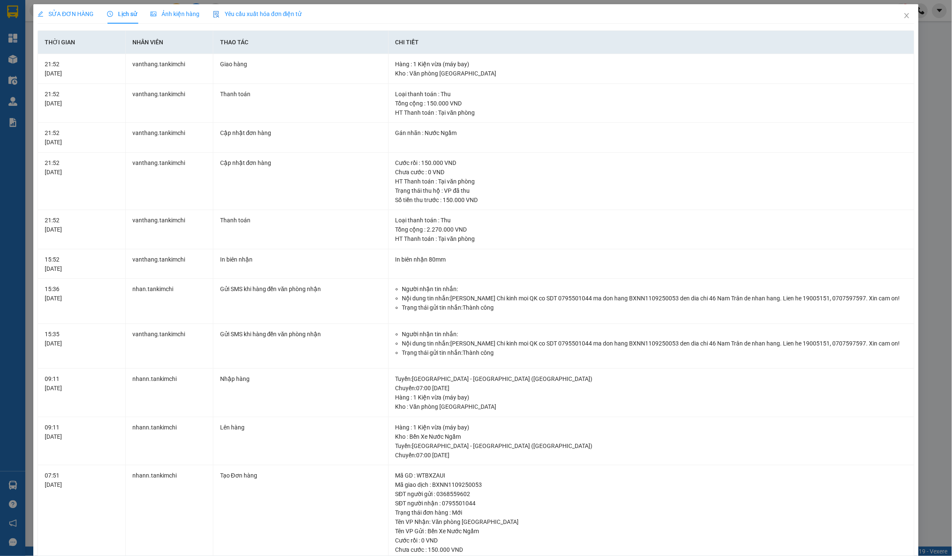
click at [66, 16] on span "SỬA ĐƠN HÀNG" at bounding box center [66, 14] width 56 height 7
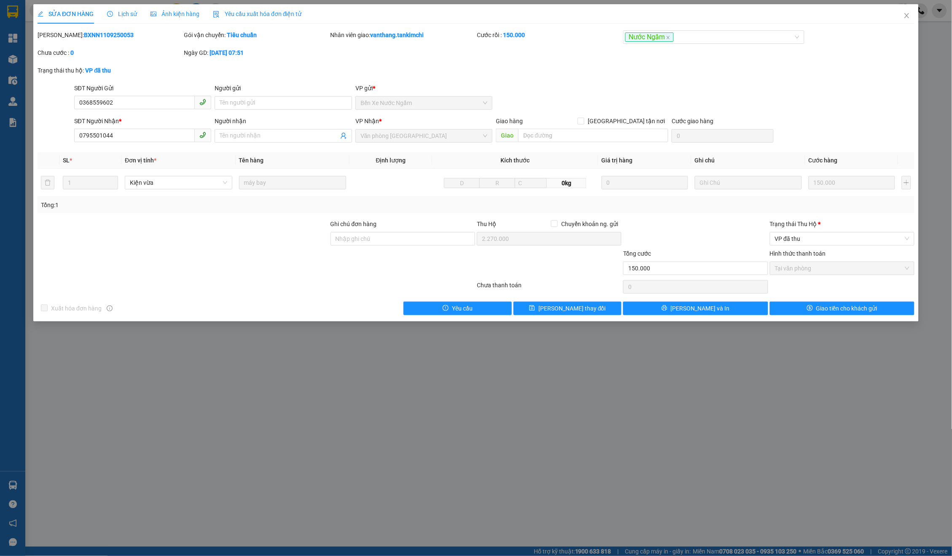
click at [119, 22] on div "Lịch sử" at bounding box center [122, 13] width 30 height 19
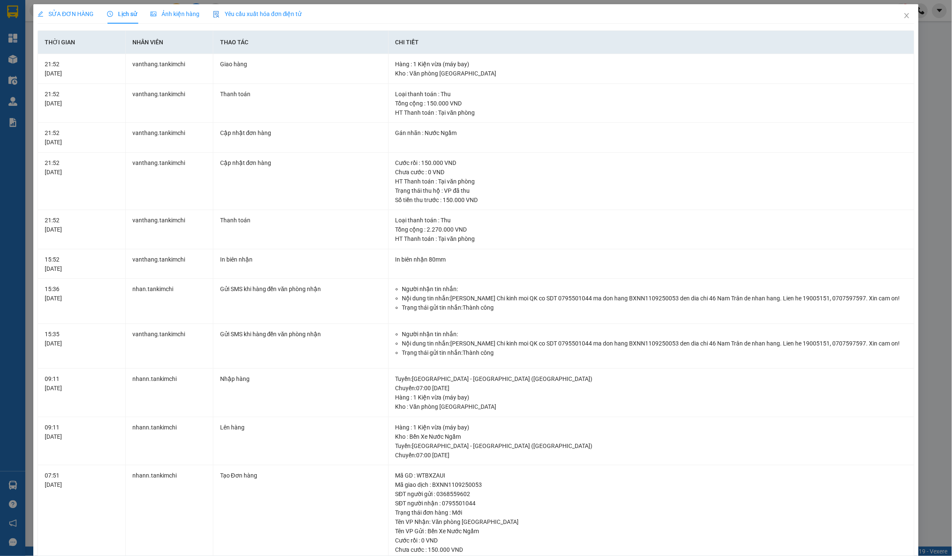
click at [77, 19] on div "SỬA ĐƠN HÀNG" at bounding box center [66, 13] width 56 height 19
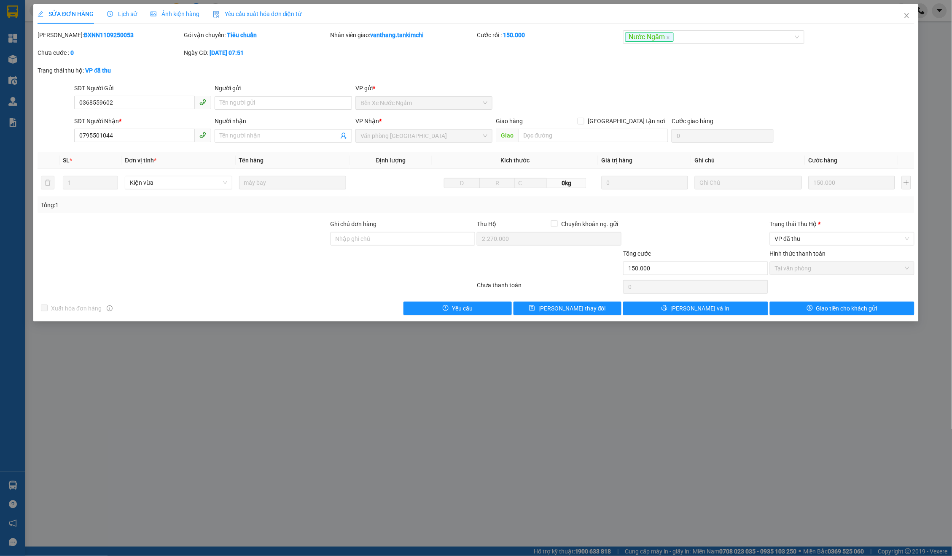
click at [787, 221] on div "Trạng thái Thu Hộ *" at bounding box center [842, 223] width 145 height 9
click at [787, 232] on input "Trạng thái Thu Hộ *" at bounding box center [839, 238] width 129 height 13
click at [807, 237] on span "VP đã thu" at bounding box center [842, 238] width 135 height 13
click at [813, 265] on div "Đã trả người gửi" at bounding box center [842, 266] width 135 height 9
click at [827, 301] on button "Giao tiền cho khách gửi" at bounding box center [842, 307] width 145 height 13
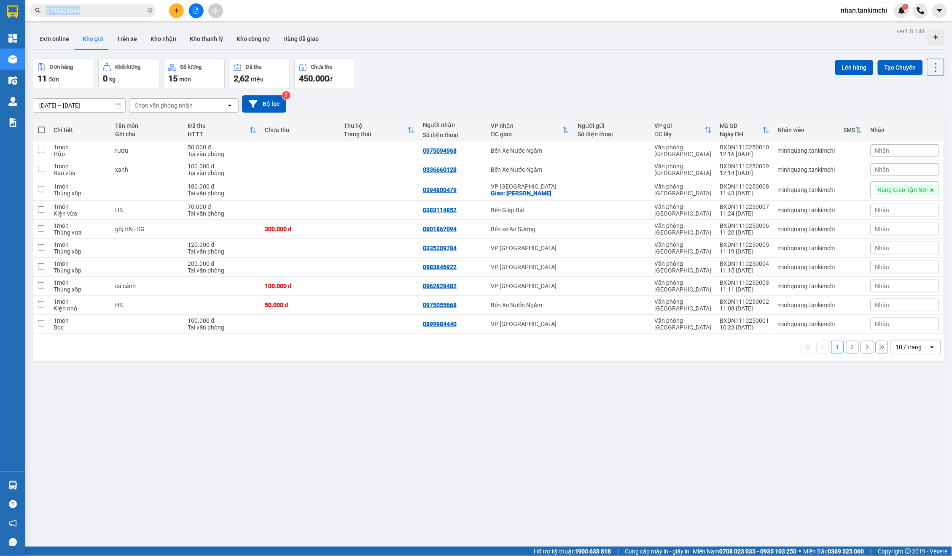
click at [146, 10] on span "0795501044" at bounding box center [93, 10] width 126 height 13
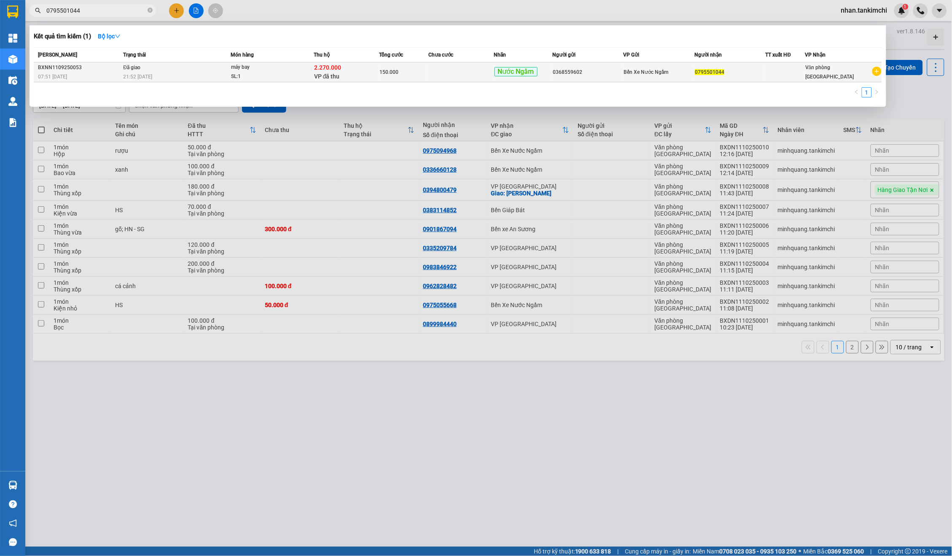
click at [439, 62] on td at bounding box center [461, 72] width 66 height 20
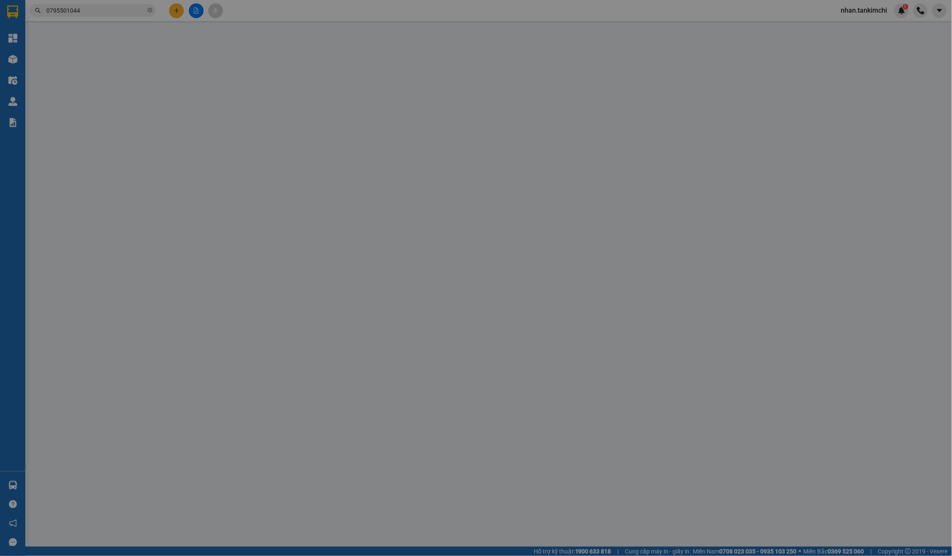
type input "0368559602"
type input "0795501044"
type input "2.270.000"
type input "150.000"
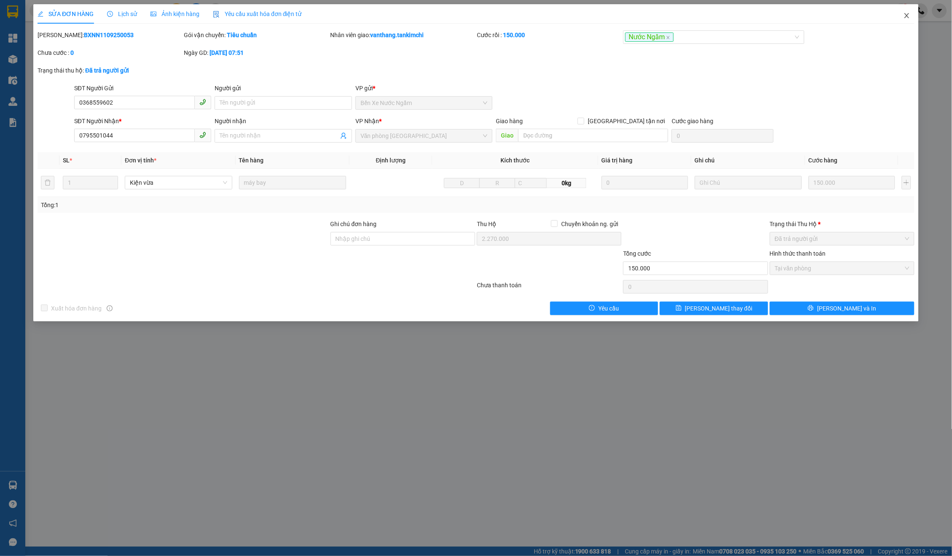
click at [915, 15] on span "Close" at bounding box center [907, 16] width 24 height 24
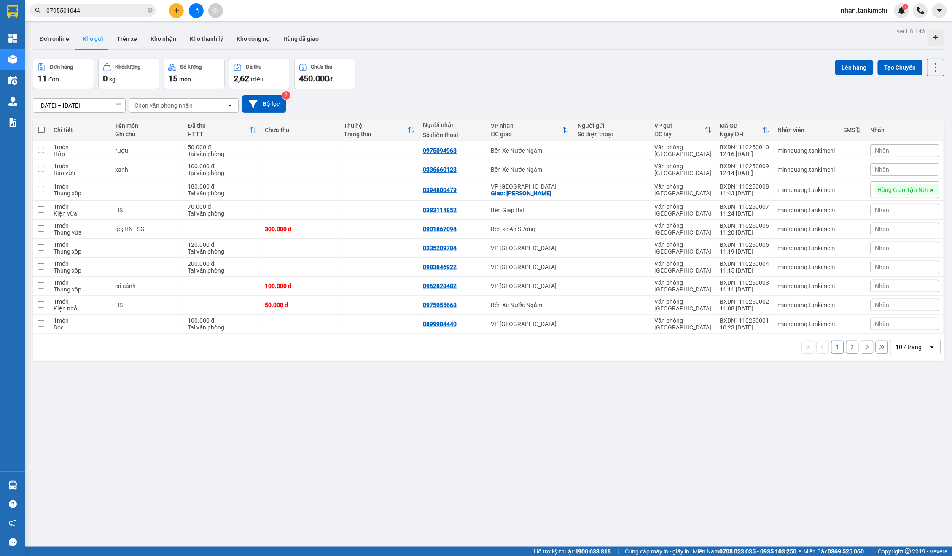
click at [119, 5] on span "0795501044" at bounding box center [93, 10] width 126 height 13
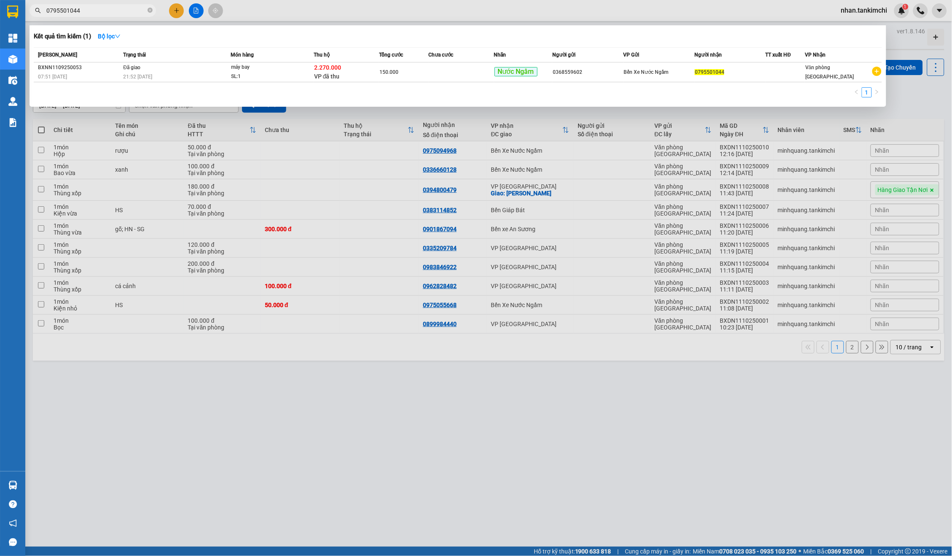
click at [119, 9] on input "0795501044" at bounding box center [96, 10] width 100 height 9
paste input "906645783"
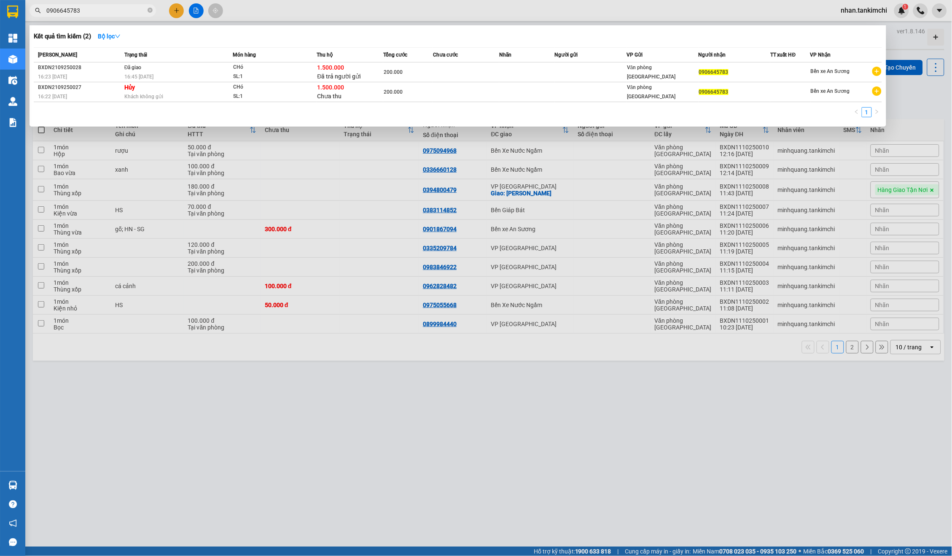
paste input "5028974"
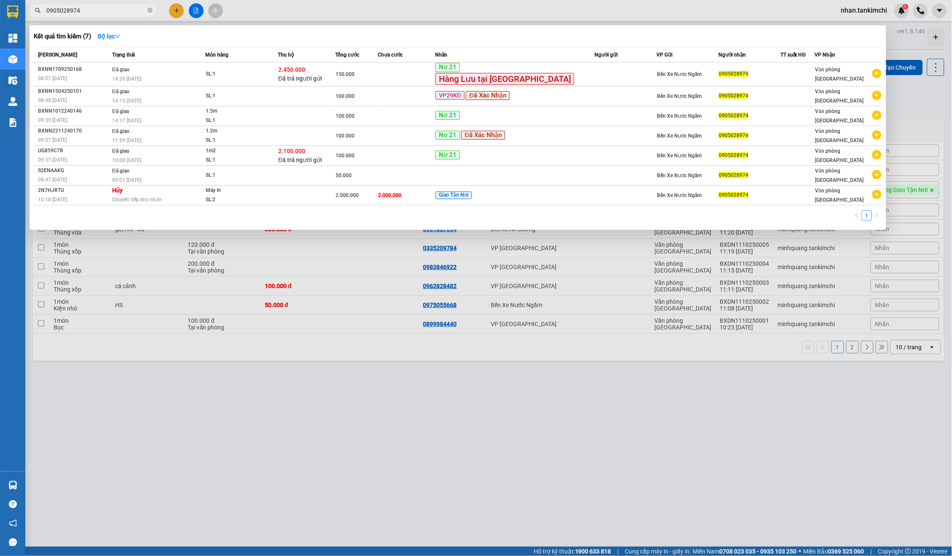
paste input "732497"
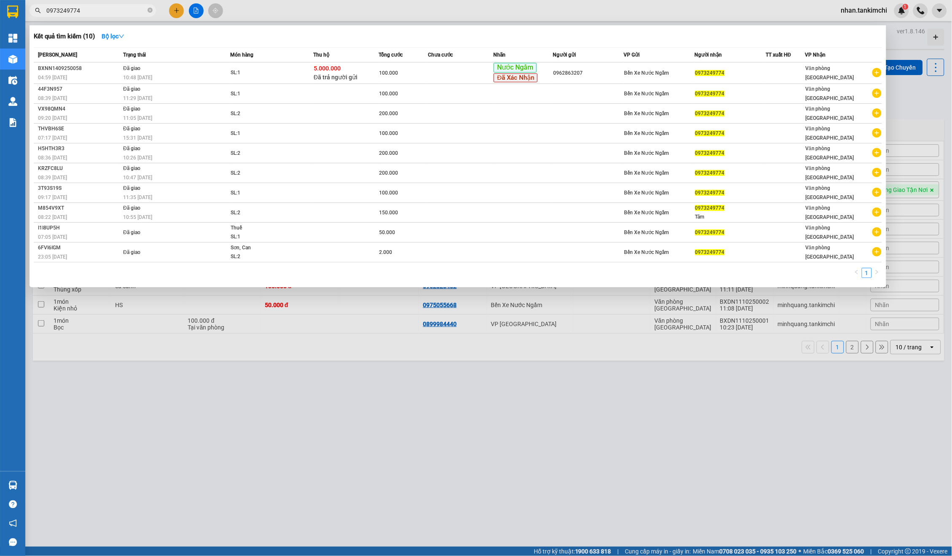
paste input "36468396"
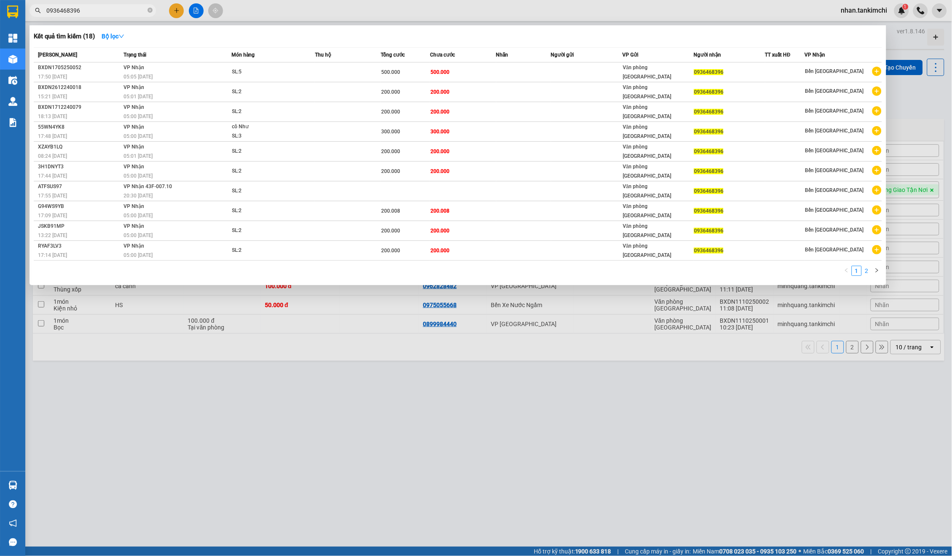
type input "0936468396"
click at [864, 268] on link "2" at bounding box center [866, 270] width 9 height 9
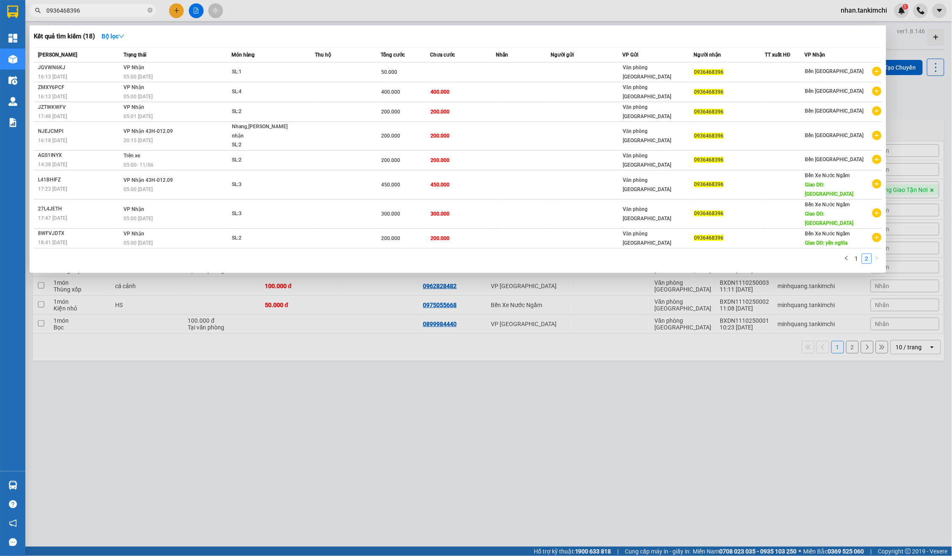
click at [134, 12] on input "0936468396" at bounding box center [96, 10] width 100 height 9
click at [855, 254] on link "1" at bounding box center [856, 258] width 9 height 9
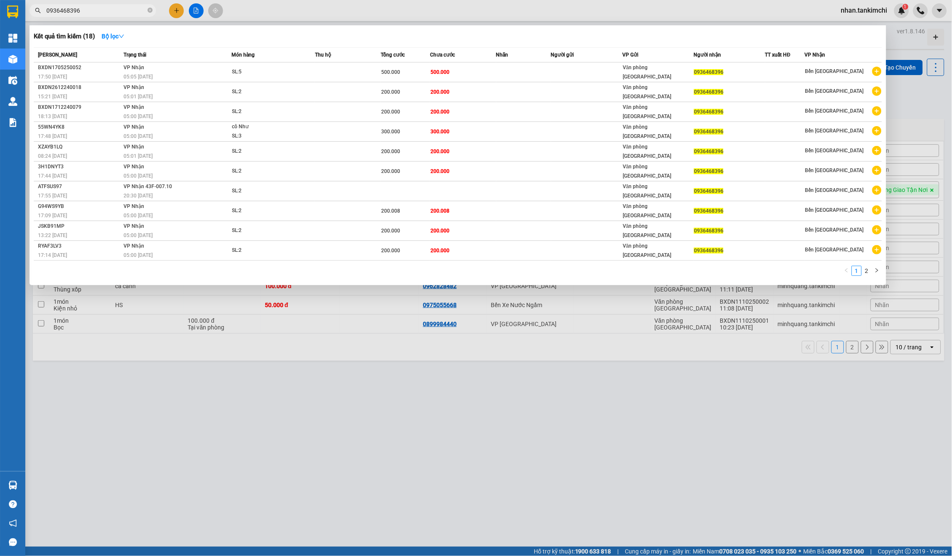
click at [460, 404] on div at bounding box center [476, 278] width 952 height 556
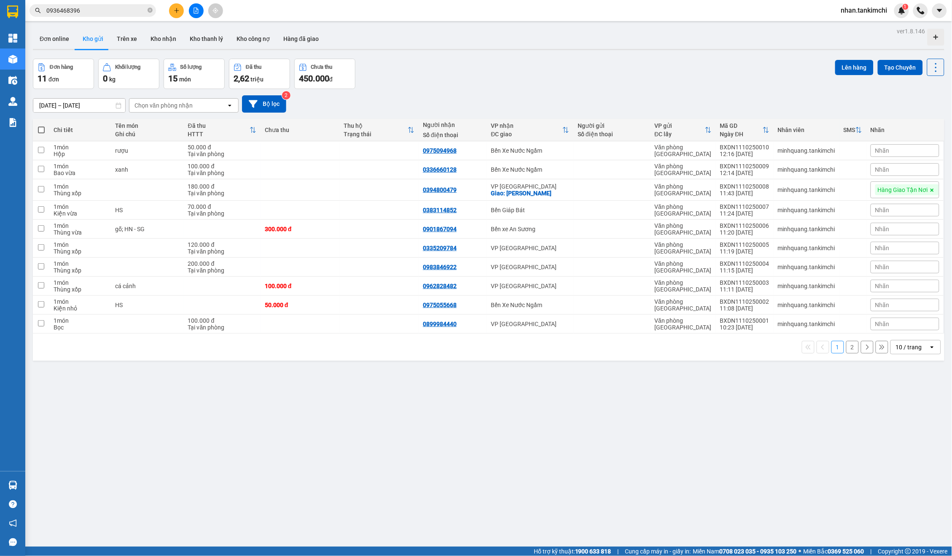
click at [101, 10] on input "0936468396" at bounding box center [96, 10] width 100 height 9
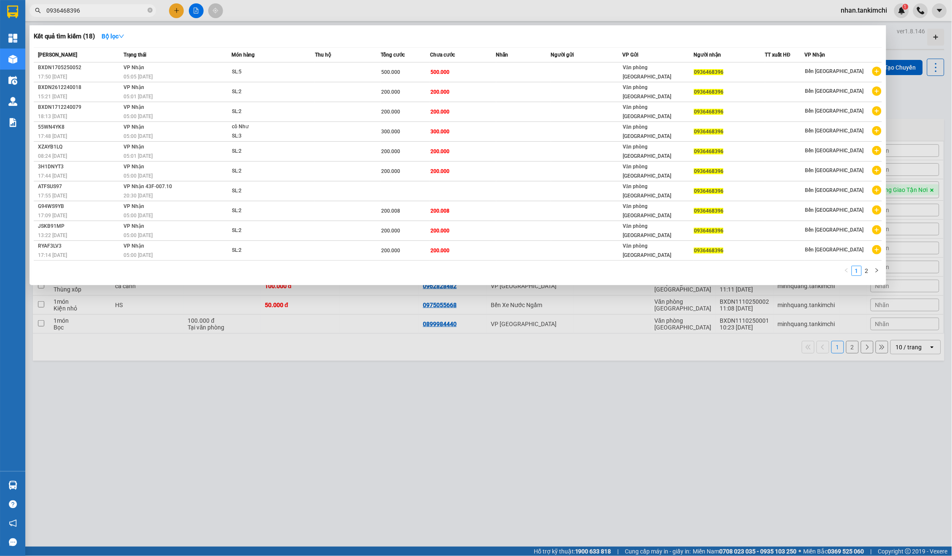
paste input "5111192"
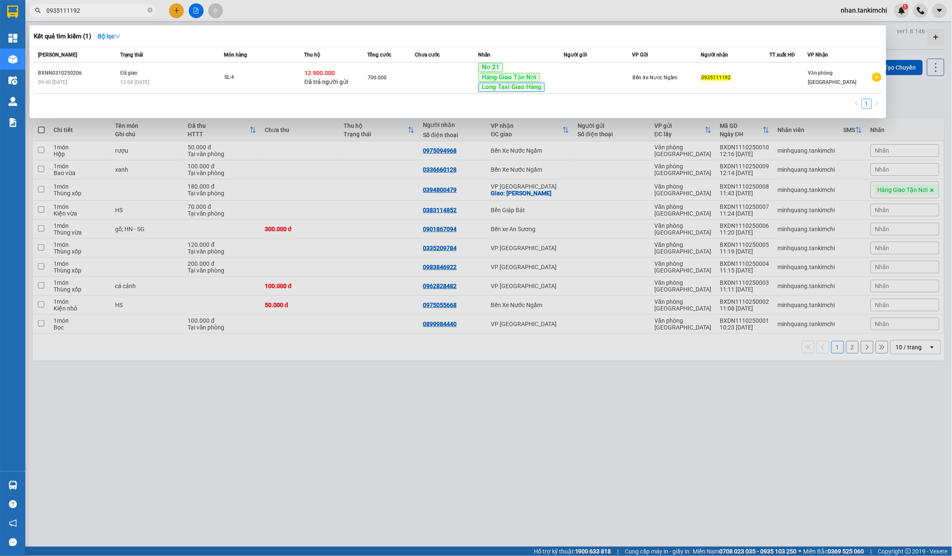
paste input "343402299"
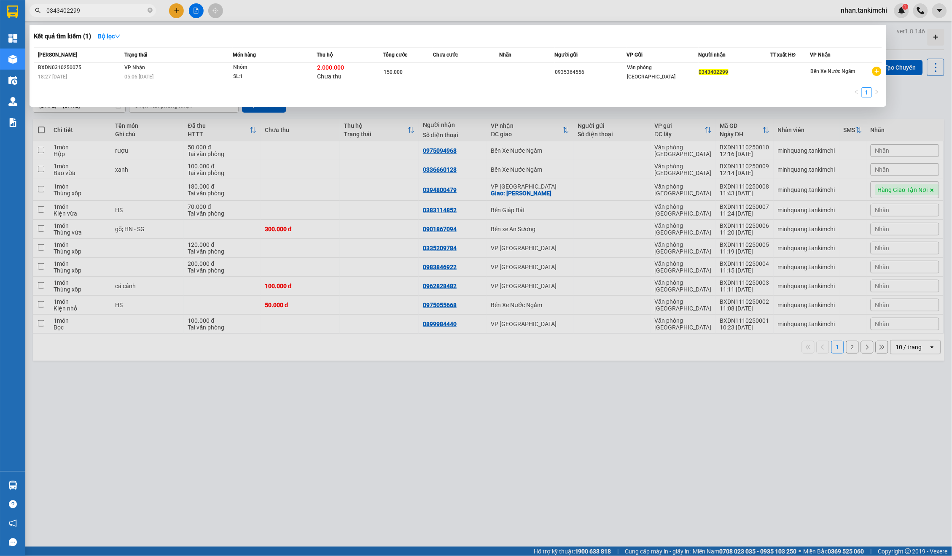
paste input "34398021"
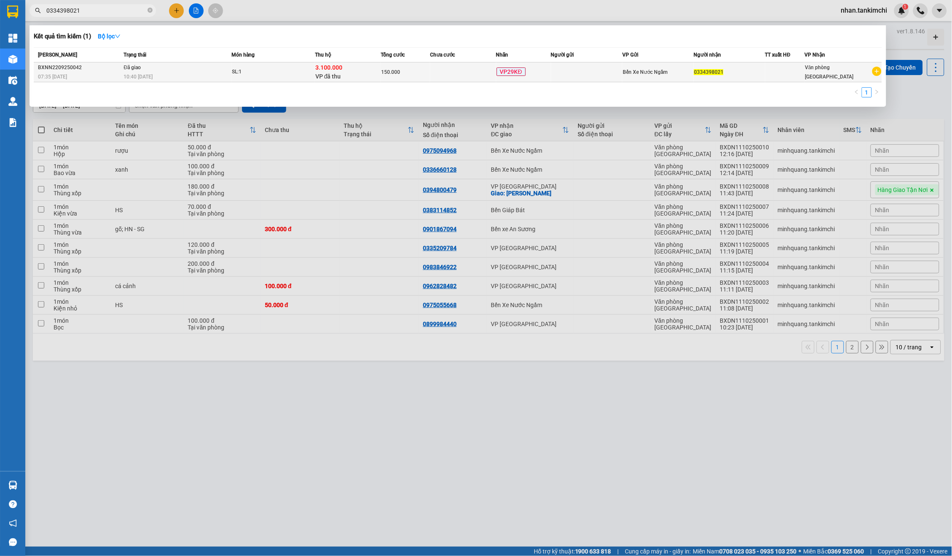
type input "0334398021"
click at [412, 71] on div "150.000" at bounding box center [405, 71] width 48 height 9
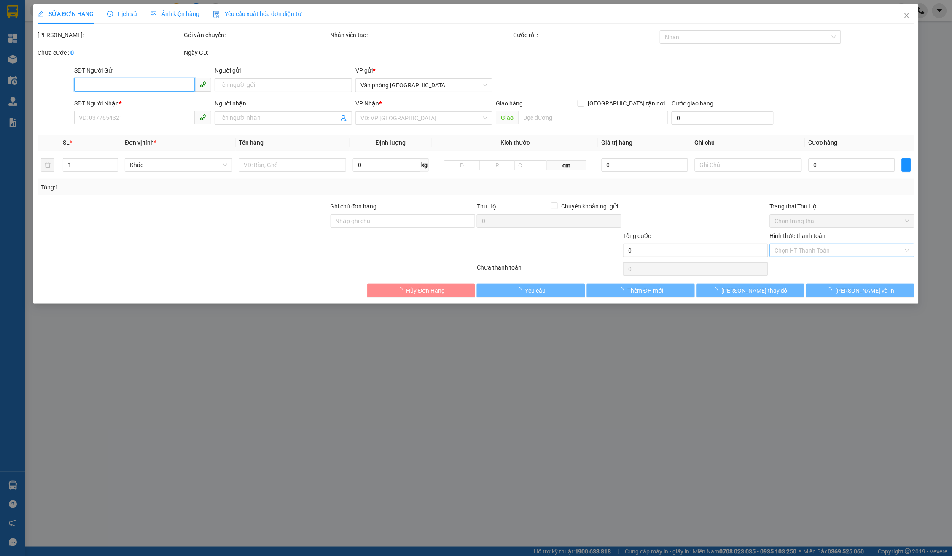
type input "0334398021"
type input "3.100.000"
type input "150.000"
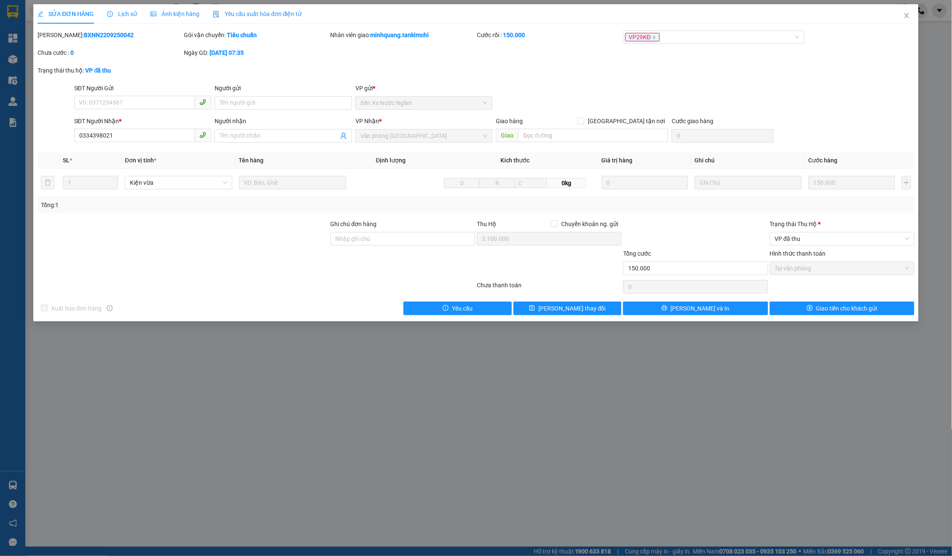
click at [123, 16] on span "Lịch sử" at bounding box center [122, 14] width 30 height 7
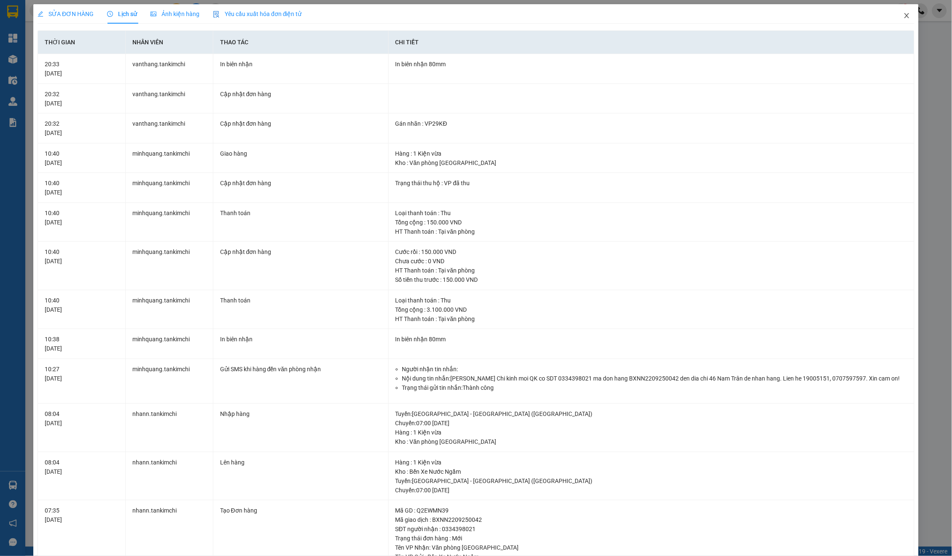
click at [901, 15] on span "Close" at bounding box center [907, 16] width 24 height 24
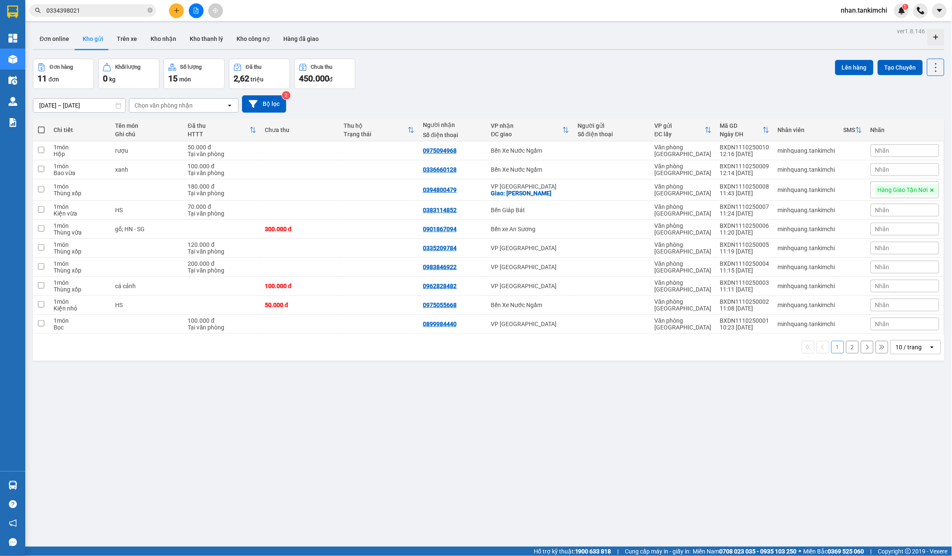
click at [110, 17] on div "Kết quả tìm kiếm ( 1 ) Bộ lọc Mã ĐH Trạng thái Món hàng Thu hộ Tổng cước Chưa c…" at bounding box center [82, 10] width 164 height 15
click at [115, 9] on input "0334398021" at bounding box center [96, 10] width 100 height 9
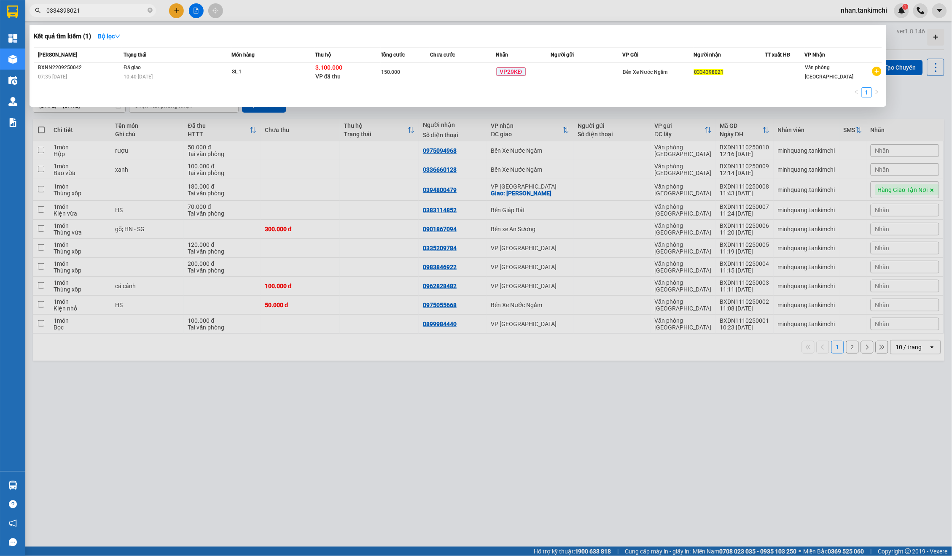
paste input "868657423"
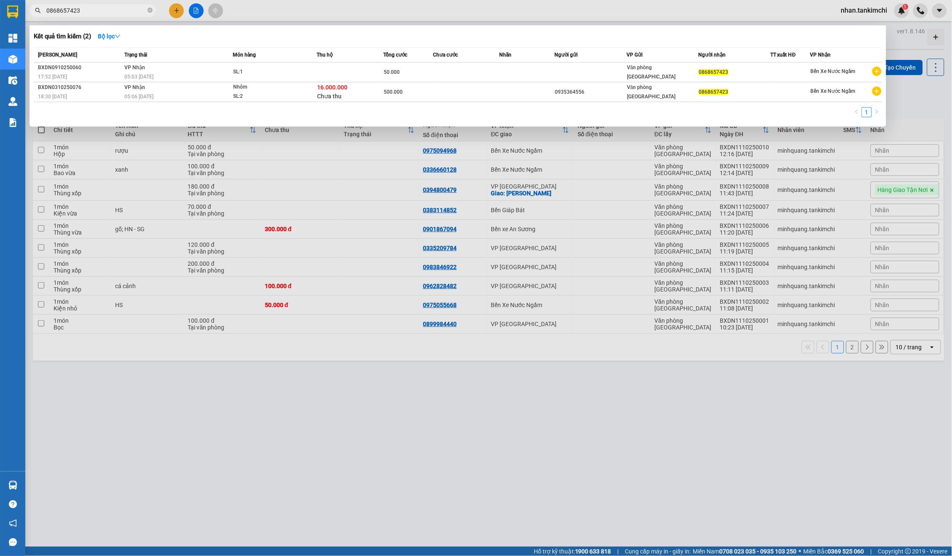
paste input "936469396"
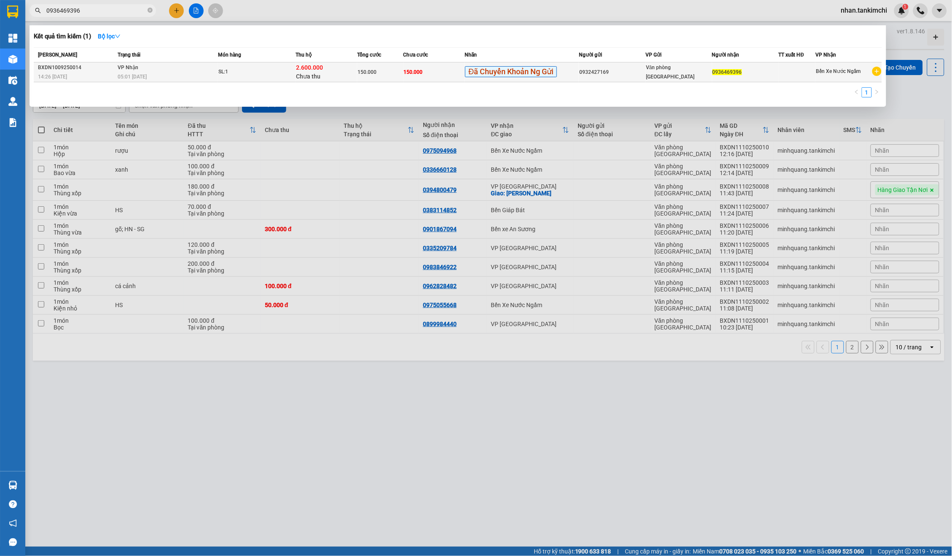
type input "0936469396"
click at [554, 67] on span "Đã Chuyển Khoản Ng Gửi" at bounding box center [511, 71] width 92 height 11
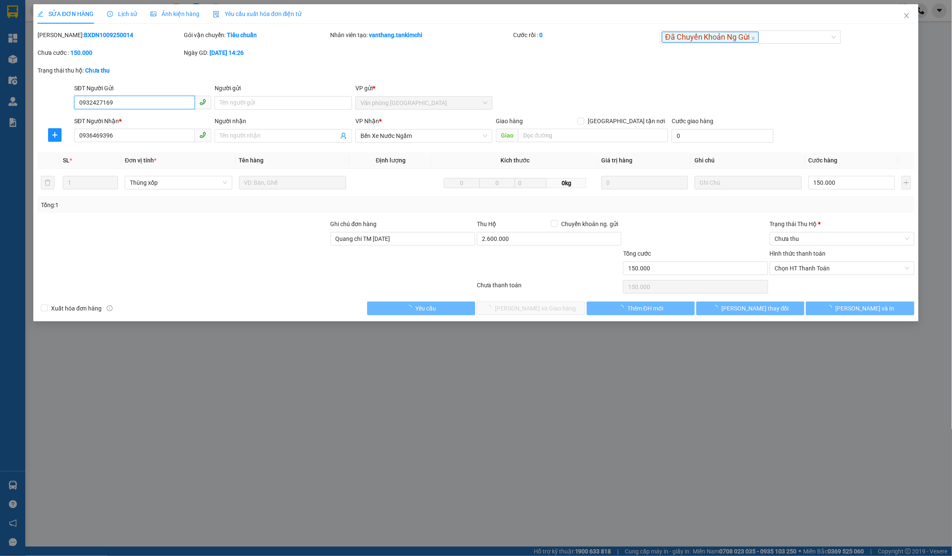
type input "0932427169"
type input "0936469396"
type input "Quang chi TM ngày 25/09/2025"
type input "150.000"
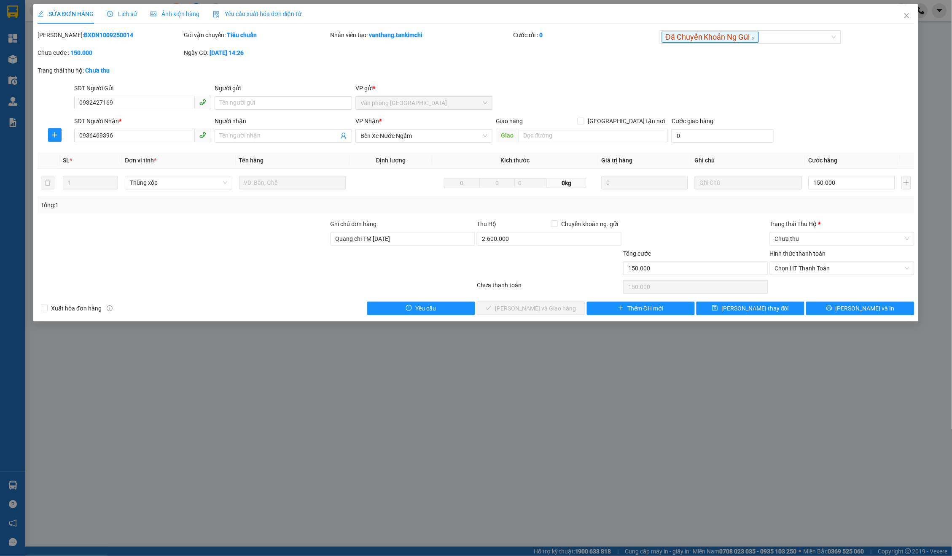
click at [806, 221] on div "Trạng thái Thu Hộ *" at bounding box center [842, 223] width 145 height 9
click at [806, 232] on input "Trạng thái Thu Hộ *" at bounding box center [839, 238] width 129 height 13
click at [814, 243] on div "Trạng thái Thu Hộ * Chưa thu" at bounding box center [842, 234] width 145 height 30
click at [811, 234] on span "Chưa thu" at bounding box center [842, 238] width 135 height 13
click at [805, 266] on div "Tài xế đã thu" at bounding box center [842, 266] width 135 height 9
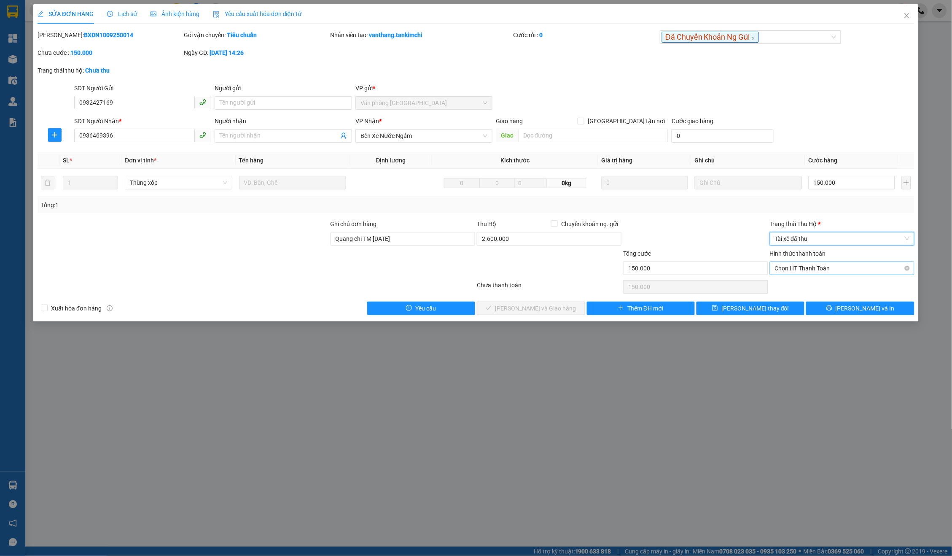
click at [812, 267] on span "Chọn HT Thanh Toán" at bounding box center [842, 268] width 135 height 13
click at [797, 281] on div "Tại văn phòng" at bounding box center [842, 282] width 135 height 9
type input "0"
click at [538, 304] on span "Lưu và Giao hàng" at bounding box center [535, 308] width 81 height 9
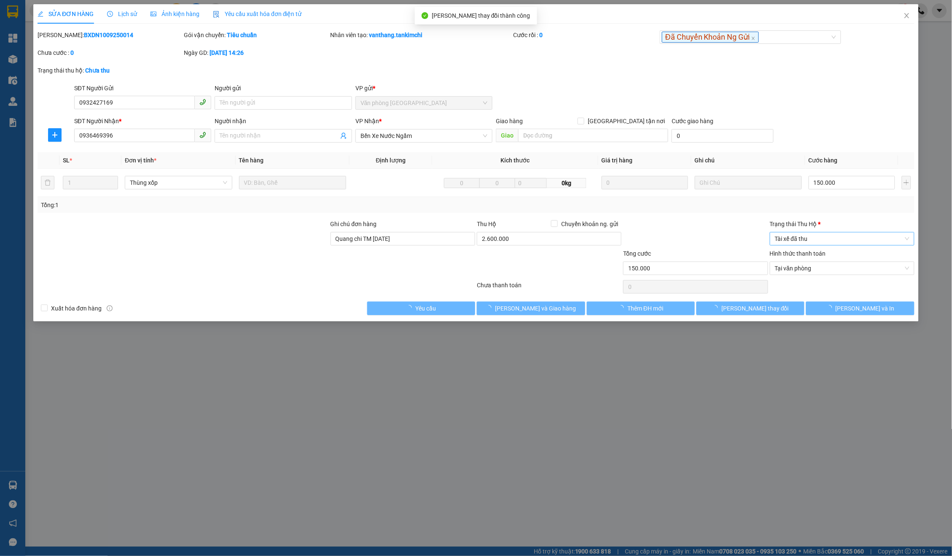
click at [814, 232] on span "Tài xế đã thu" at bounding box center [842, 238] width 135 height 13
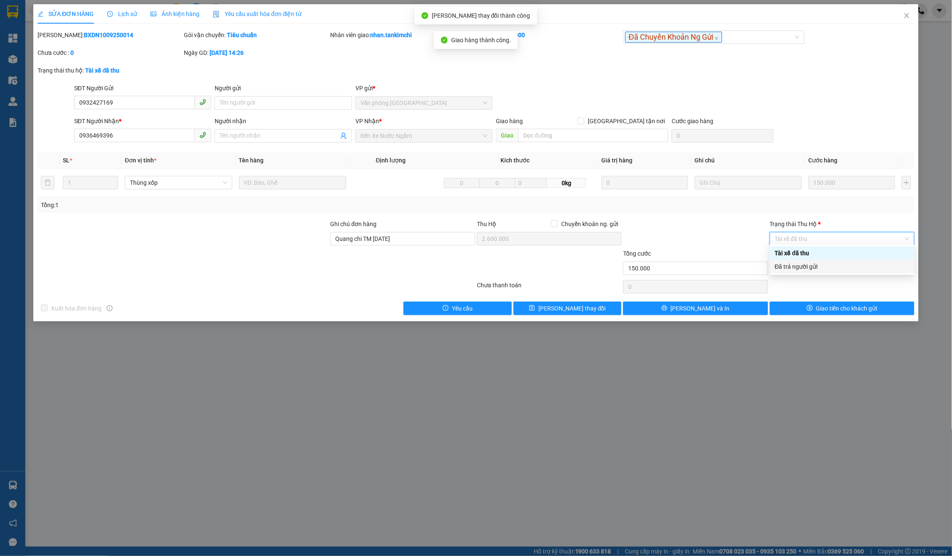
click at [812, 261] on div "Đã trả người gửi" at bounding box center [842, 266] width 145 height 13
click at [842, 296] on div "Total Paid Fee 150.000 Total UnPaid Fee 0 Cash Collection Total Fee Mã ĐH: BXDN…" at bounding box center [476, 172] width 877 height 285
click at [845, 304] on span "Giao tiền cho khách gửi" at bounding box center [846, 308] width 61 height 9
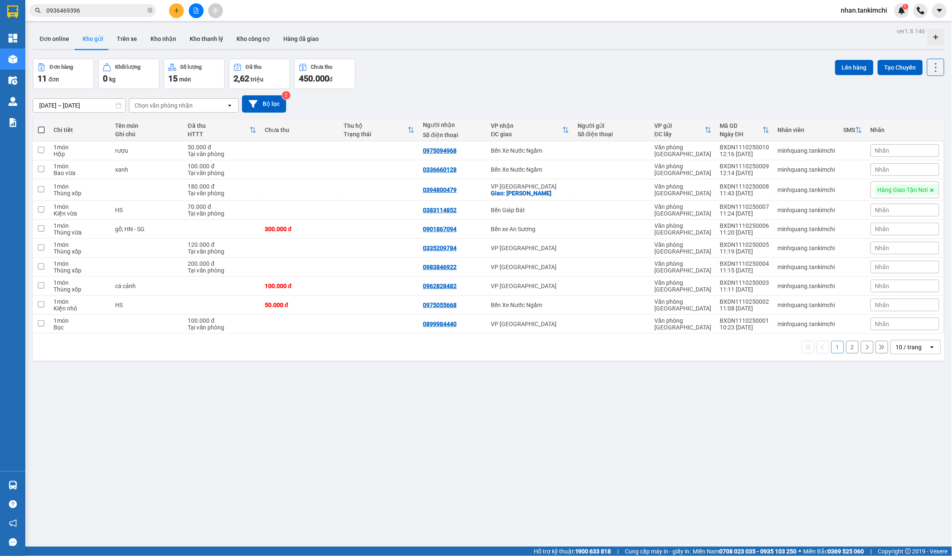
click at [473, 0] on div "Kết quả tìm kiếm ( 1 ) Bộ lọc Mã ĐH Trạng thái Món hàng Thu hộ Tổng cước Chưa c…" at bounding box center [476, 10] width 952 height 21
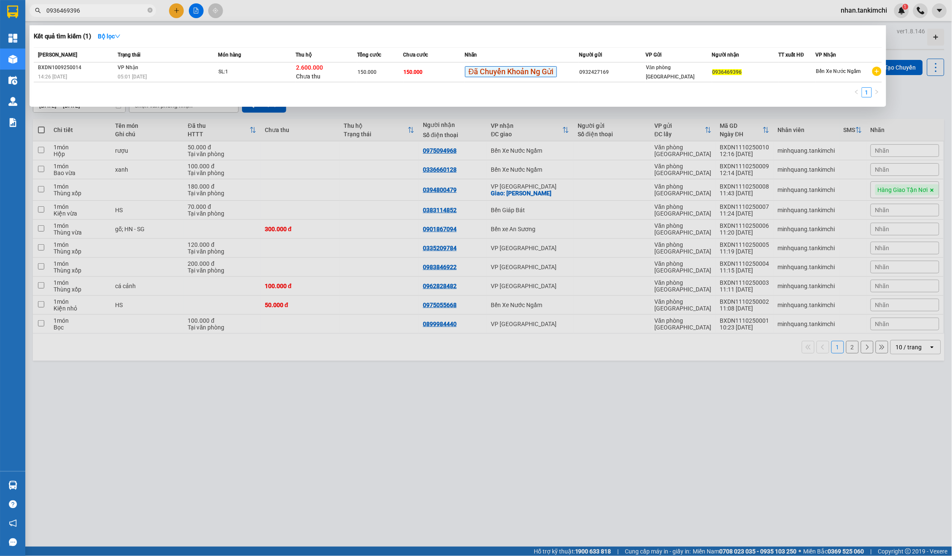
click at [93, 11] on input "0936469396" at bounding box center [96, 10] width 100 height 9
paste input "343402299"
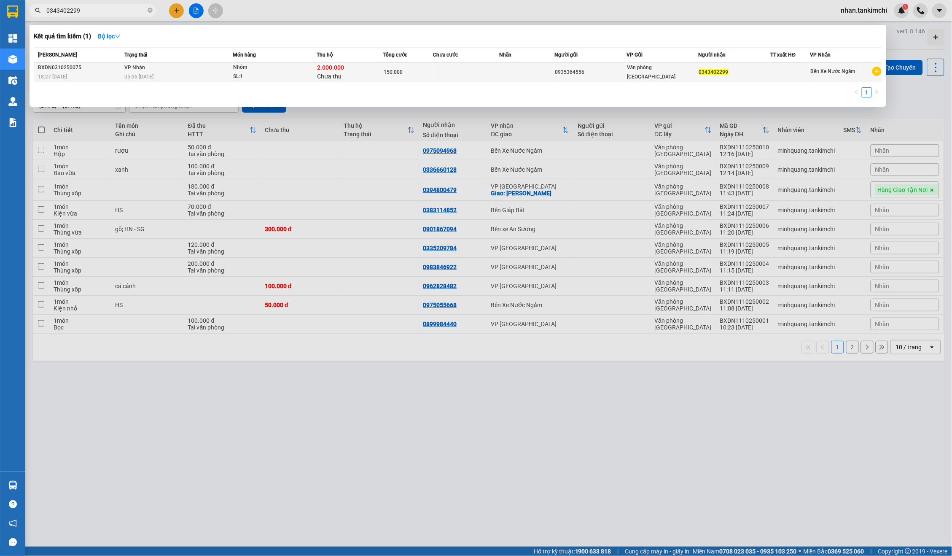
type input "0343402299"
click at [369, 73] on div "2.000.000 Chưa thu" at bounding box center [349, 72] width 65 height 18
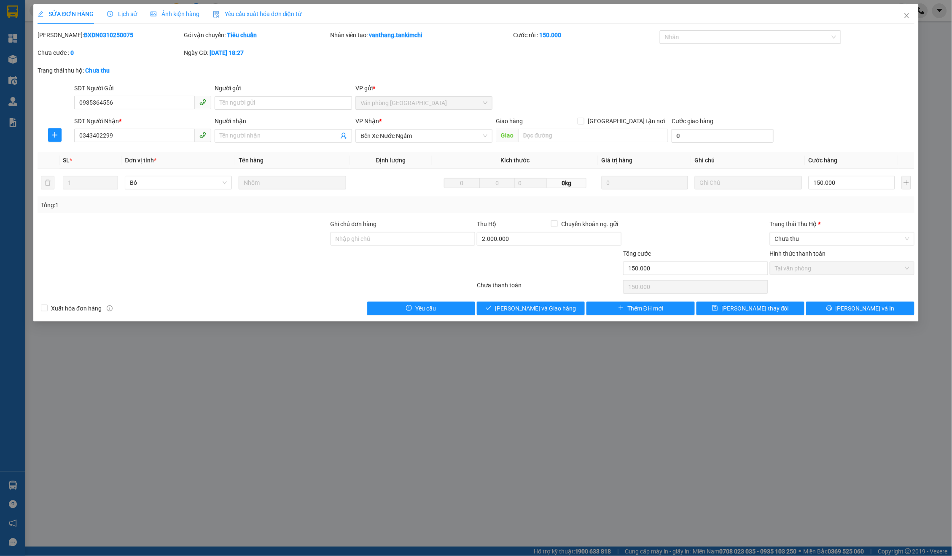
type input "0935364556"
type input "0343402299"
type input "150.000"
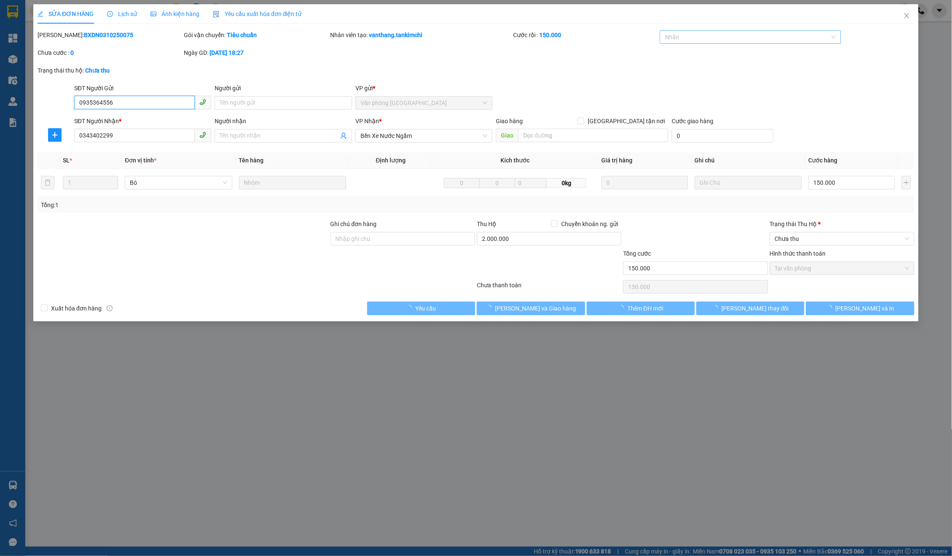
click at [719, 40] on div at bounding box center [746, 37] width 169 height 10
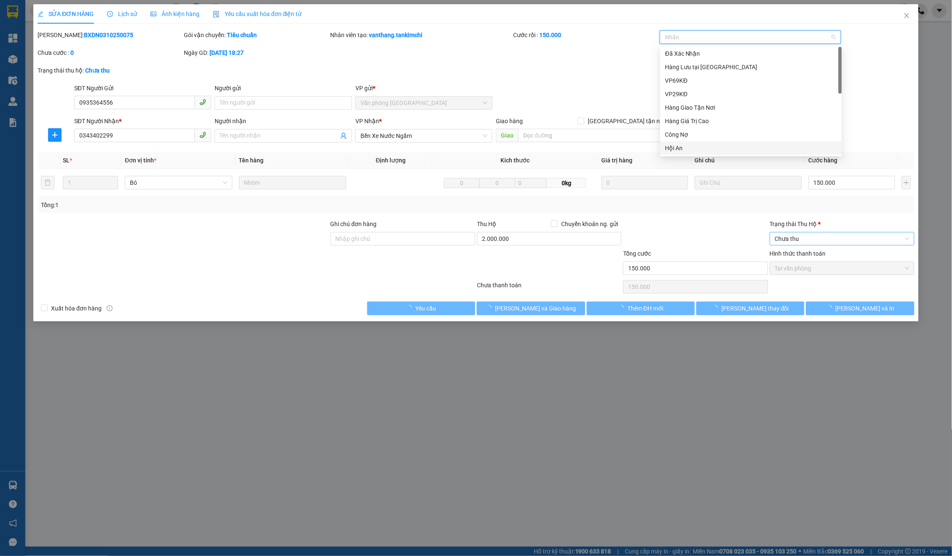
click at [799, 232] on span "Chưa thu" at bounding box center [842, 238] width 135 height 13
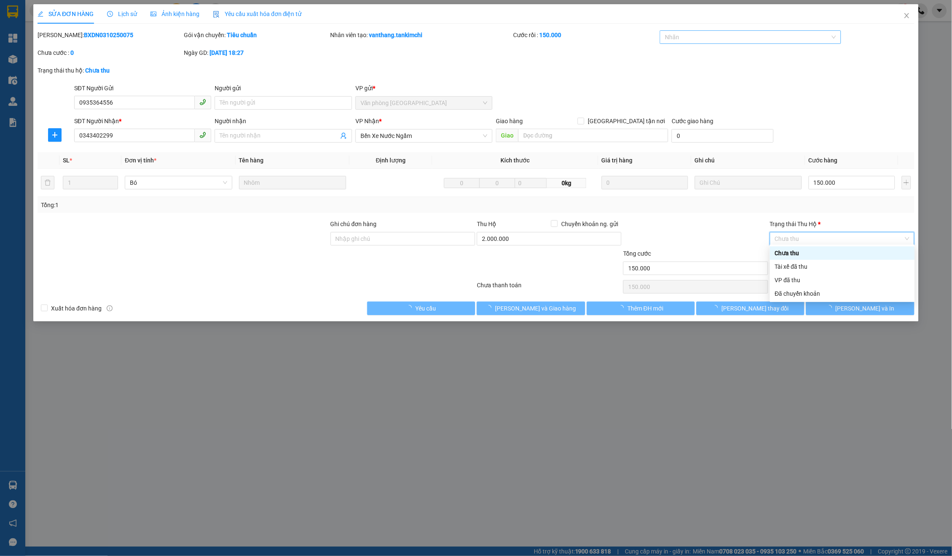
click at [725, 43] on div "Nhãn" at bounding box center [750, 36] width 181 height 13
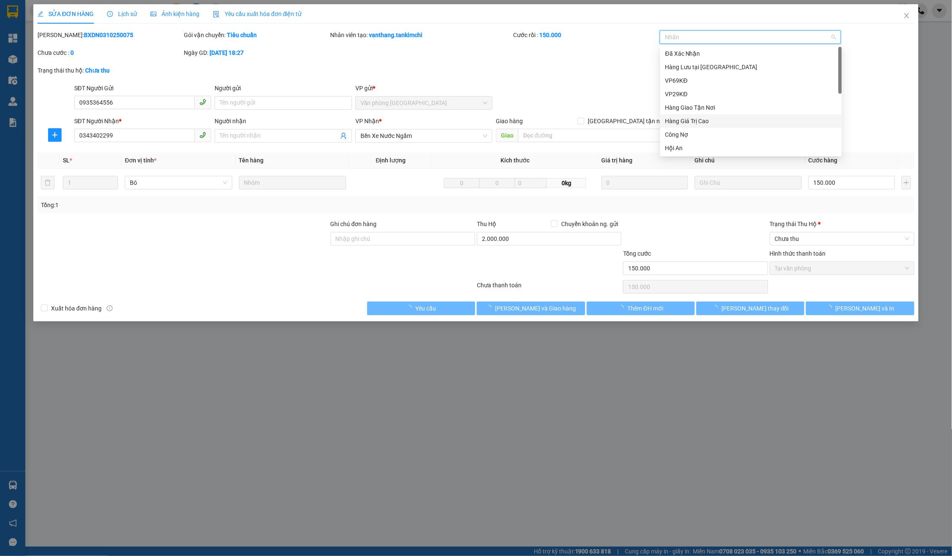
scroll to position [202, 0]
click at [715, 147] on div "Đã Chuyển Khoản Ng Gửi" at bounding box center [751, 147] width 172 height 9
type input "0"
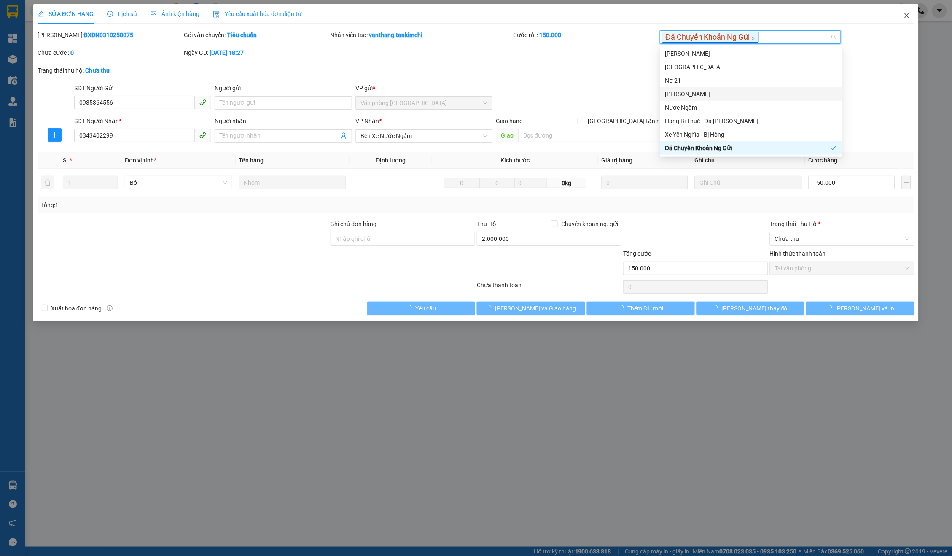
click at [910, 11] on span "Close" at bounding box center [907, 16] width 24 height 24
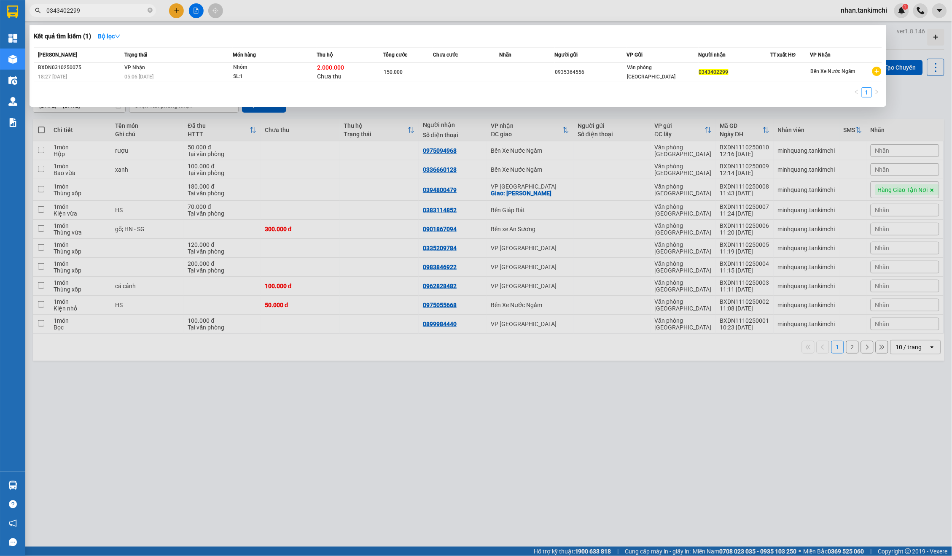
click at [113, 9] on input "0343402299" at bounding box center [96, 10] width 100 height 9
click at [507, 77] on td at bounding box center [526, 72] width 55 height 20
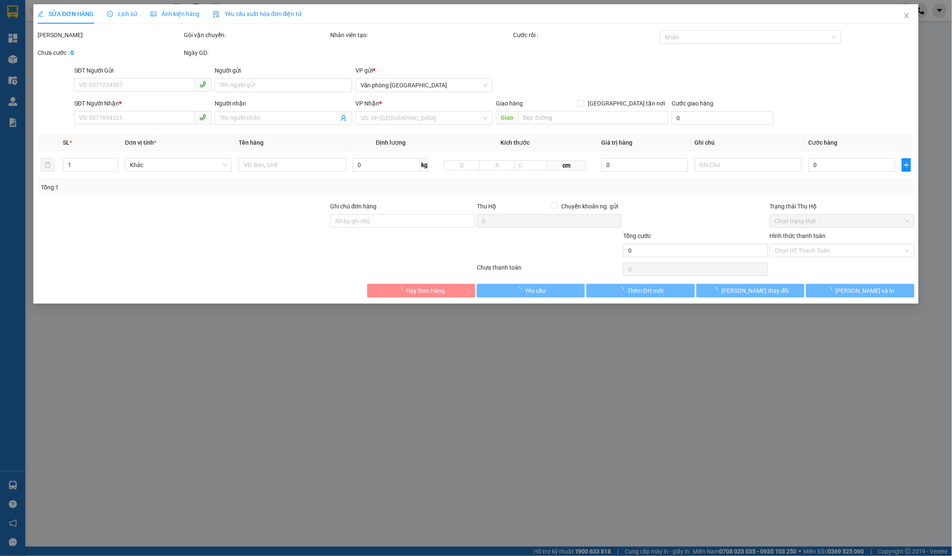
type input "0935364556"
type input "0343402299"
type input "150.000"
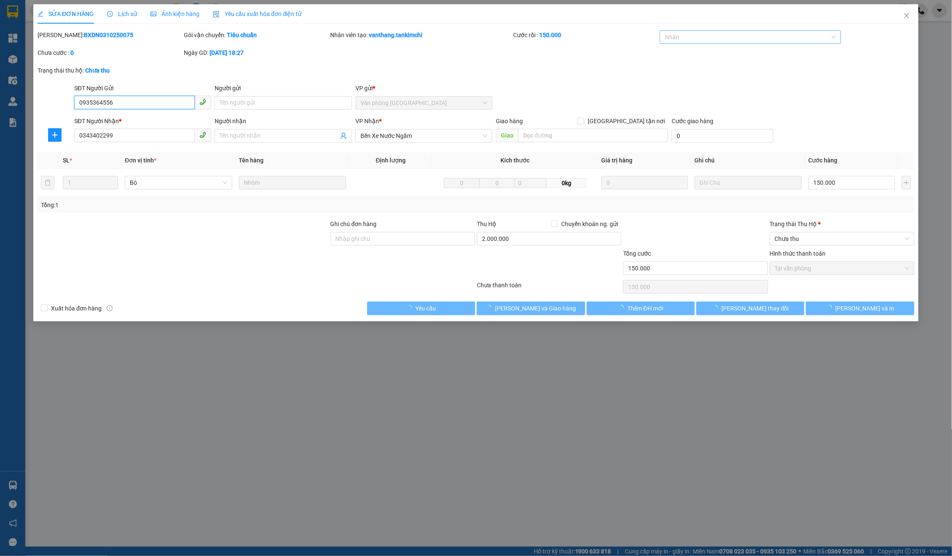
click at [702, 43] on div "Nhãn" at bounding box center [750, 36] width 181 height 13
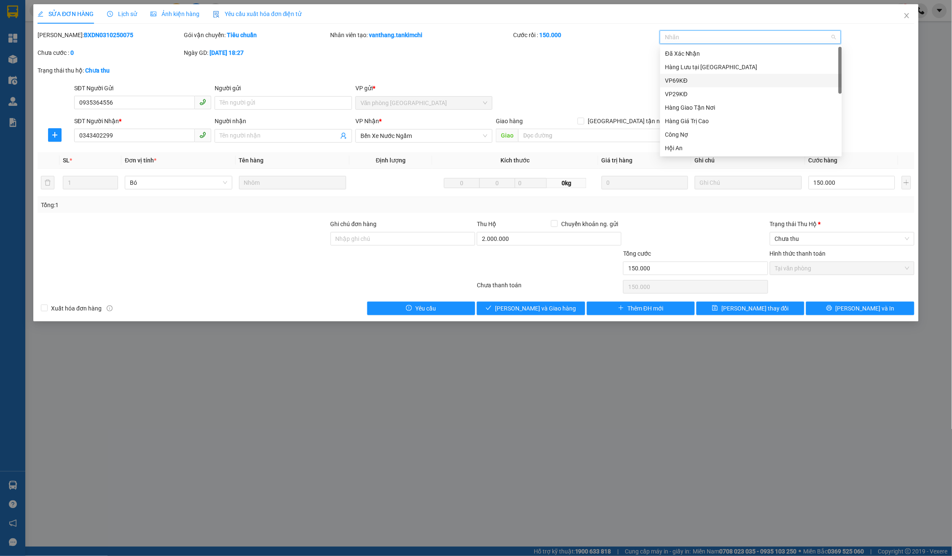
scroll to position [202, 0]
click at [716, 151] on div "Đã Chuyển Khoản Ng Gửi" at bounding box center [751, 147] width 172 height 9
type input "0"
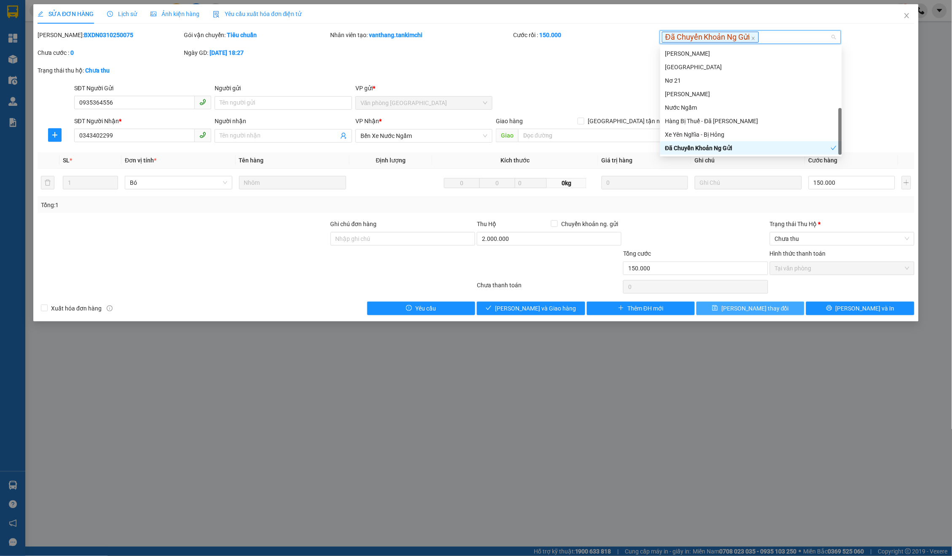
click at [740, 304] on span "Lưu thay đổi" at bounding box center [754, 308] width 67 height 9
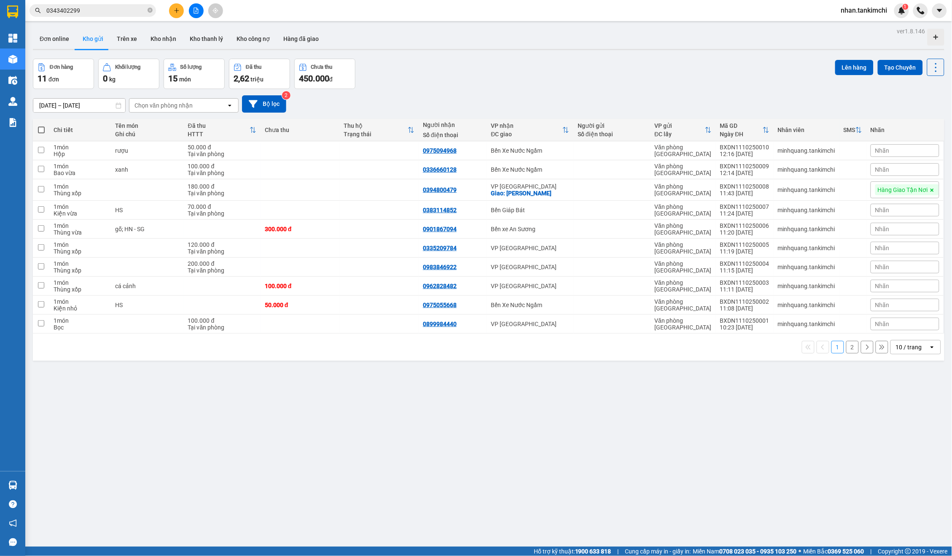
click at [110, 11] on input "0343402299" at bounding box center [96, 10] width 100 height 9
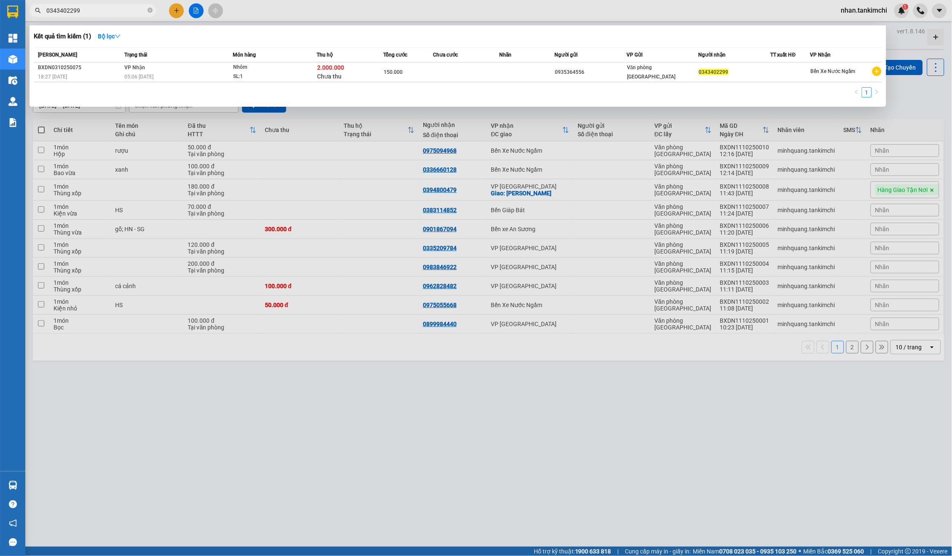
paste input "947255237"
type input "0947255237"
click at [606, 69] on div "0935364556" at bounding box center [590, 72] width 71 height 9
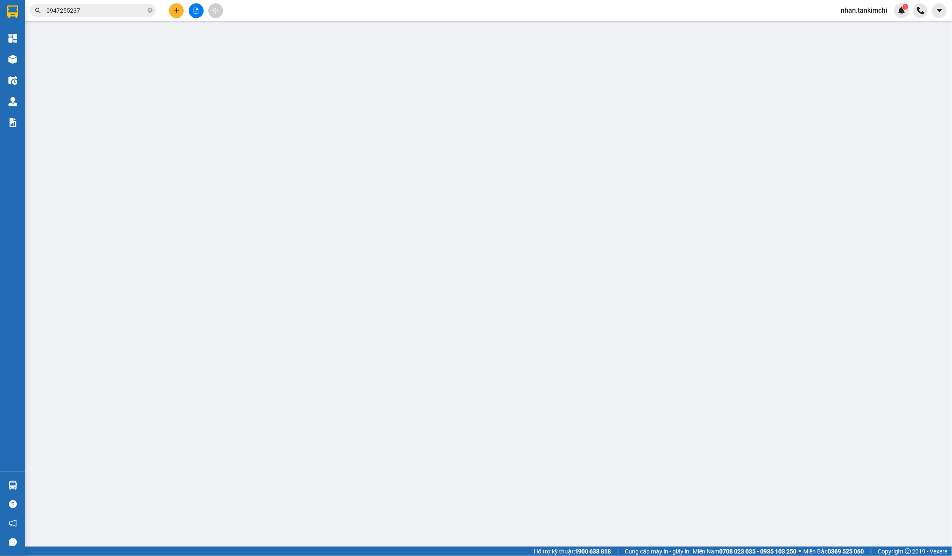
type input "0935364556"
type input "0947255237"
type input "150.000"
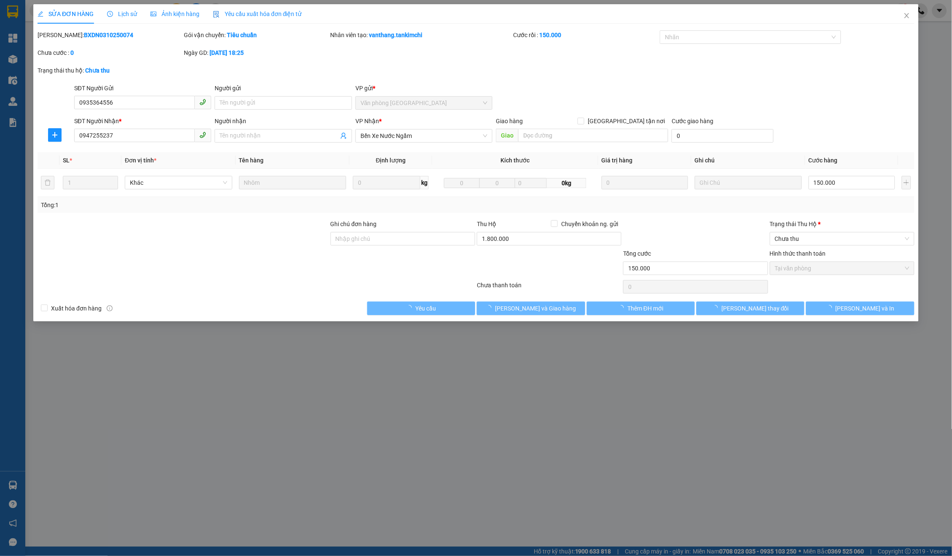
click at [771, 45] on div "Nhãn" at bounding box center [750, 38] width 181 height 17
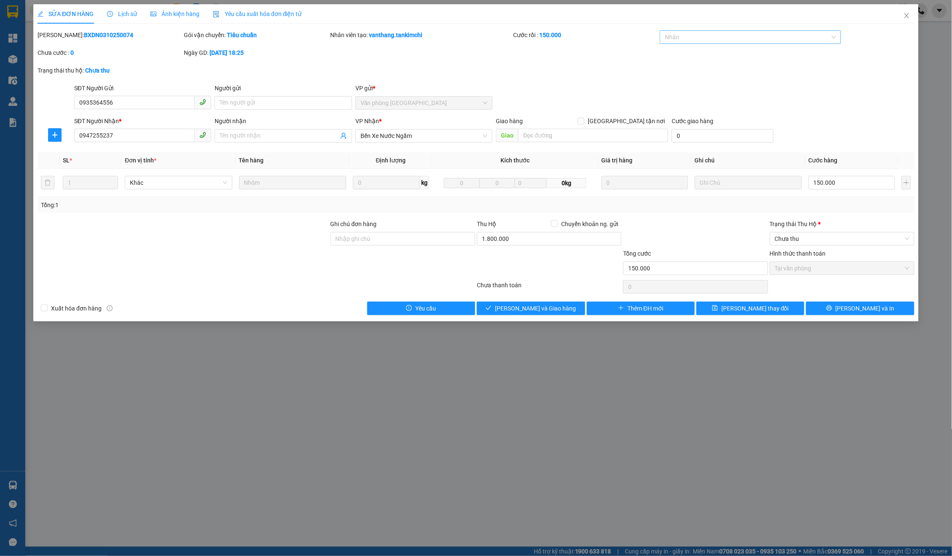
click at [763, 40] on div at bounding box center [746, 37] width 169 height 10
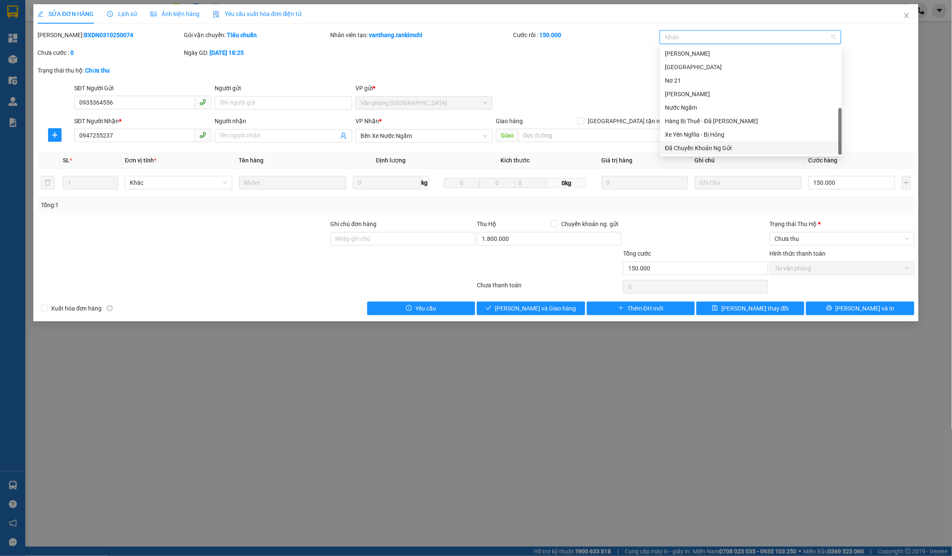
click at [720, 145] on div "Đã Chuyển Khoản Ng Gửi" at bounding box center [751, 147] width 172 height 9
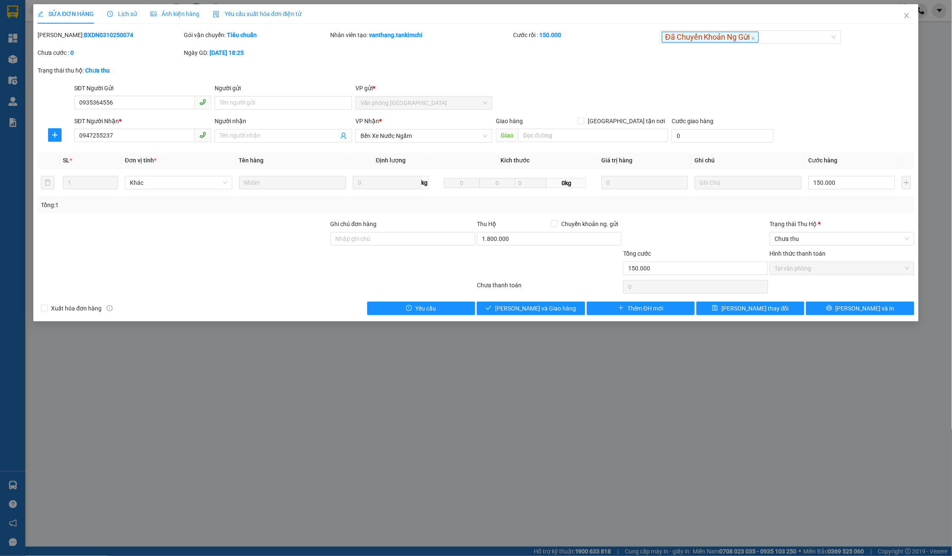
click at [766, 315] on div "SỬA ĐƠN HÀNG Lịch sử Ảnh kiện hàng Yêu cầu xuất hóa đơn điện tử Total Paid Fee …" at bounding box center [475, 162] width 885 height 317
click at [763, 304] on span "Lưu thay đổi" at bounding box center [754, 308] width 67 height 9
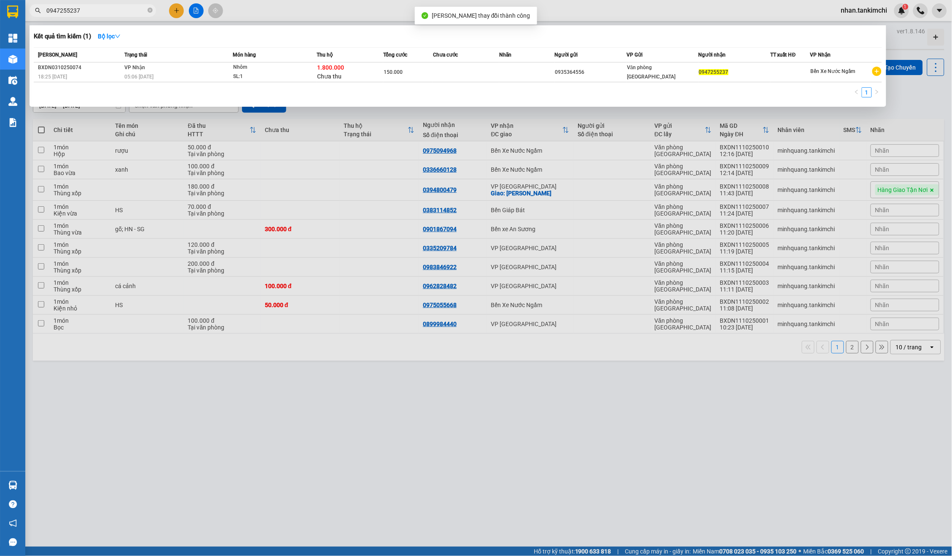
click at [110, 15] on span "0947255237" at bounding box center [93, 10] width 126 height 13
click at [467, 75] on td at bounding box center [466, 72] width 66 height 20
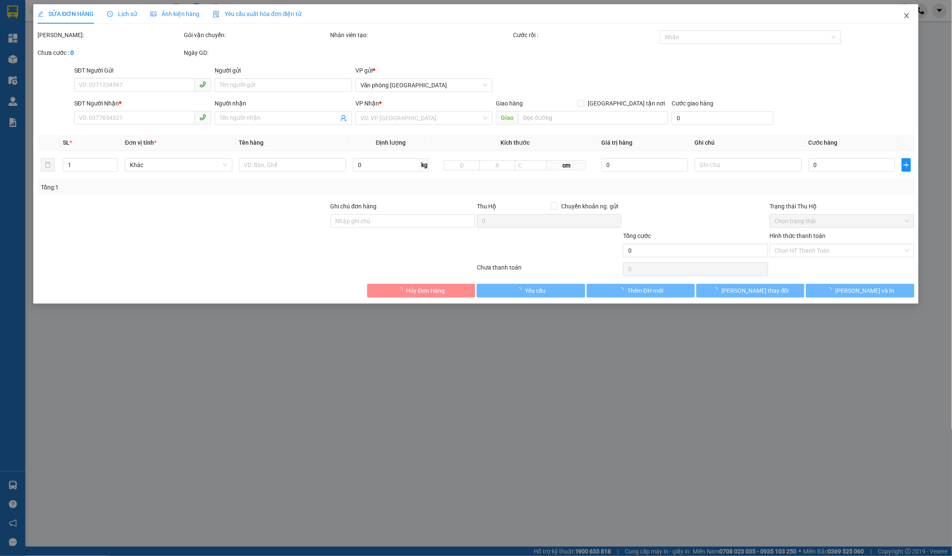
click at [912, 13] on span "Close" at bounding box center [907, 16] width 24 height 24
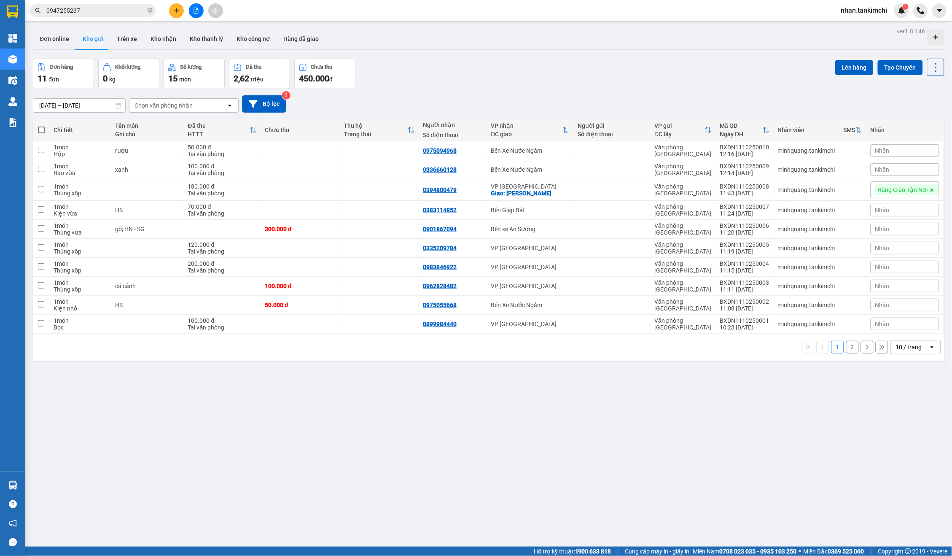
click at [108, 12] on input "0947255237" at bounding box center [96, 10] width 100 height 9
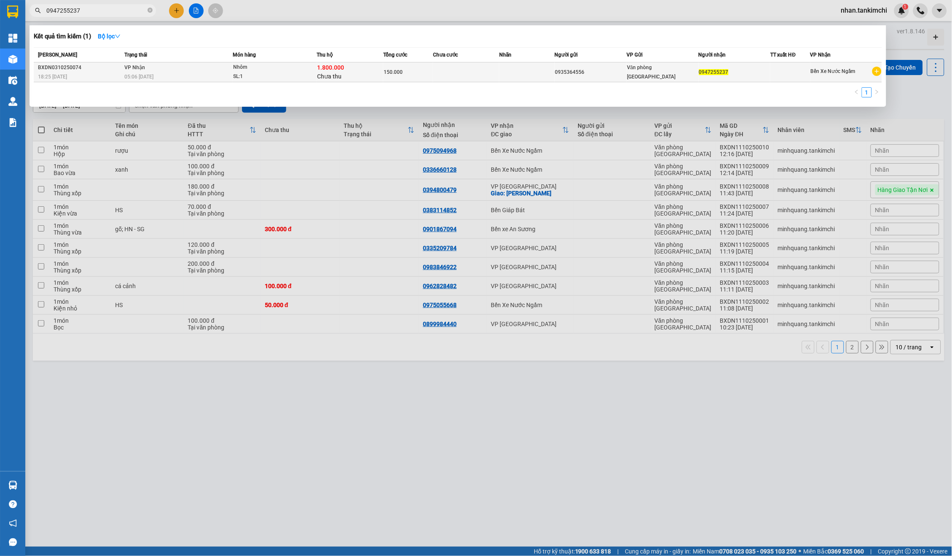
click at [545, 77] on td at bounding box center [526, 72] width 55 height 20
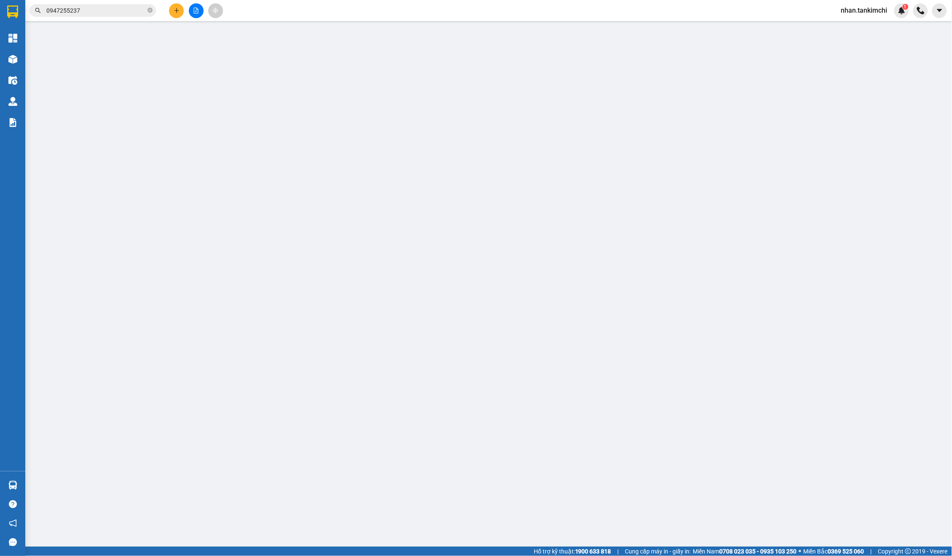
type input "0935364556"
type input "0947255237"
type input "150.000"
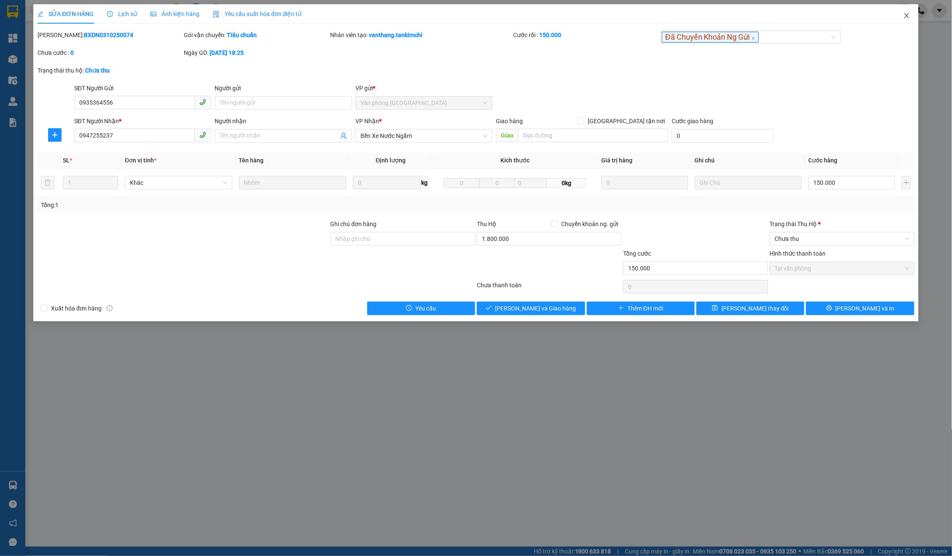
click at [907, 21] on span "Close" at bounding box center [907, 16] width 24 height 24
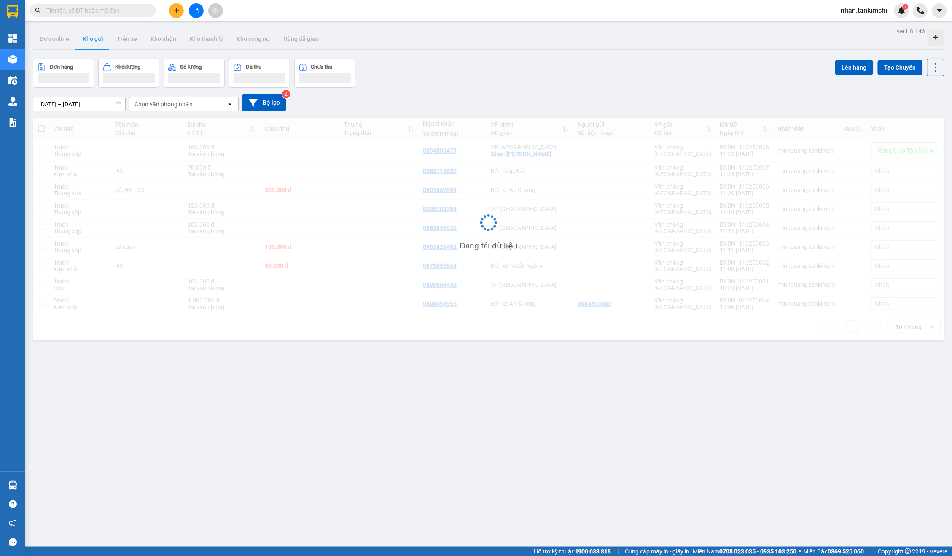
click at [456, 95] on div "09/10/2025 – 11/10/2025 Press the down arrow key to interact with the calendar …" at bounding box center [489, 102] width 912 height 17
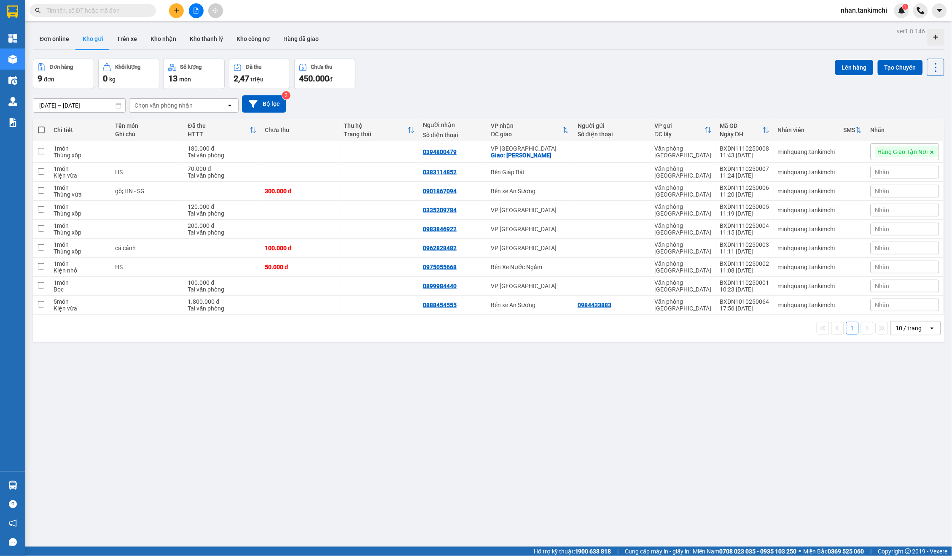
click at [198, 8] on icon "file-add" at bounding box center [196, 11] width 6 height 6
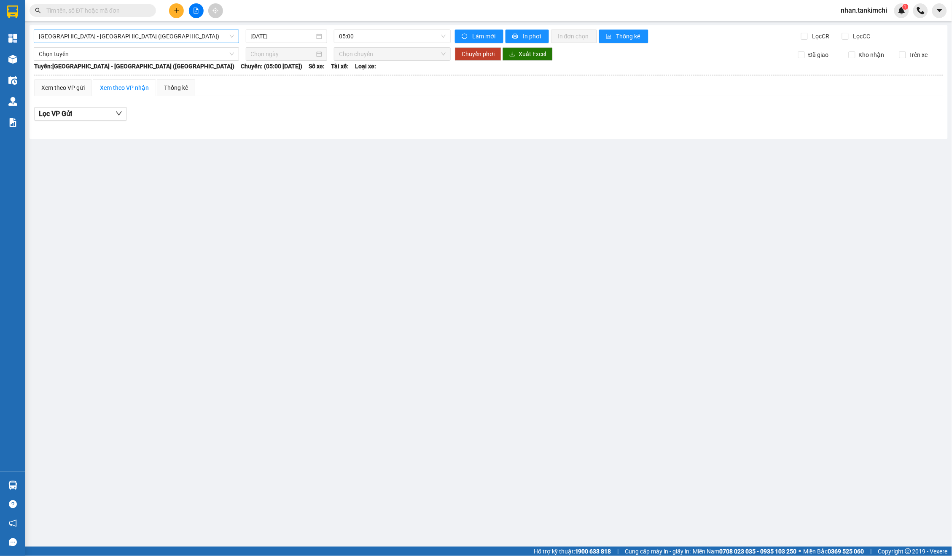
click at [116, 32] on span "Đà Nẵng - Hà Nội (Hàng)" at bounding box center [136, 36] width 195 height 13
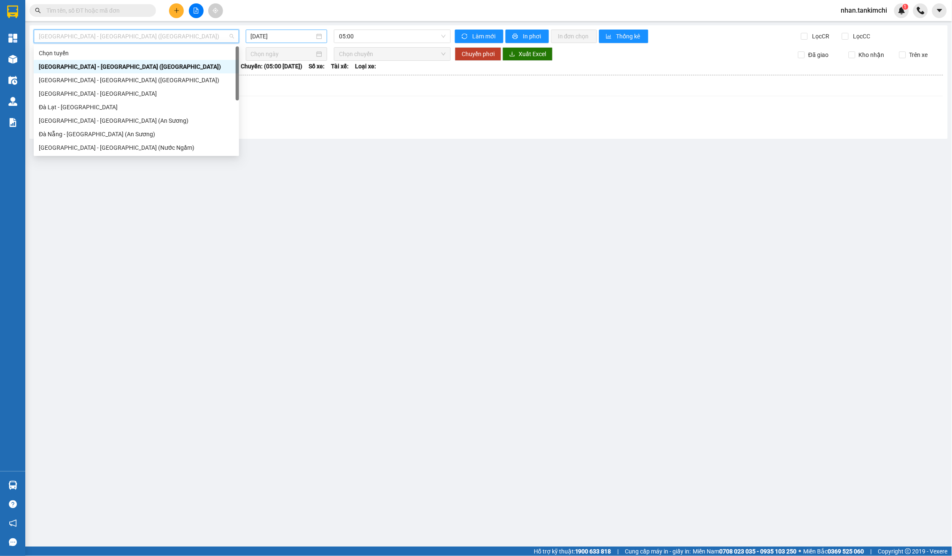
click at [277, 35] on input "11/10/2025" at bounding box center [283, 36] width 64 height 9
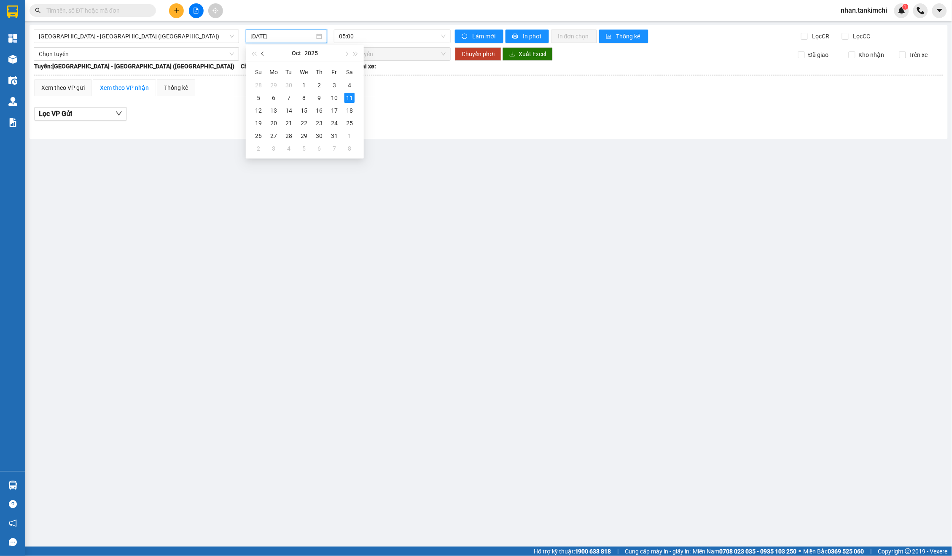
click at [265, 55] on button "button" at bounding box center [262, 53] width 9 height 17
click at [270, 134] on div "29" at bounding box center [274, 136] width 10 height 10
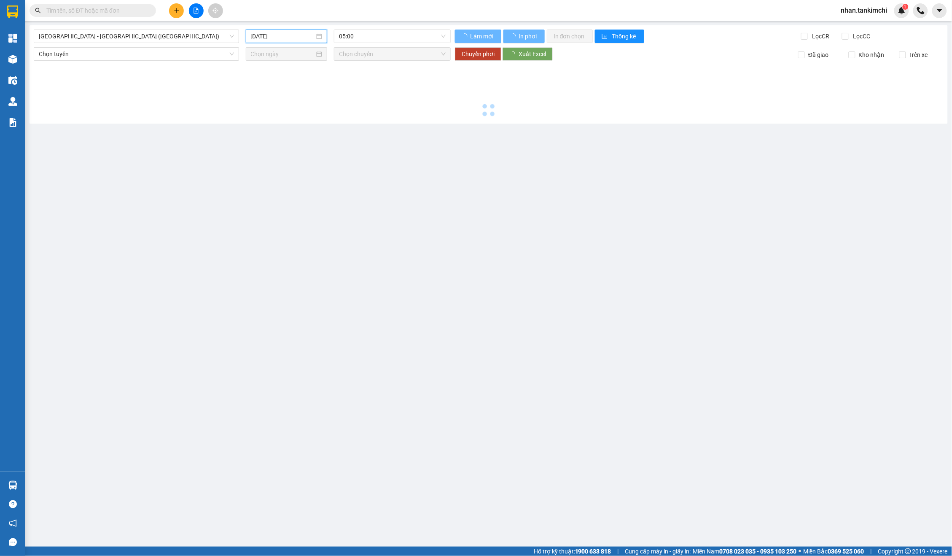
type input "29/09/2025"
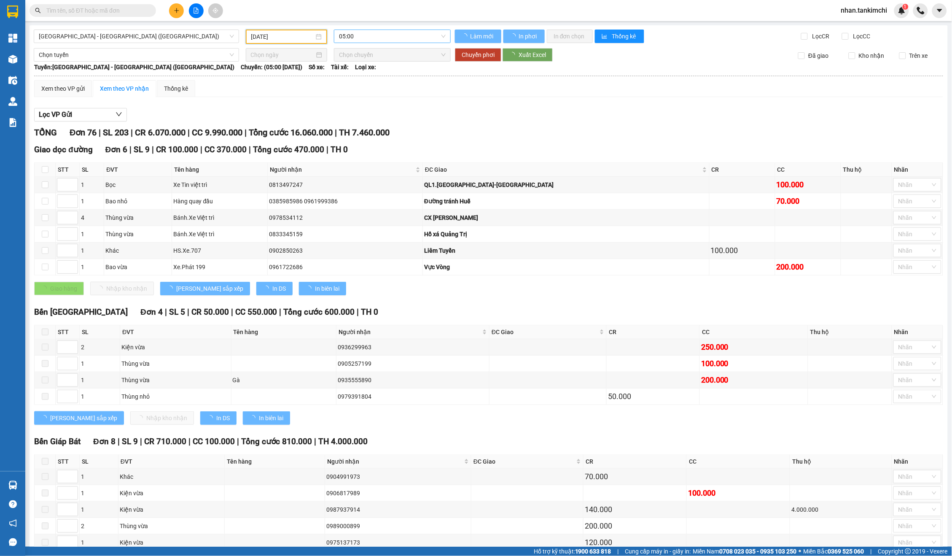
click at [374, 39] on span "05:00" at bounding box center [392, 36] width 107 height 13
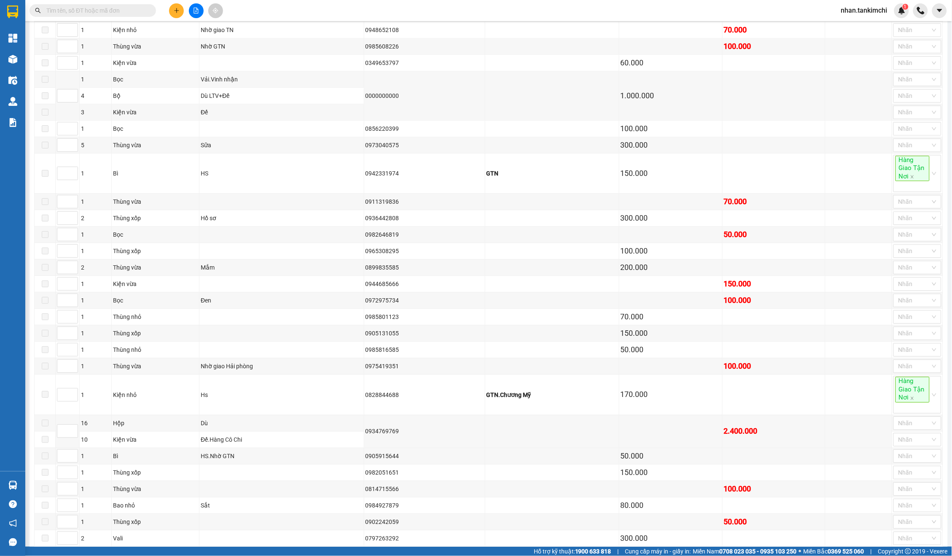
scroll to position [262, 0]
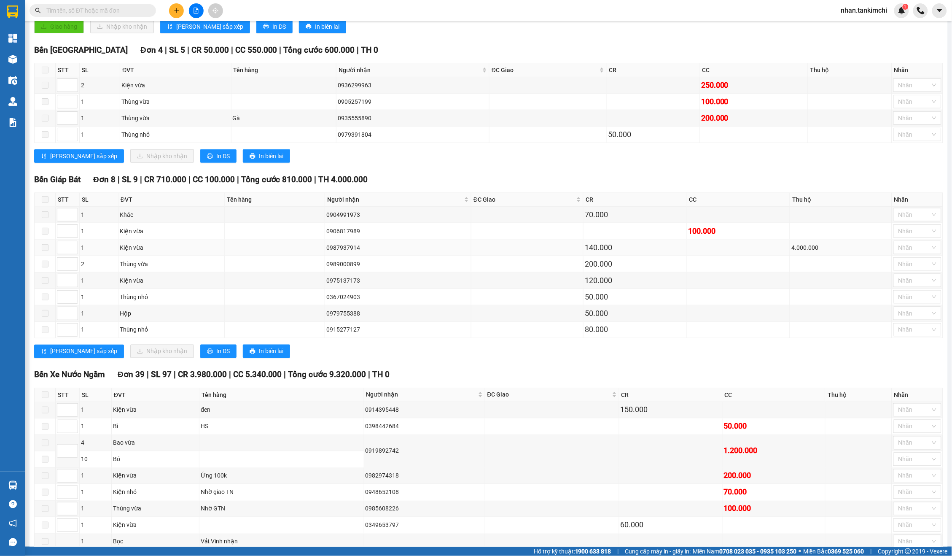
click at [331, 242] on td "0987937914" at bounding box center [398, 247] width 146 height 16
click at [341, 251] on div "0987937914" at bounding box center [397, 247] width 143 height 9
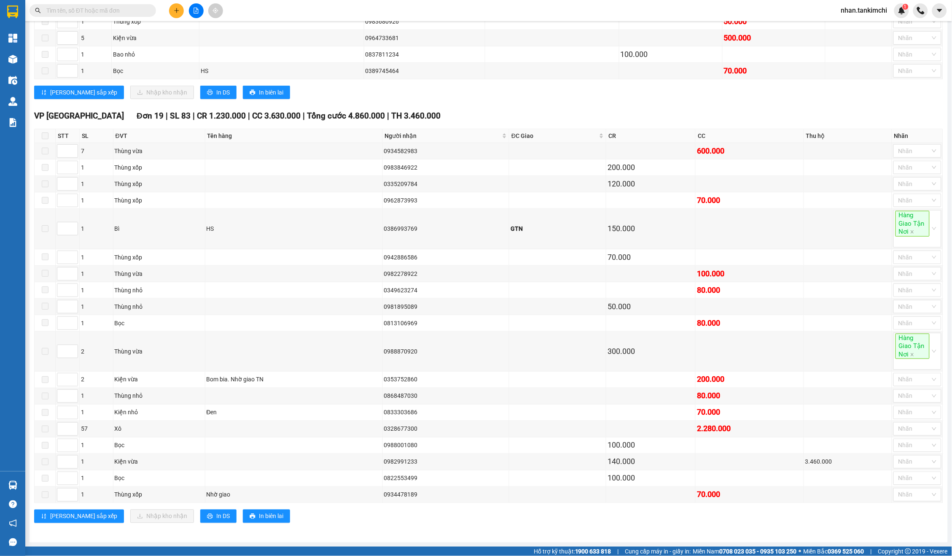
scroll to position [1373, 0]
click at [134, 21] on section "Kết quả tìm kiếm ( 0 ) Bộ lọc No Data nhan.tankimchi 1 Tổng Quan Kho hàng mới Đ…" at bounding box center [476, 278] width 952 height 556
click at [130, 15] on span at bounding box center [93, 10] width 126 height 13
click at [124, 8] on input "text" at bounding box center [96, 10] width 100 height 9
paste input "0946793993"
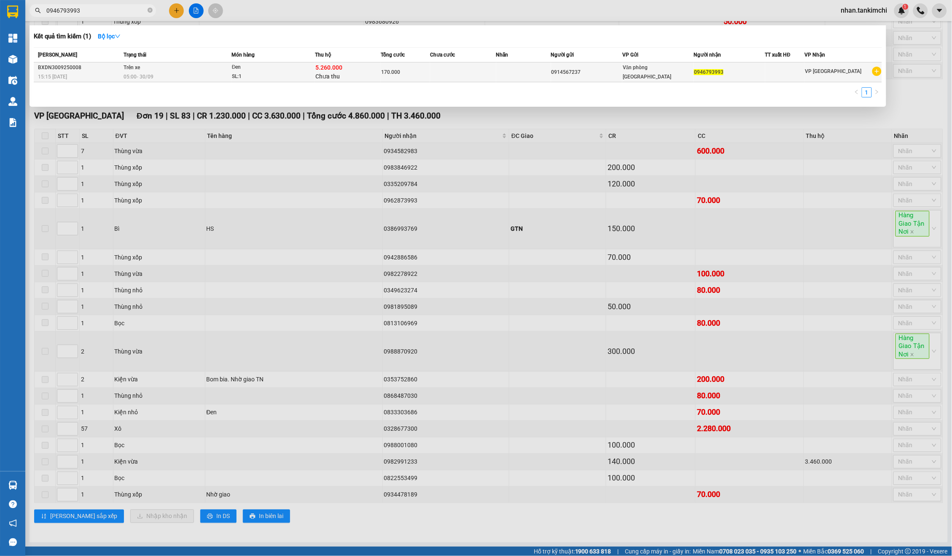
type input "0946793993"
click at [462, 75] on td at bounding box center [463, 72] width 66 height 20
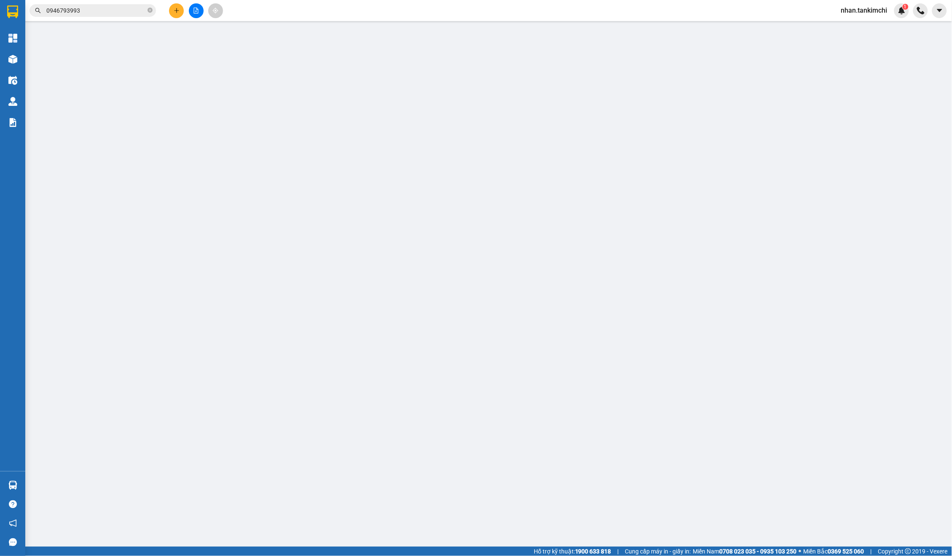
type input "0914567237"
type input "0946793993"
type input "170.000"
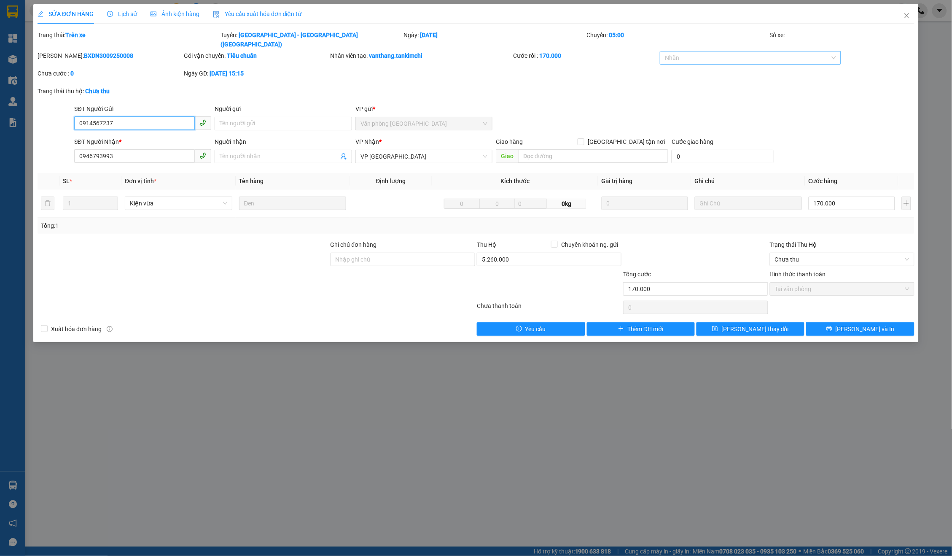
click at [723, 53] on div at bounding box center [746, 58] width 169 height 10
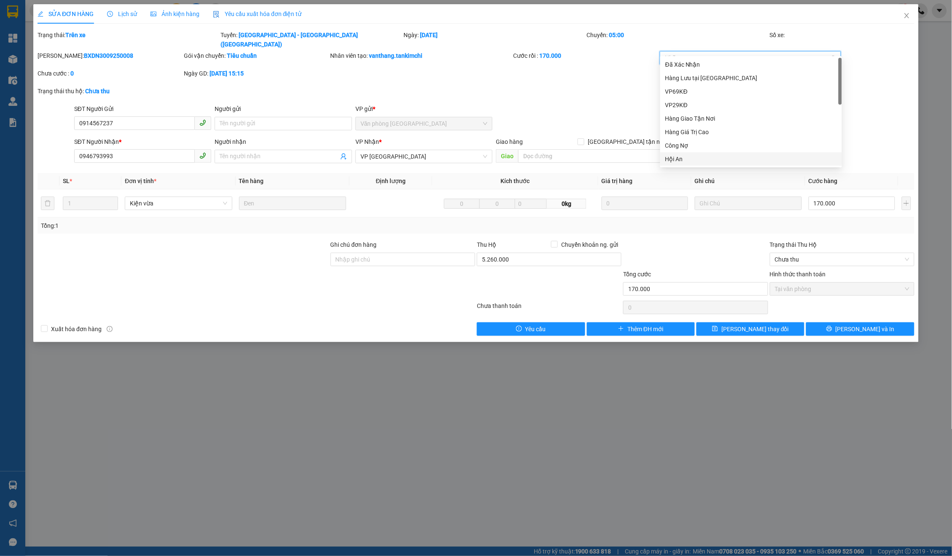
scroll to position [202, 0]
click at [723, 157] on div "Đã Chuyển Khoản Ng Gửi" at bounding box center [751, 158] width 172 height 9
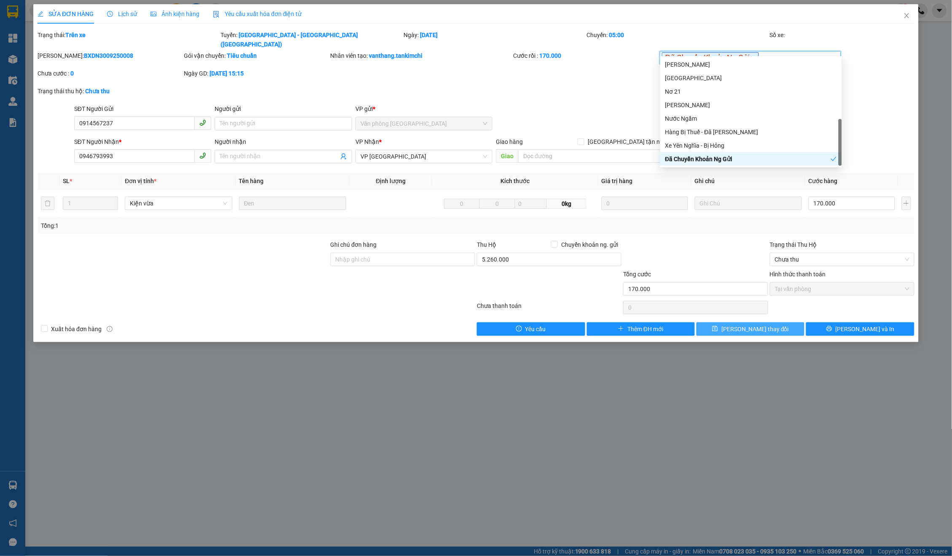
click at [754, 324] on span "Lưu thay đổi" at bounding box center [754, 328] width 67 height 9
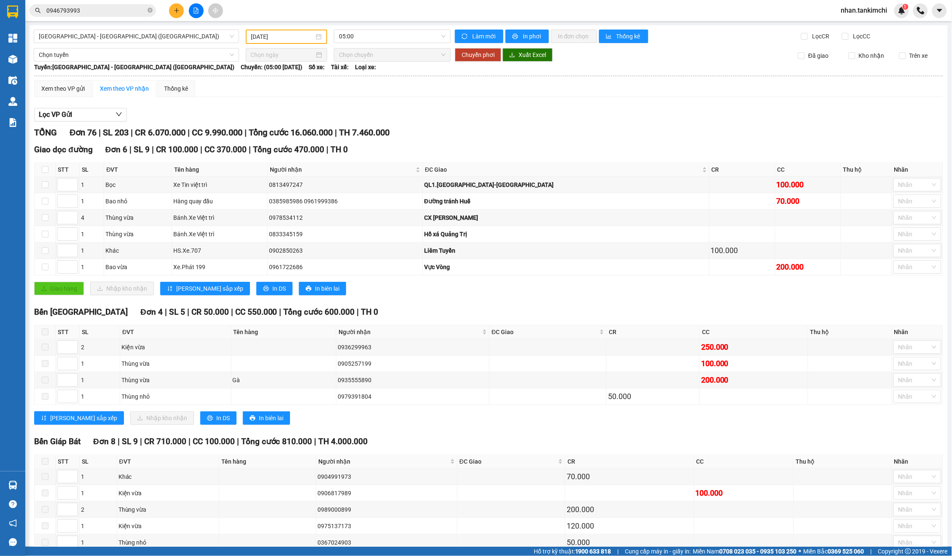
click at [279, 38] on input "29/09/2025" at bounding box center [282, 36] width 63 height 9
click at [320, 85] on div "4" at bounding box center [319, 86] width 10 height 10
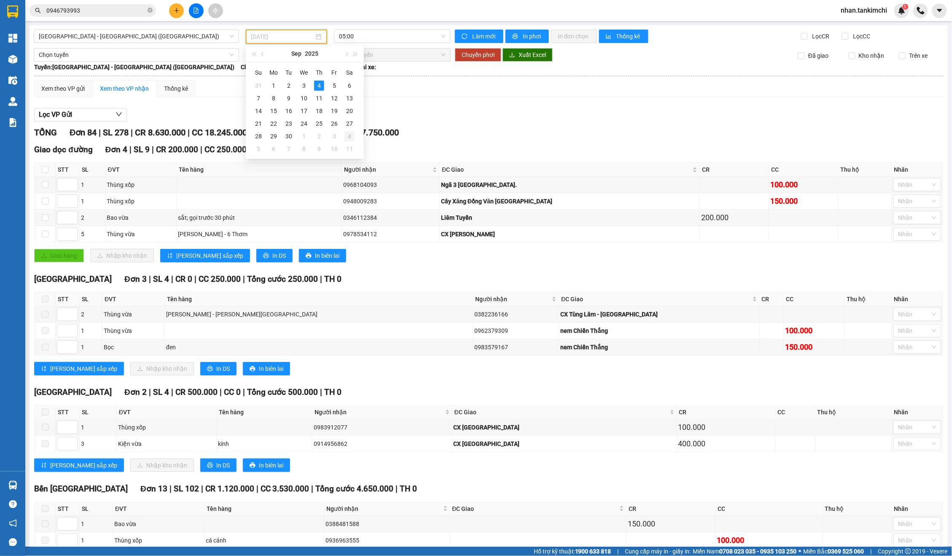
click at [350, 136] on div "4" at bounding box center [349, 136] width 10 height 10
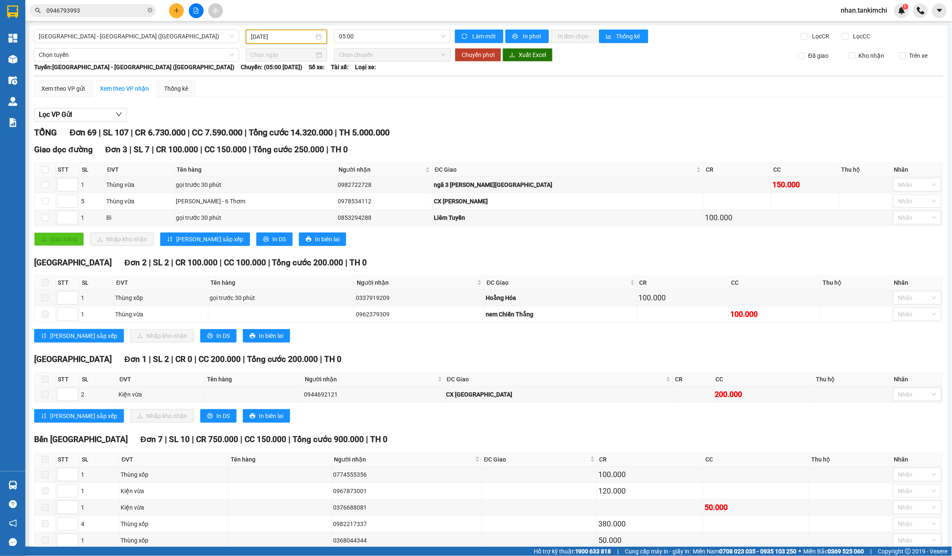
click at [462, 133] on div "TỔNG Đơn 69 | SL 107 | CR 6.730.000 | CC 7.590.000 | Tổng cước 14.320.000 | TH …" at bounding box center [488, 132] width 909 height 13
click at [279, 35] on input "04/10/2025" at bounding box center [282, 36] width 63 height 9
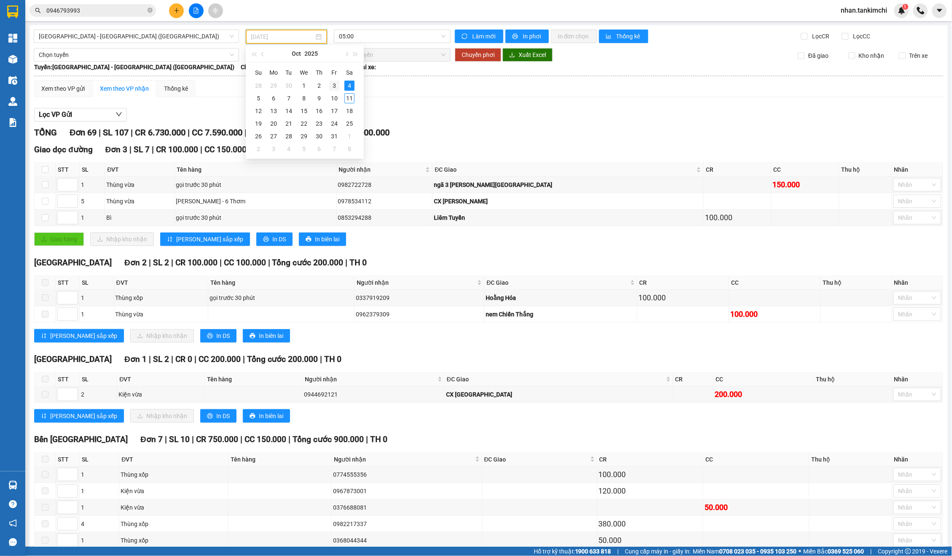
click at [336, 86] on div "3" at bounding box center [334, 86] width 10 height 10
type input "03/10/2025"
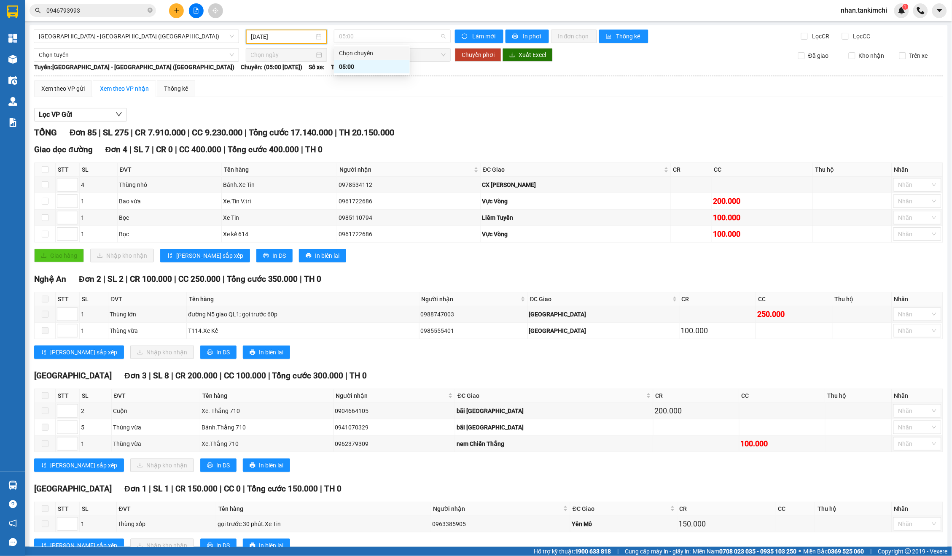
click at [505, 126] on div "TỔNG Đơn 85 | SL 275 | CR 7.910.000 | CC 9.230.000 | Tổng cước 17.140.000 | TH …" at bounding box center [488, 132] width 909 height 13
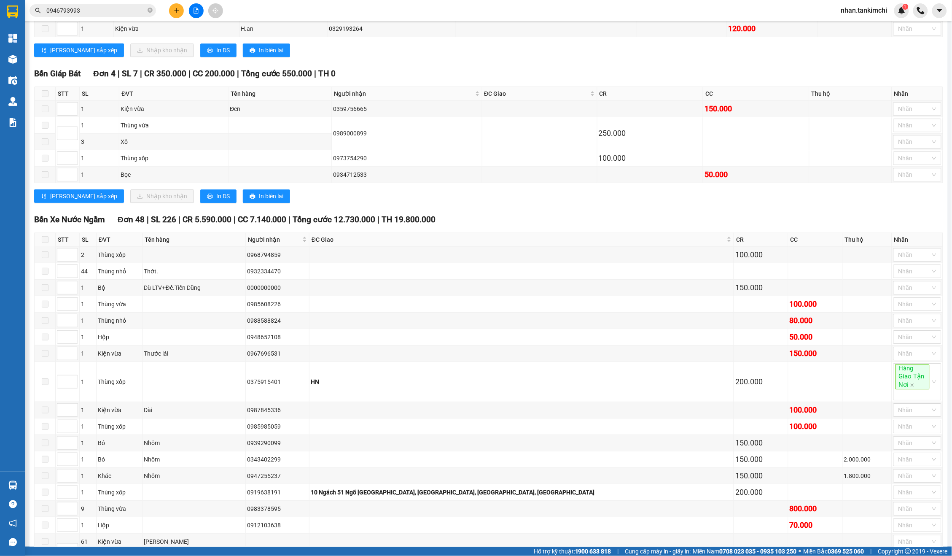
scroll to position [784, 0]
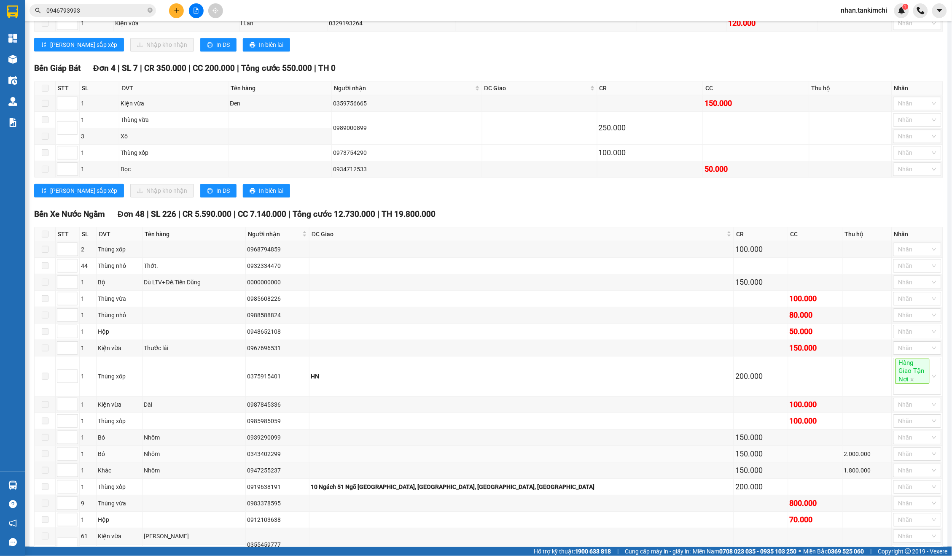
click at [301, 457] on div "0343402299" at bounding box center [277, 453] width 61 height 9
copy div "0343402299"
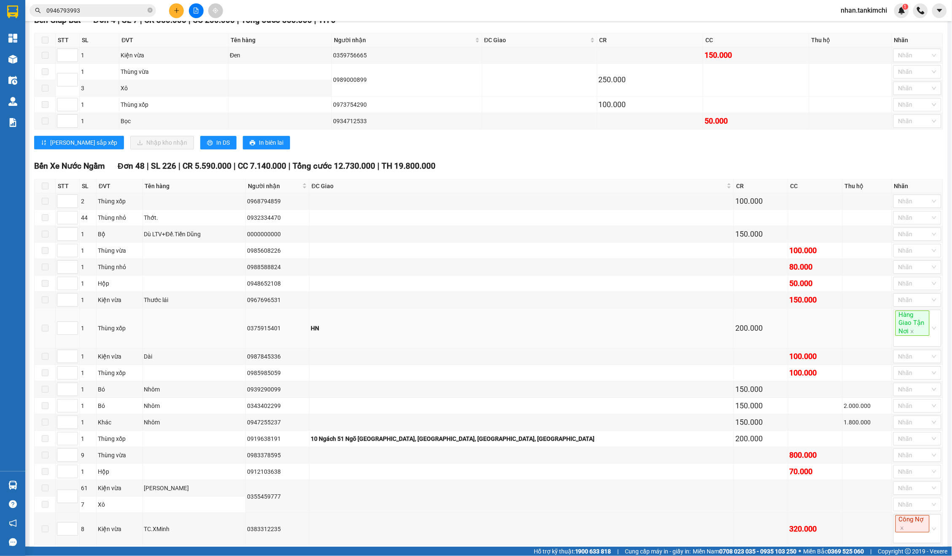
scroll to position [842, 0]
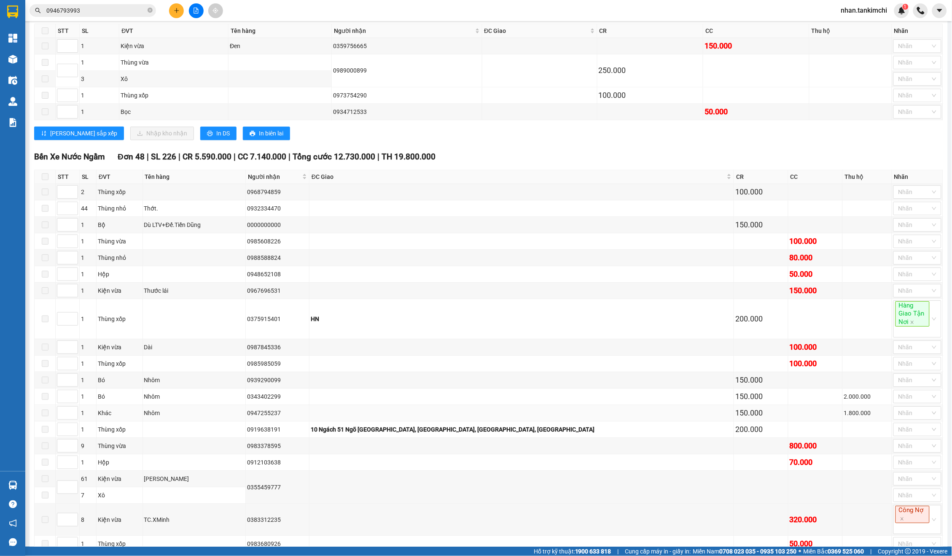
click at [299, 414] on div "0947255237" at bounding box center [277, 412] width 61 height 9
copy div "0947255237"
click at [299, 397] on div "0343402299" at bounding box center [277, 396] width 61 height 9
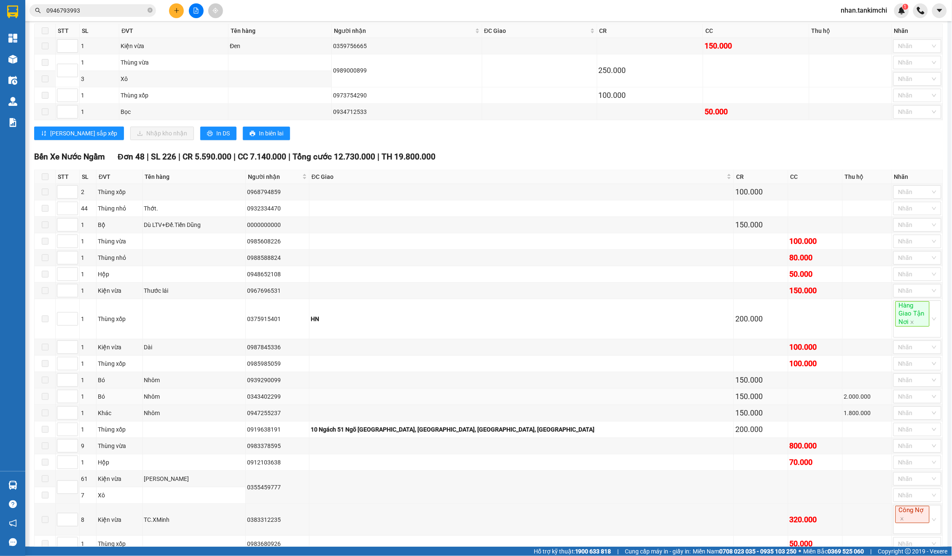
copy div "0343402299"
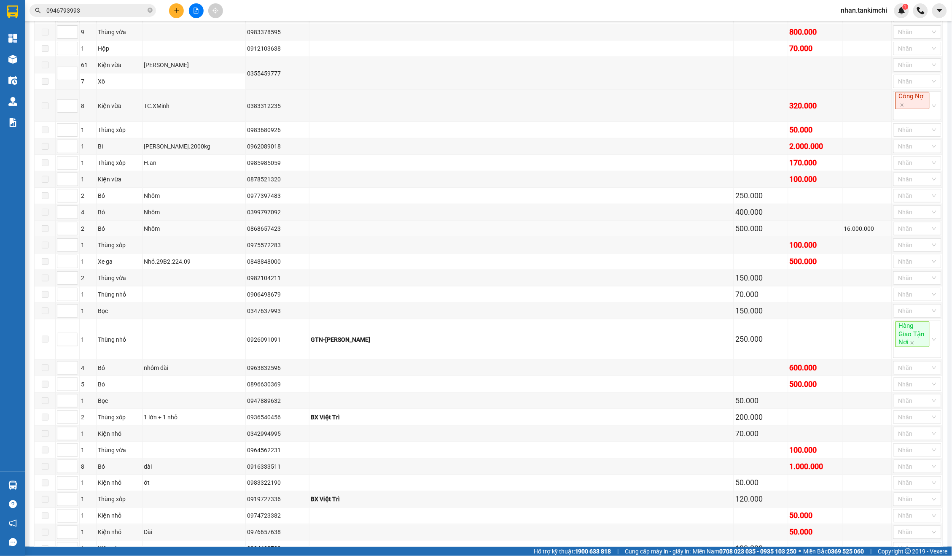
click at [280, 233] on div "0868657423" at bounding box center [277, 228] width 61 height 9
copy div "0868657423"
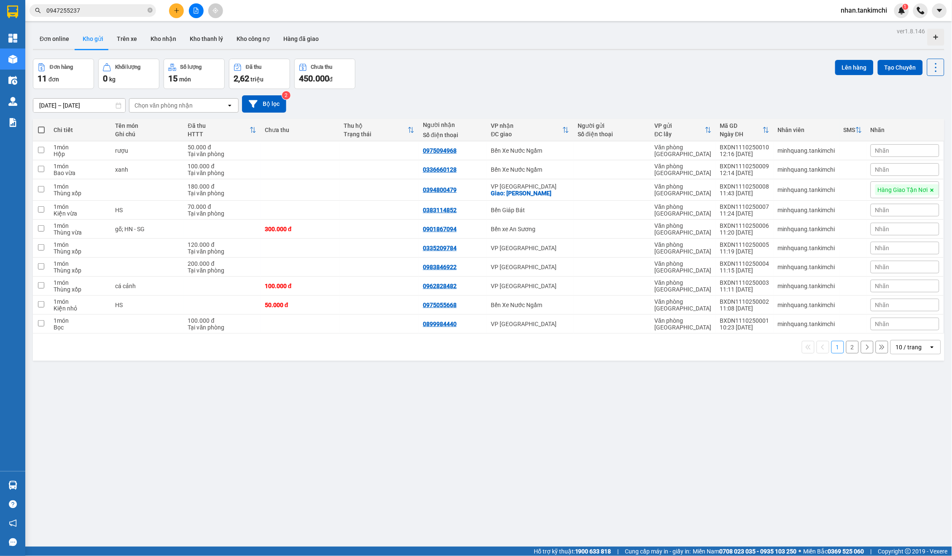
click at [129, 11] on input "0947255237" at bounding box center [96, 10] width 100 height 9
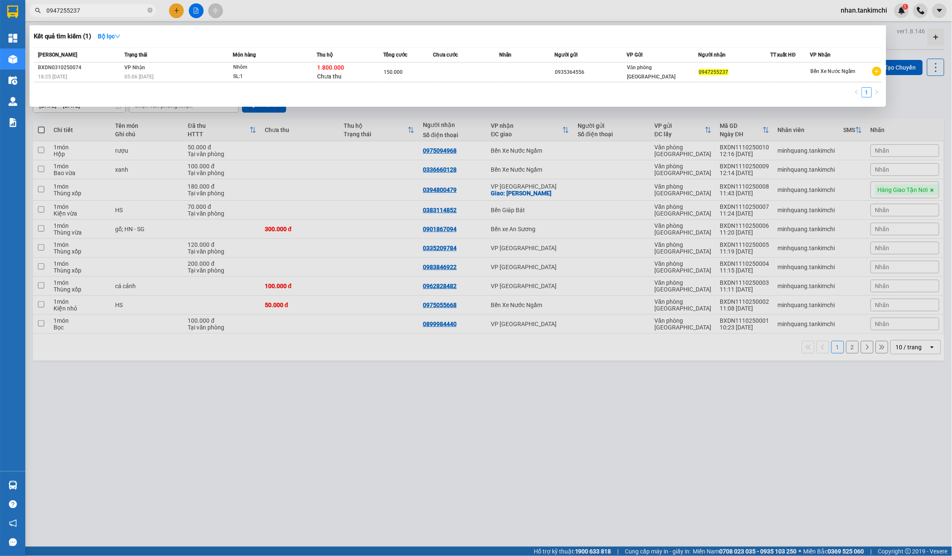
click at [471, 59] on th "Chưa cước" at bounding box center [466, 55] width 66 height 15
click at [516, 62] on td at bounding box center [526, 72] width 55 height 20
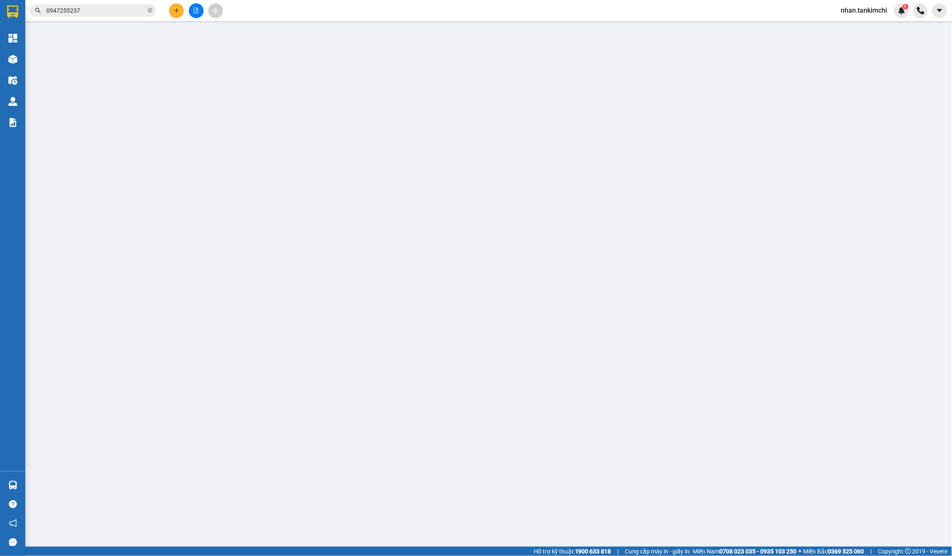
type input "0935364556"
type input "0947255237"
type input "1.800.000"
type input "150.000"
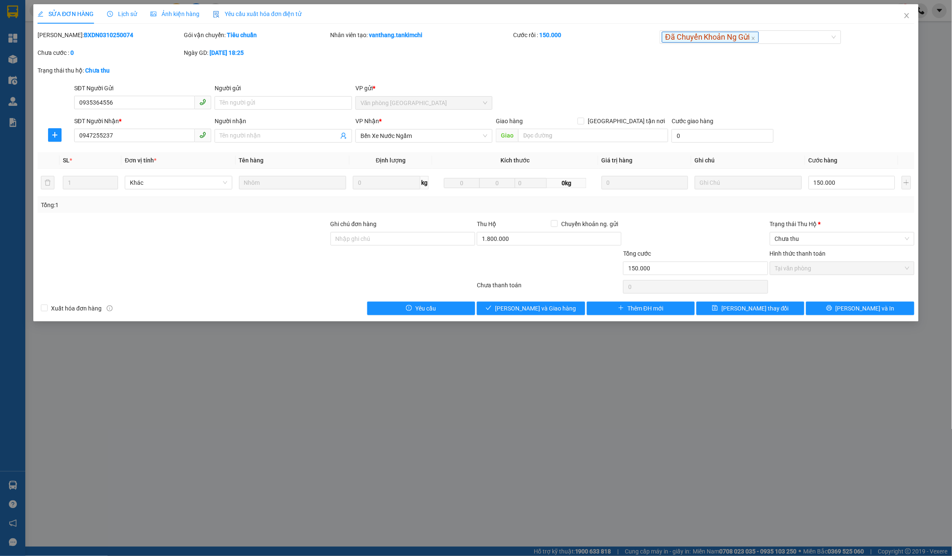
click at [879, 2] on div "SỬA ĐƠN HÀNG Lịch sử Ảnh kiện hàng Yêu cầu xuất hóa đơn điện tử Total Paid Fee …" at bounding box center [476, 278] width 952 height 556
click at [913, 12] on span "Close" at bounding box center [907, 16] width 24 height 24
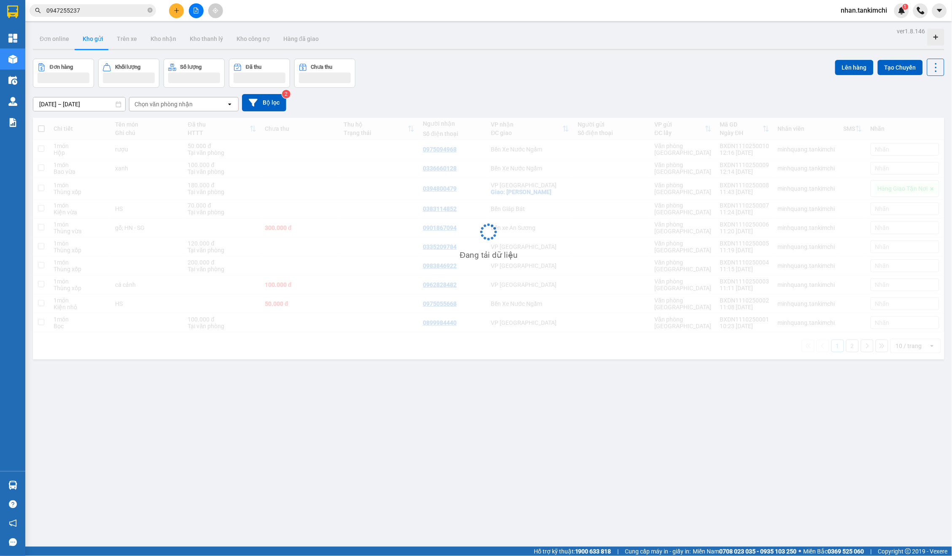
click at [124, 15] on span "0947255237" at bounding box center [93, 10] width 126 height 13
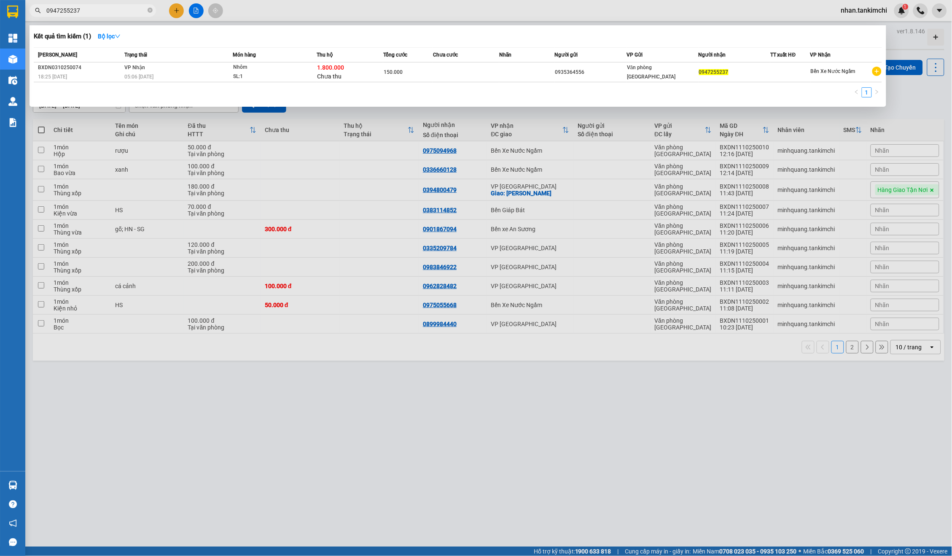
click at [129, 11] on input "0947255237" at bounding box center [96, 10] width 100 height 9
click at [548, 87] on div "1" at bounding box center [458, 94] width 848 height 15
click at [577, 68] on div "0935364556" at bounding box center [590, 72] width 71 height 9
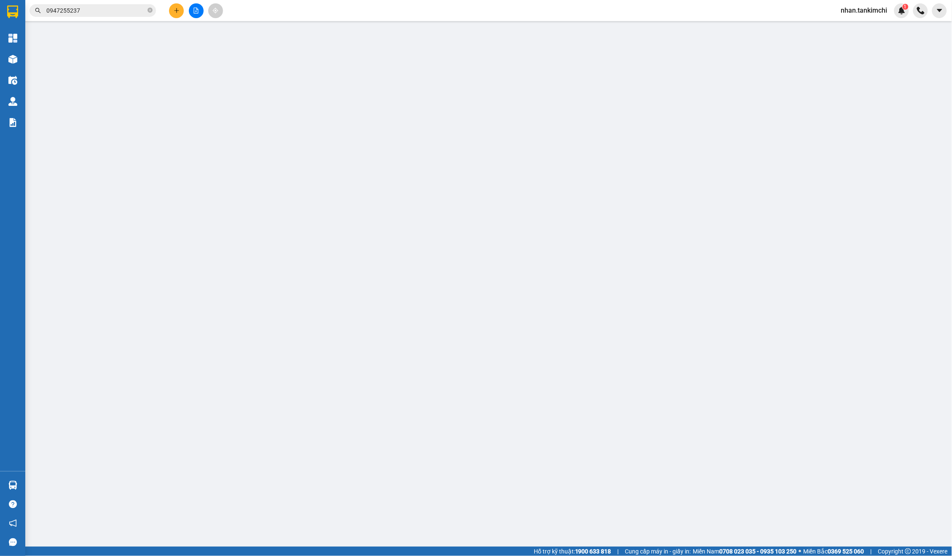
type input "0935364556"
type input "0947255237"
type input "150.000"
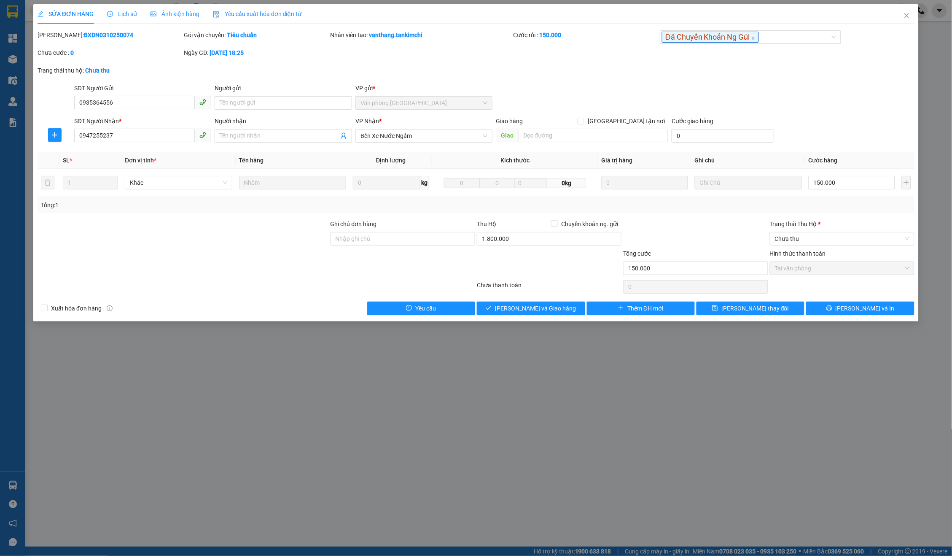
click at [868, 2] on div "SỬA ĐƠN HÀNG Lịch sử Ảnh kiện hàng Yêu cầu xuất hóa đơn điện tử Total Paid Fee …" at bounding box center [476, 278] width 952 height 556
click at [869, 0] on div "SỬA ĐƠN HÀNG Lịch sử Ảnh kiện hàng Yêu cầu xuất hóa đơn điện tử Total Paid Fee …" at bounding box center [476, 278] width 952 height 556
click at [901, 18] on span "Close" at bounding box center [907, 16] width 24 height 24
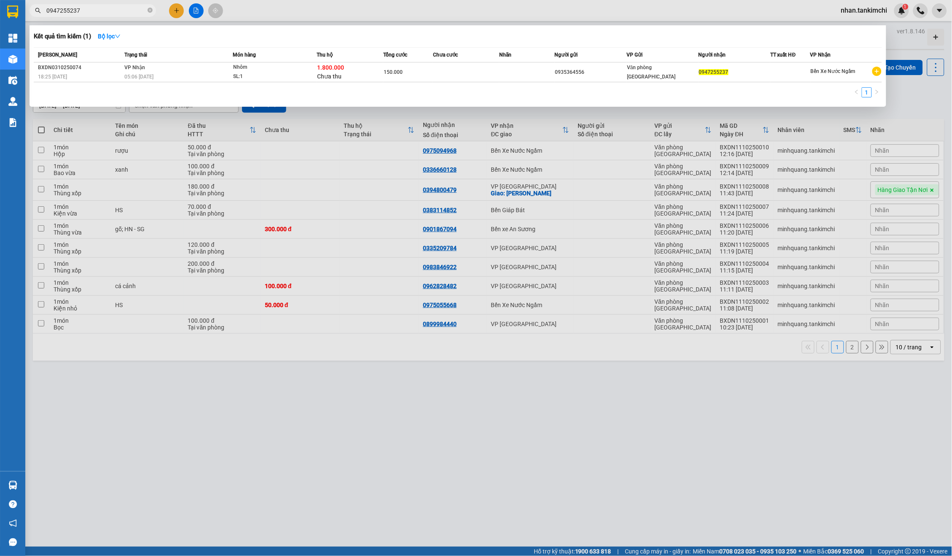
click at [105, 12] on input "0947255237" at bounding box center [96, 10] width 100 height 9
paste input "343402299"
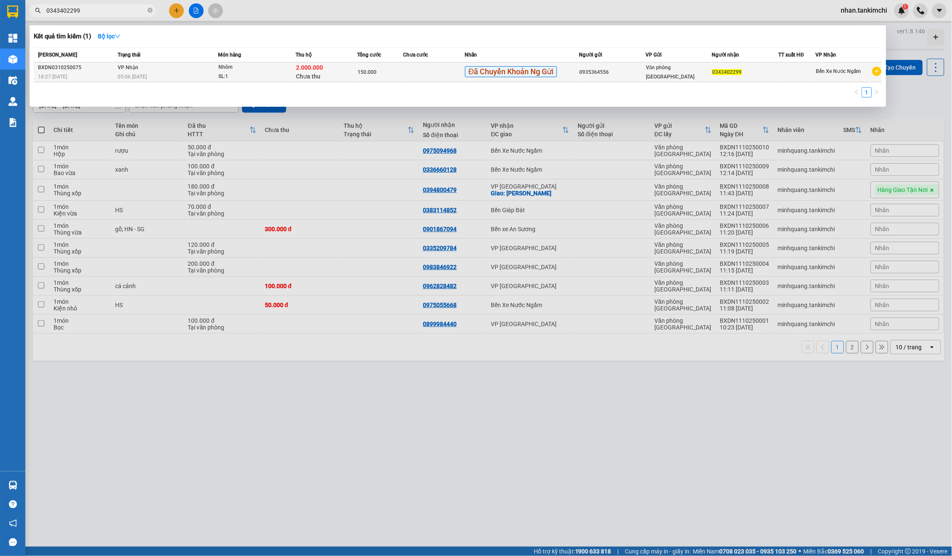
type input "0343402299"
click at [564, 72] on div "Đã Chuyển Khoản Ng Gửi" at bounding box center [521, 71] width 113 height 11
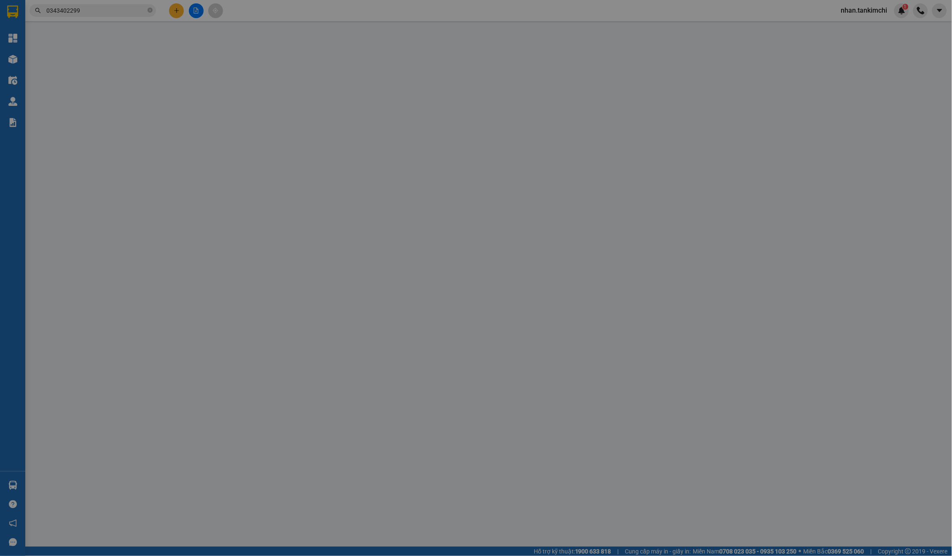
type input "0935364556"
type input "0343402299"
type input "150.000"
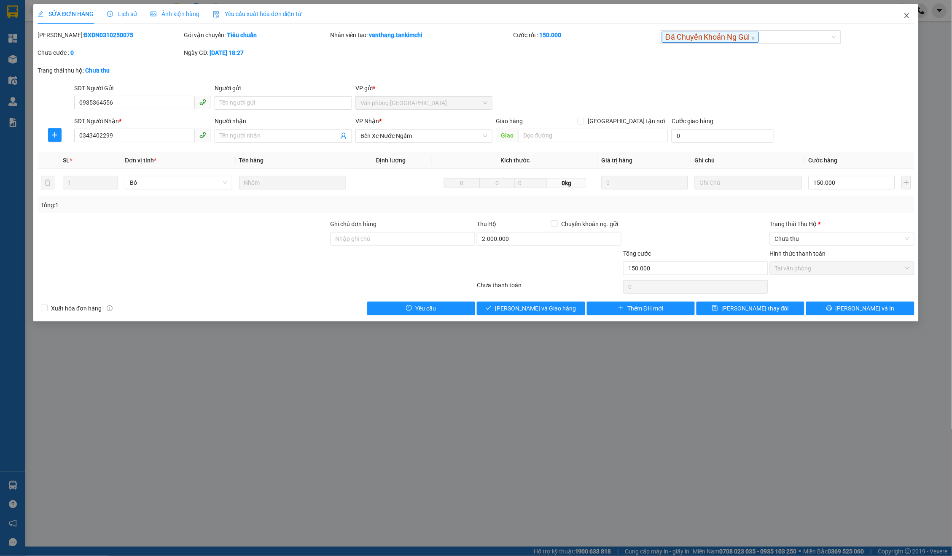
click at [906, 18] on icon "close" at bounding box center [907, 15] width 7 height 7
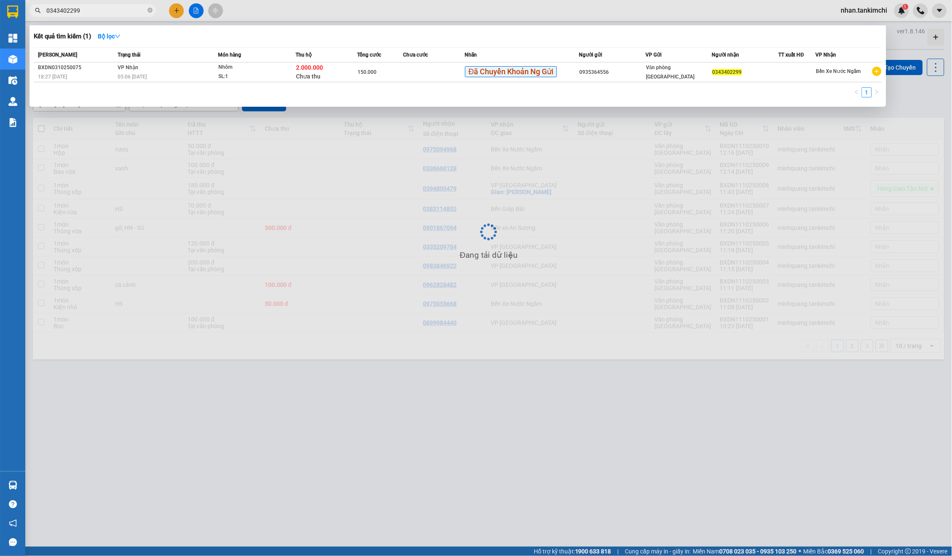
click at [130, 10] on input "0343402299" at bounding box center [96, 10] width 100 height 9
paste input "868657423"
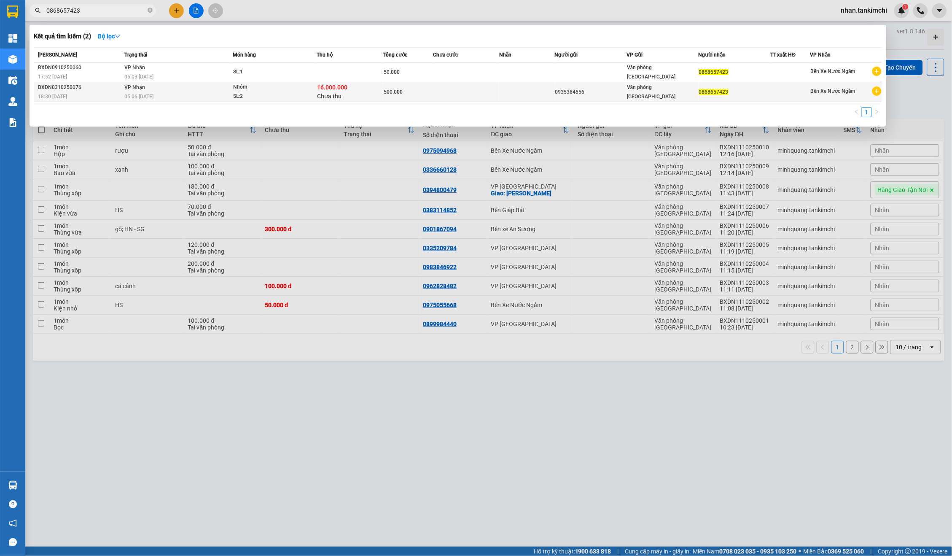
type input "0868657423"
click at [418, 82] on td "500.000" at bounding box center [408, 92] width 50 height 20
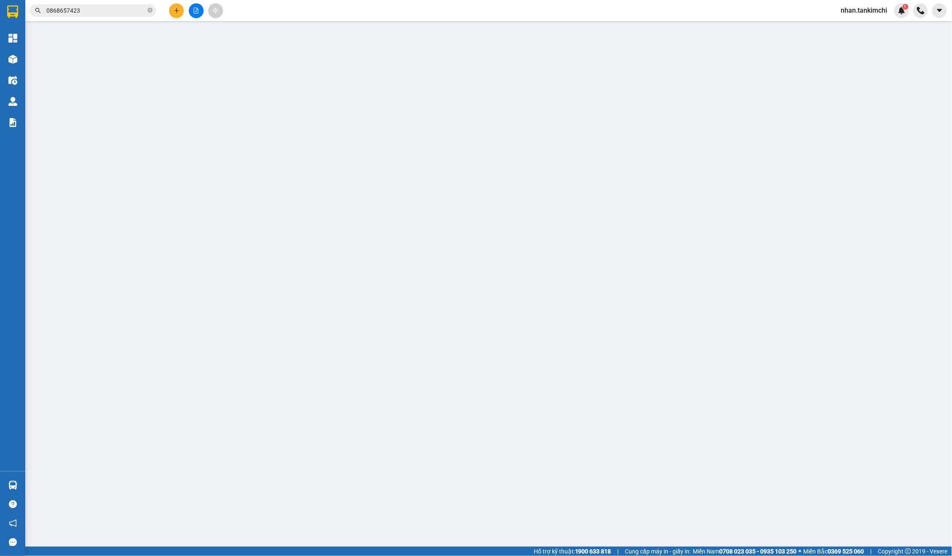
type input "0935364556"
type input "0868657423"
type input "500.000"
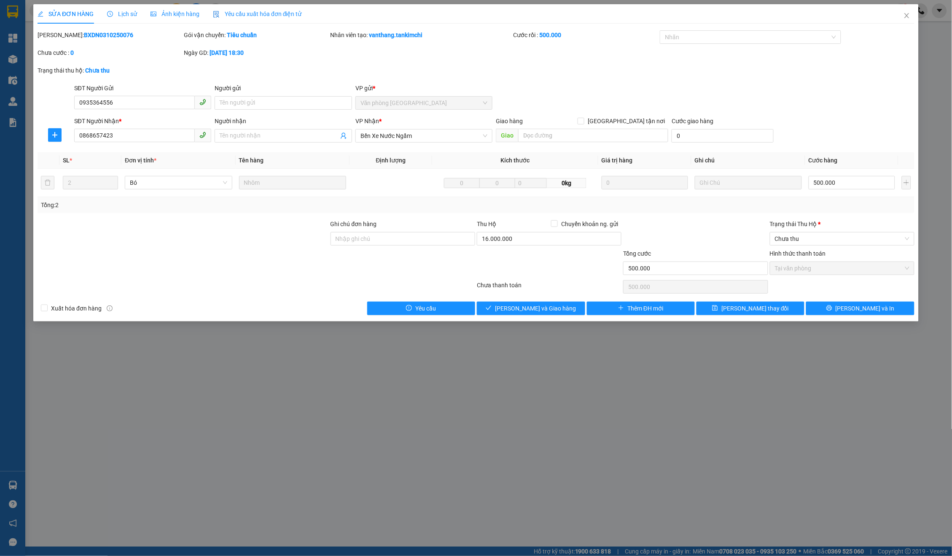
click at [754, 46] on div "Nhãn" at bounding box center [750, 38] width 181 height 17
click at [752, 38] on div at bounding box center [746, 37] width 169 height 10
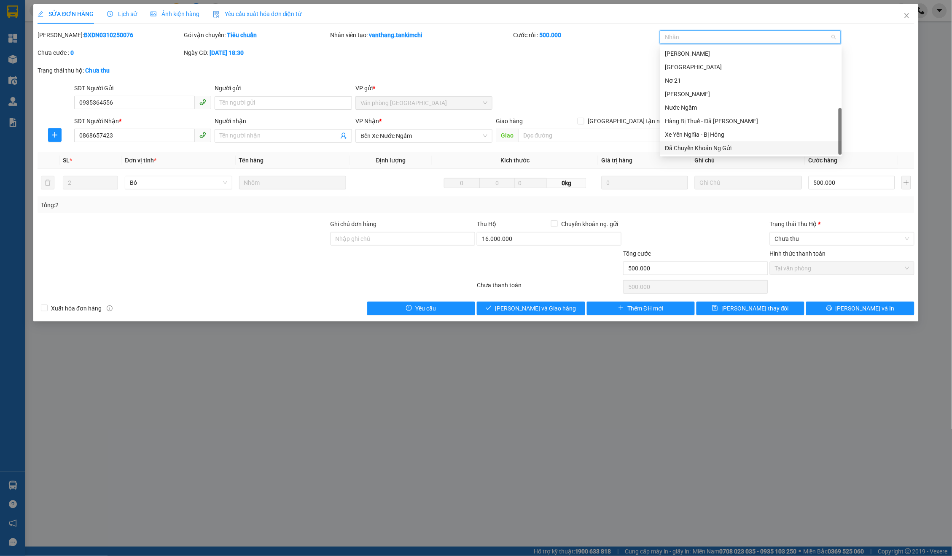
click at [710, 145] on div "Đã Chuyển Khoản Ng Gửi" at bounding box center [751, 147] width 172 height 9
type input "0"
click at [770, 310] on button "Lưu thay đổi" at bounding box center [751, 307] width 108 height 13
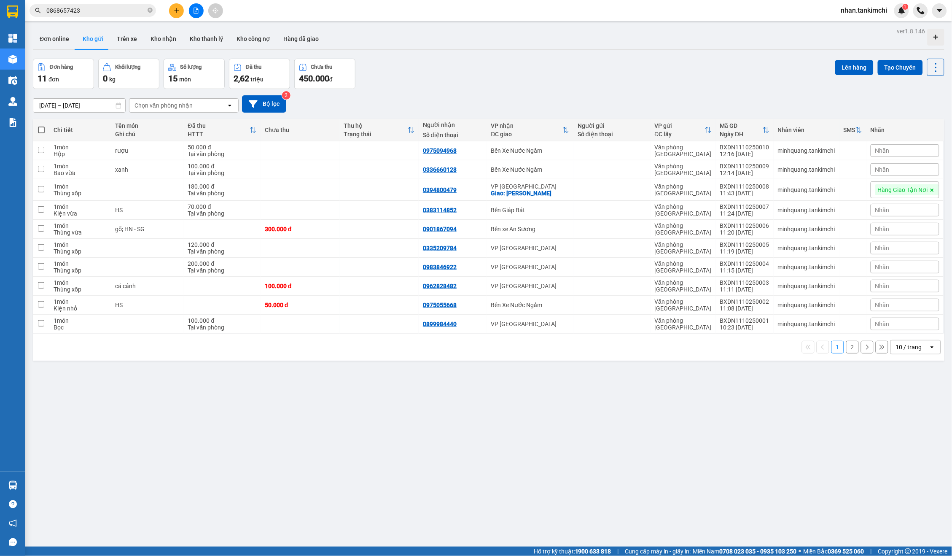
click at [99, 16] on div "Kết quả tìm kiếm ( 2 ) Bộ lọc Mã ĐH Trạng thái Món hàng Thu hộ Tổng cước Chưa c…" at bounding box center [82, 10] width 164 height 15
click at [138, 11] on input "0868657423" at bounding box center [96, 10] width 100 height 9
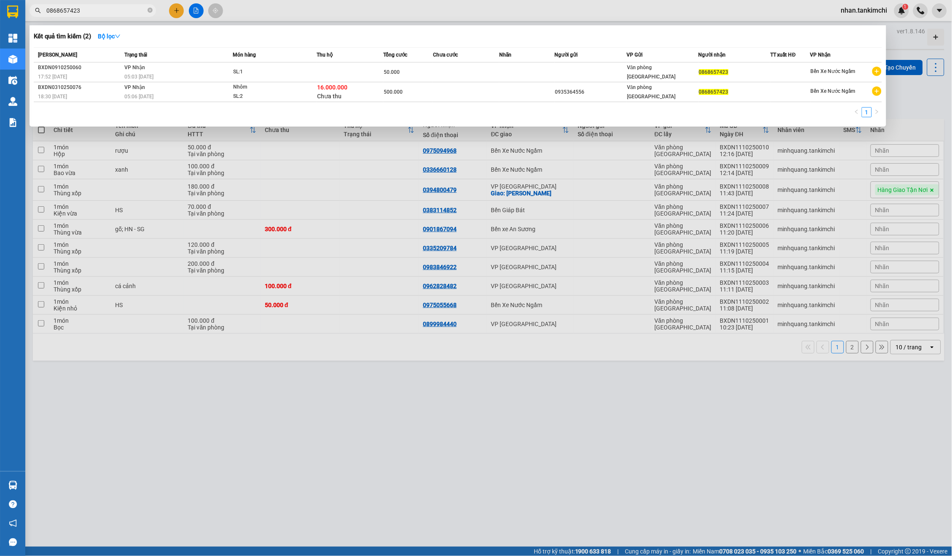
paste input "908322886"
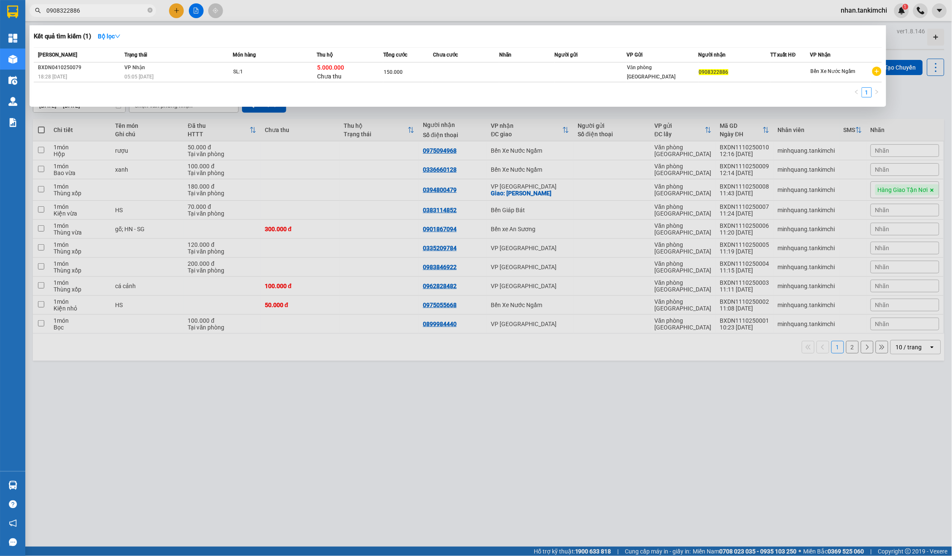
type input "0908322886"
click at [425, 62] on th "Tổng cước" at bounding box center [408, 55] width 50 height 15
click at [448, 72] on td at bounding box center [466, 72] width 66 height 20
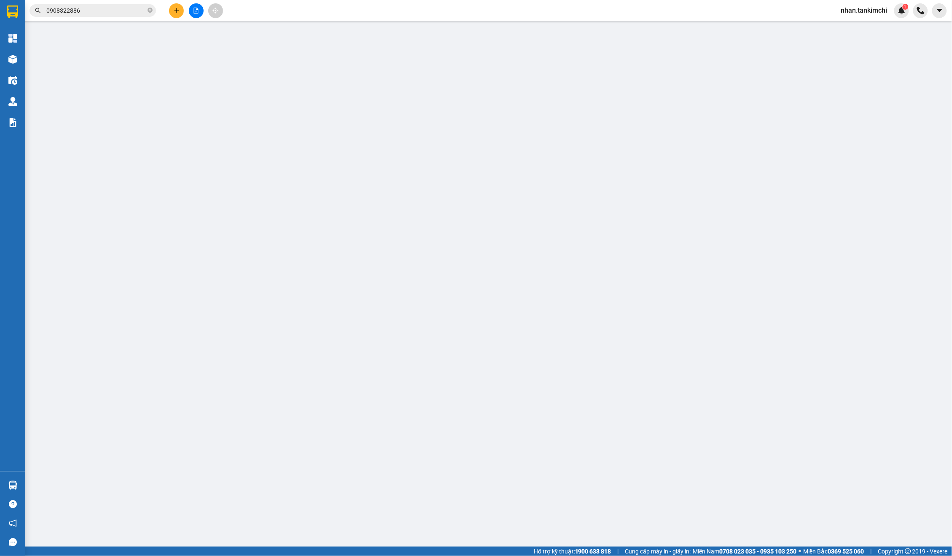
type input "0908322886"
type input "phí thu hộ 50k"
type input "150.000"
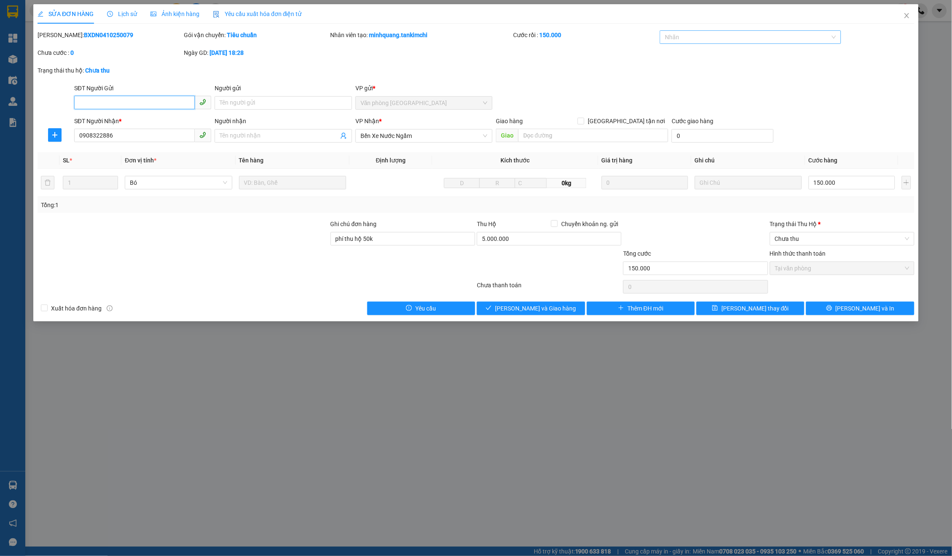
click at [737, 32] on div at bounding box center [746, 37] width 169 height 10
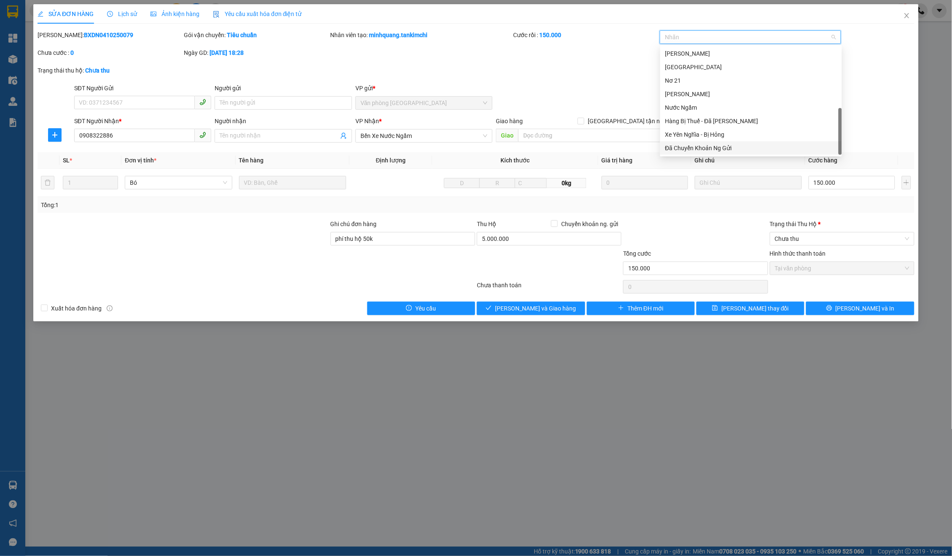
click at [718, 149] on div "Đã Chuyển Khoản Ng Gửi" at bounding box center [751, 147] width 172 height 9
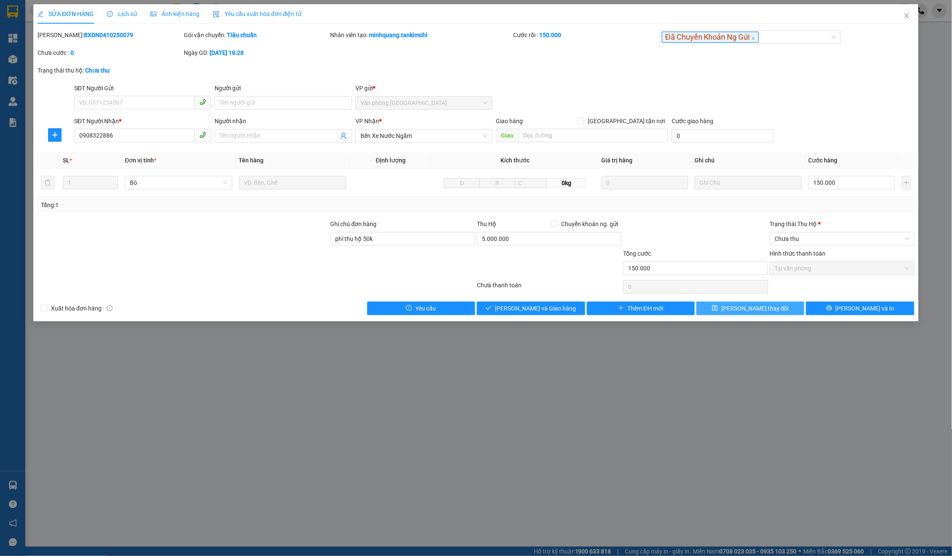
click at [744, 304] on span "Lưu thay đổi" at bounding box center [754, 308] width 67 height 9
